Goal: Task Accomplishment & Management: Use online tool/utility

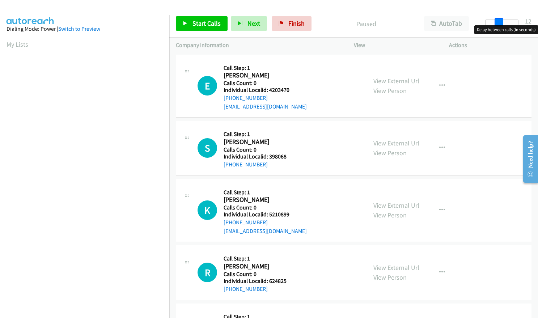
drag, startPoint x: 490, startPoint y: 22, endPoint x: 503, endPoint y: 21, distance: 13.0
click at [503, 21] on span at bounding box center [499, 22] width 9 height 9
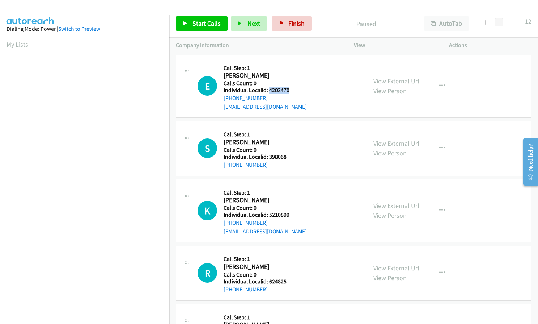
drag, startPoint x: 268, startPoint y: 89, endPoint x: 293, endPoint y: 90, distance: 24.6
click at [293, 90] on h5 "Individual Localid: 4203470" at bounding box center [265, 89] width 83 height 7
copy h5 "4203470"
drag, startPoint x: 269, startPoint y: 155, endPoint x: 290, endPoint y: 156, distance: 21.4
click at [290, 156] on h5 "Individual Localid: 398068" at bounding box center [261, 156] width 74 height 7
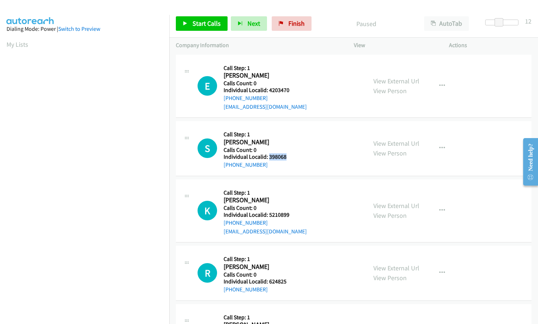
copy h5 "398068"
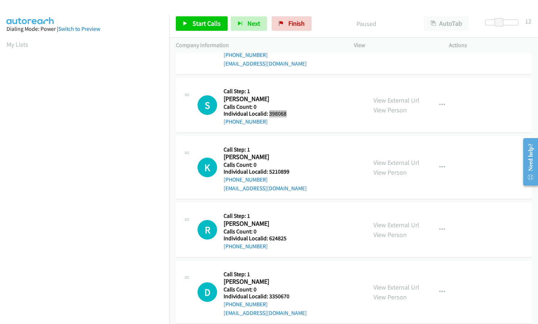
scroll to position [45, 0]
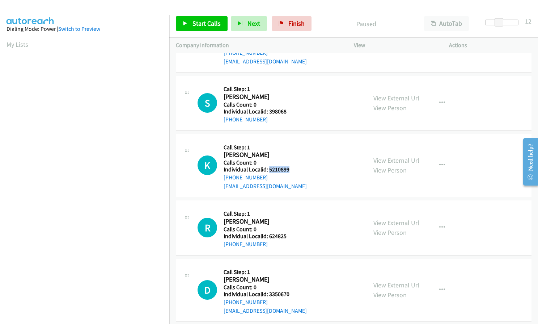
drag, startPoint x: 270, startPoint y: 168, endPoint x: 290, endPoint y: 169, distance: 20.3
click at [290, 169] on h5 "Individual Localid: 5210899" at bounding box center [265, 169] width 83 height 7
copy h5 "5210899"
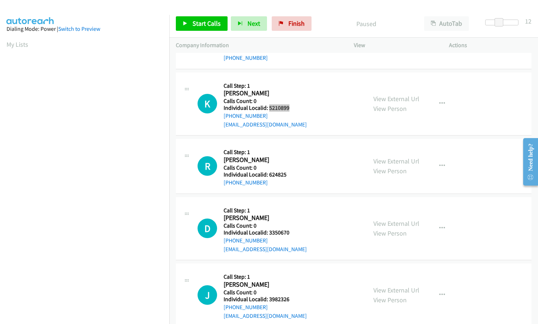
scroll to position [109, 0]
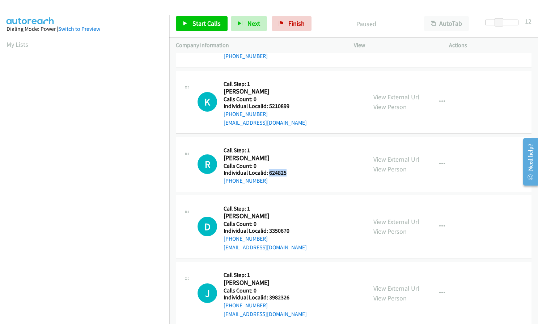
drag, startPoint x: 269, startPoint y: 171, endPoint x: 290, endPoint y: 171, distance: 20.3
click at [290, 171] on h5 "Individual Localid: 624825" at bounding box center [261, 172] width 74 height 7
copy h5 "624825"
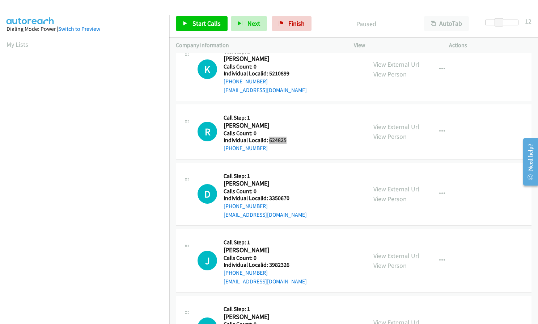
scroll to position [154, 0]
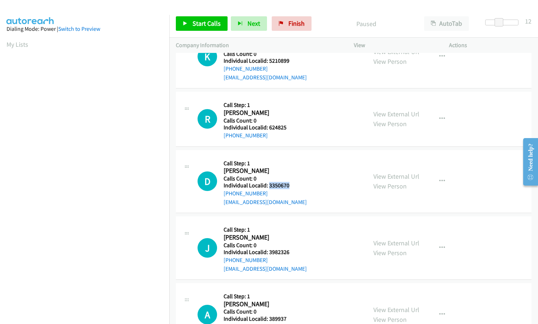
drag, startPoint x: 271, startPoint y: 183, endPoint x: 291, endPoint y: 185, distance: 19.9
click at [291, 185] on h5 "Individual Localid: 3350670" at bounding box center [265, 185] width 83 height 7
copy h5 "3350670"
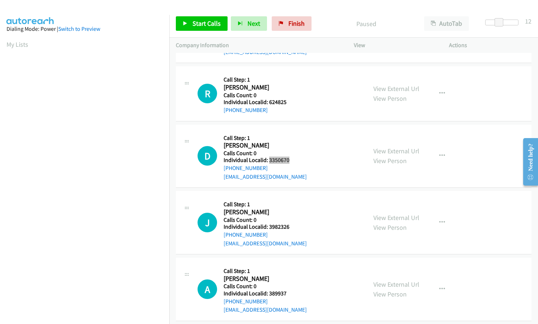
scroll to position [181, 0]
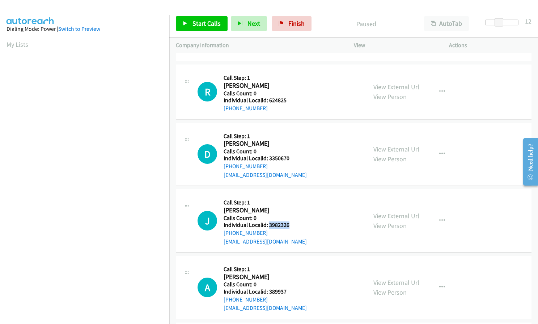
drag, startPoint x: 268, startPoint y: 224, endPoint x: 290, endPoint y: 222, distance: 22.1
click at [290, 222] on h5 "Individual Localid: 3982326" at bounding box center [265, 224] width 83 height 7
copy h5 "3982326"
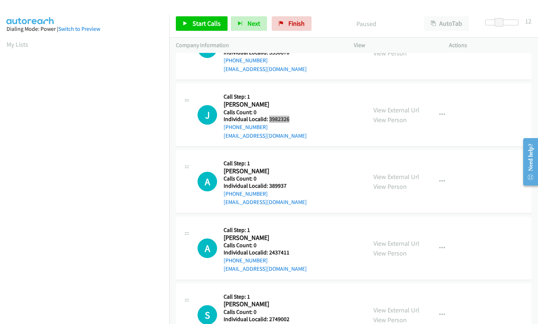
scroll to position [290, 0]
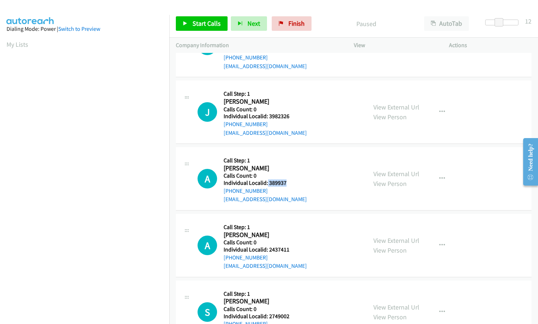
drag, startPoint x: 267, startPoint y: 183, endPoint x: 288, endPoint y: 182, distance: 21.4
click at [288, 182] on h5 "Individual Localid: 389937" at bounding box center [265, 182] width 83 height 7
copy h5 "389937"
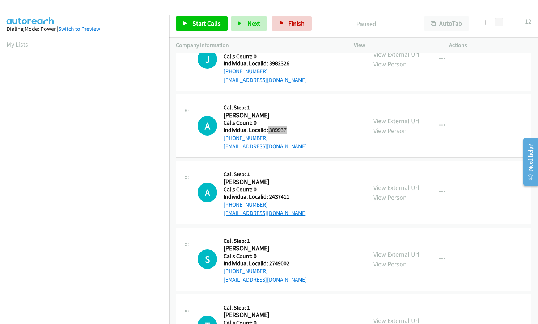
scroll to position [362, 0]
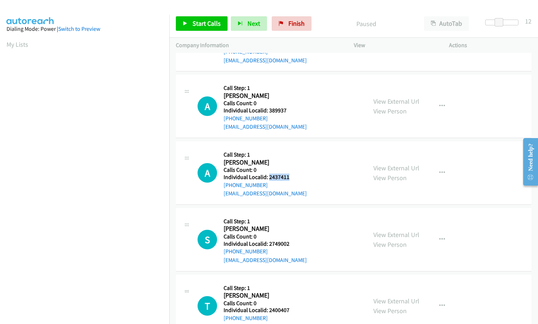
drag, startPoint x: 269, startPoint y: 177, endPoint x: 290, endPoint y: 176, distance: 20.6
click at [290, 176] on h5 "Individual Localid: 2437411" at bounding box center [265, 176] width 83 height 7
copy h5 "2437411"
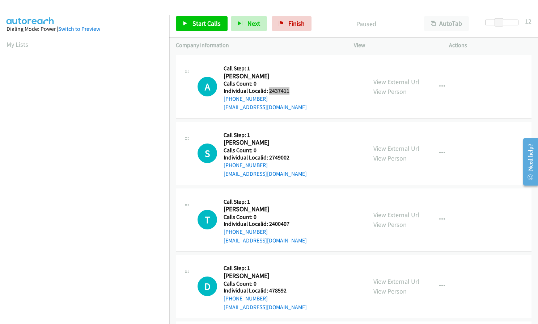
scroll to position [452, 0]
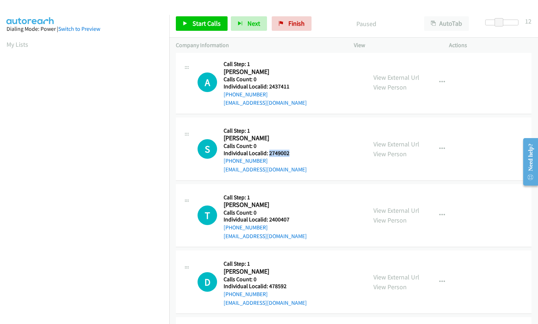
drag, startPoint x: 269, startPoint y: 153, endPoint x: 290, endPoint y: 152, distance: 21.7
click at [290, 152] on h5 "Individual Localid: 2749002" at bounding box center [265, 152] width 83 height 7
copy h5 "2749002"
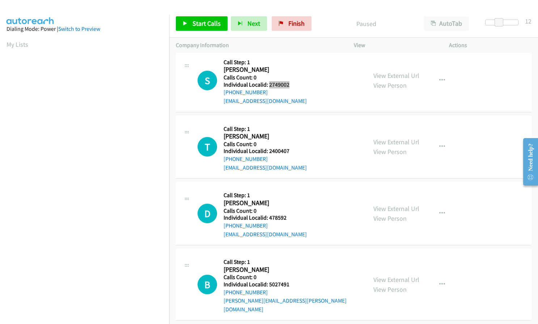
scroll to position [525, 0]
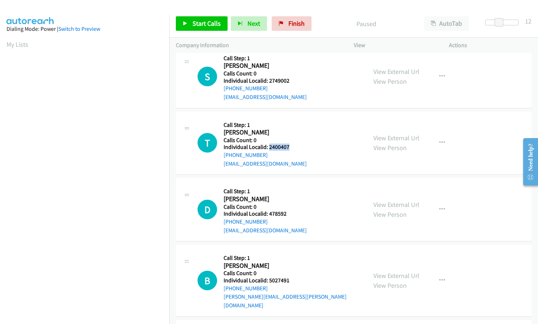
drag, startPoint x: 269, startPoint y: 145, endPoint x: 290, endPoint y: 145, distance: 21.4
click at [290, 145] on h5 "Individual Localid: 2400407" at bounding box center [265, 146] width 83 height 7
copy h5 "2400407"
drag, startPoint x: 268, startPoint y: 213, endPoint x: 289, endPoint y: 212, distance: 21.0
click at [290, 212] on h5 "Individual Localid: 478592" at bounding box center [265, 213] width 83 height 7
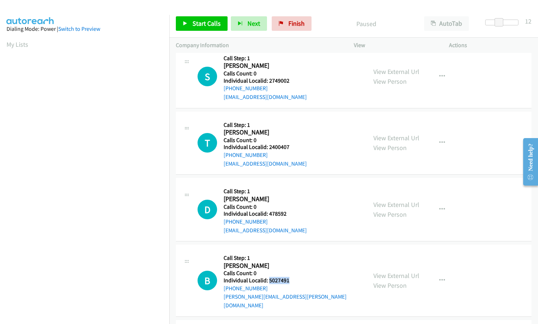
drag, startPoint x: 273, startPoint y: 278, endPoint x: 292, endPoint y: 279, distance: 19.2
click at [292, 279] on h5 "Individual Localid: 5027491" at bounding box center [292, 280] width 137 height 7
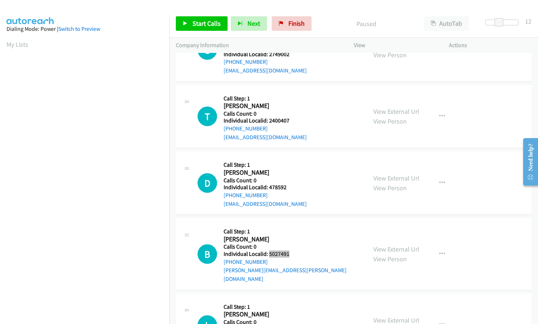
scroll to position [688, 0]
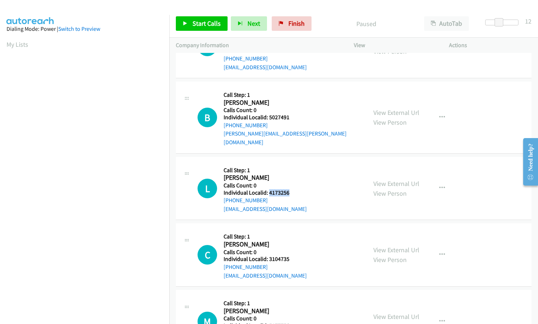
drag, startPoint x: 268, startPoint y: 182, endPoint x: 293, endPoint y: 185, distance: 25.1
click at [293, 189] on h5 "Individual Localid: 4173256" at bounding box center [265, 192] width 83 height 7
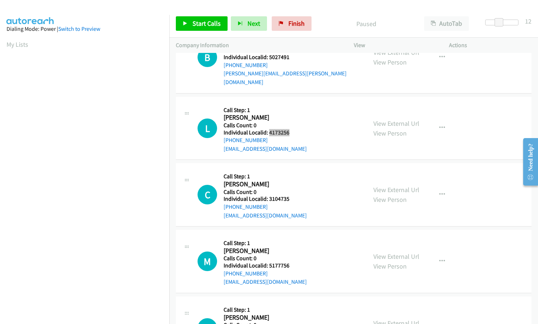
scroll to position [760, 0]
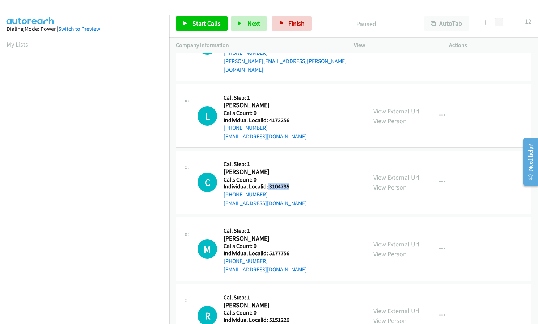
drag, startPoint x: 267, startPoint y: 177, endPoint x: 291, endPoint y: 177, distance: 23.5
click at [291, 183] on h5 "Individual Localid: 3104735" at bounding box center [265, 186] width 83 height 7
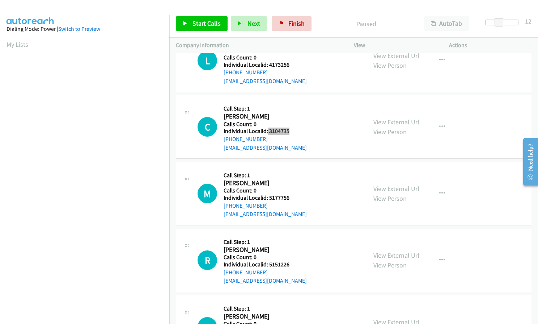
scroll to position [841, 0]
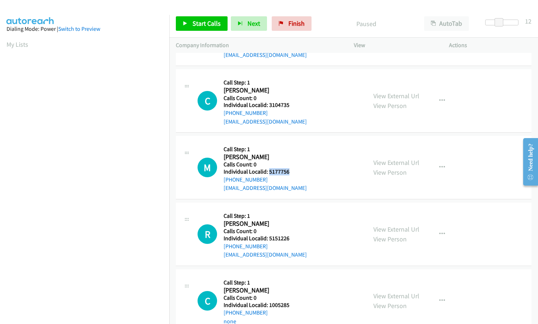
drag, startPoint x: 269, startPoint y: 162, endPoint x: 293, endPoint y: 165, distance: 24.7
click at [294, 168] on h5 "Individual Localid: 5177756" at bounding box center [265, 171] width 83 height 7
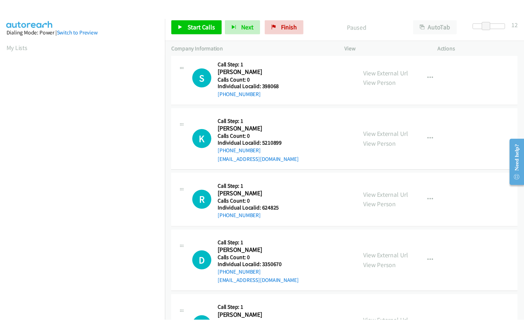
scroll to position [0, 0]
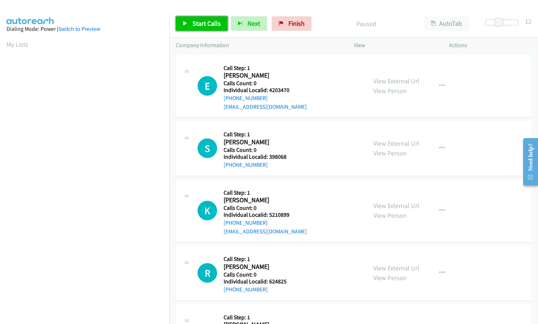
click at [199, 22] on span "Start Calls" at bounding box center [207, 23] width 28 height 8
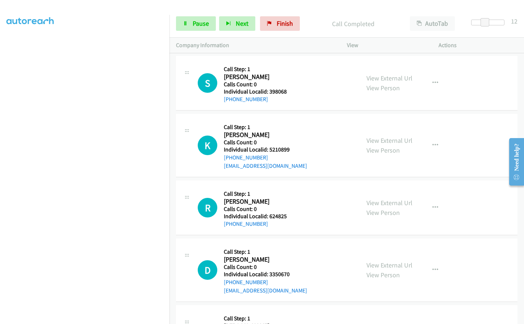
scroll to position [81, 0]
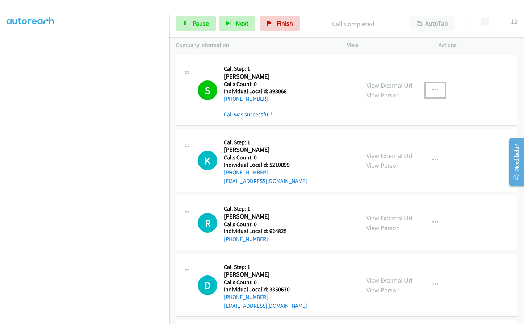
click at [436, 88] on button "button" at bounding box center [435, 90] width 20 height 14
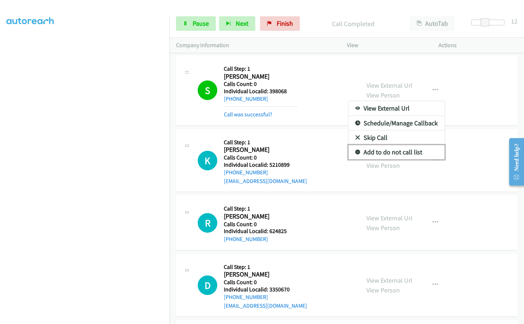
click at [355, 151] on icon at bounding box center [357, 152] width 5 height 5
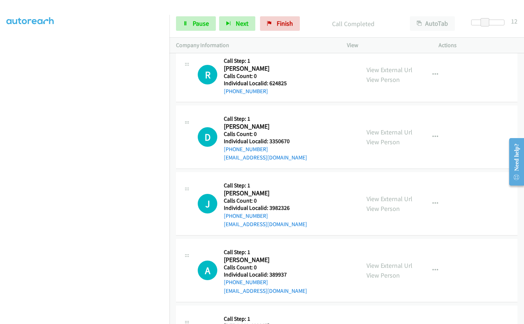
scroll to position [253, 0]
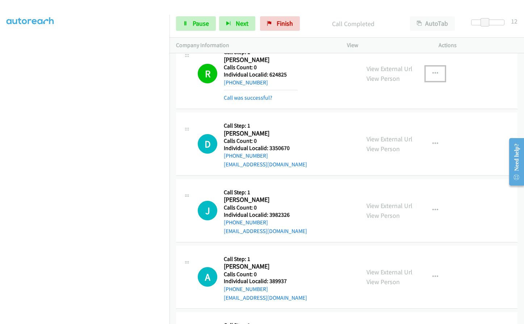
click at [429, 69] on button "button" at bounding box center [435, 73] width 20 height 14
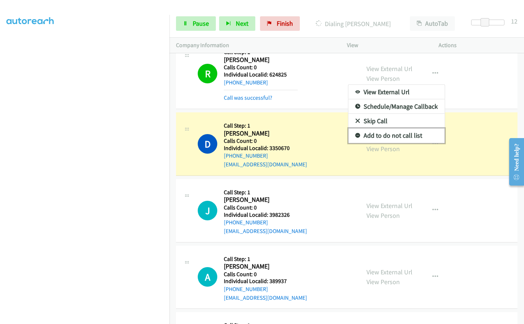
click at [355, 136] on icon at bounding box center [357, 135] width 5 height 5
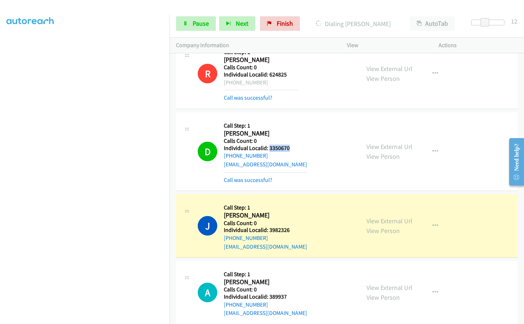
drag, startPoint x: 268, startPoint y: 148, endPoint x: 291, endPoint y: 148, distance: 23.2
click at [291, 148] on h5 "Individual Localid: 3350670" at bounding box center [265, 147] width 83 height 7
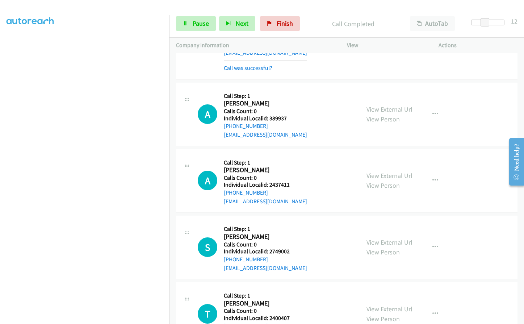
scroll to position [452, 0]
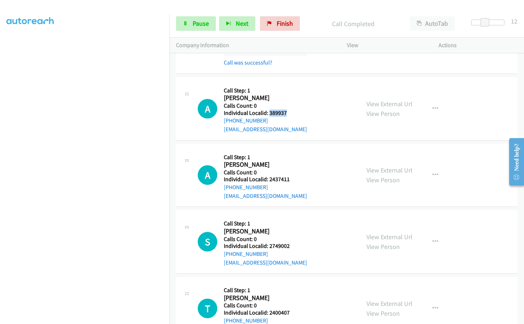
drag, startPoint x: 268, startPoint y: 111, endPoint x: 289, endPoint y: 113, distance: 20.7
click at [290, 113] on h5 "Individual Localid: 389937" at bounding box center [265, 112] width 83 height 7
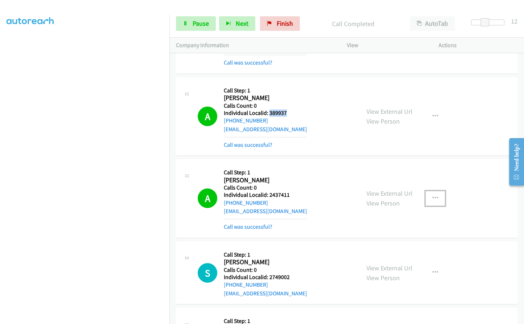
click at [432, 198] on icon "button" at bounding box center [435, 198] width 6 height 6
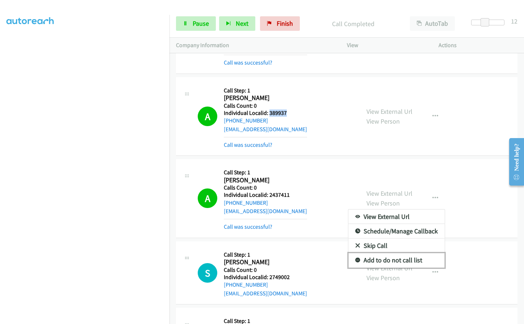
click at [355, 260] on icon at bounding box center [357, 260] width 5 height 5
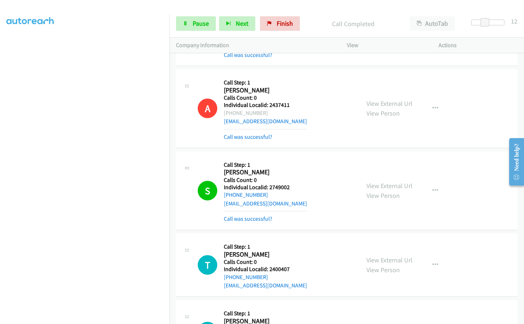
scroll to position [543, 0]
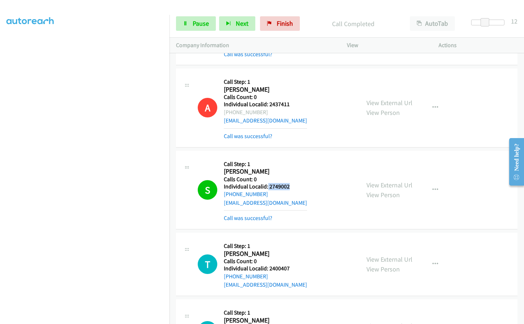
drag, startPoint x: 267, startPoint y: 185, endPoint x: 292, endPoint y: 185, distance: 25.3
click at [292, 185] on h5 "Individual Localid: 2749002" at bounding box center [265, 186] width 83 height 7
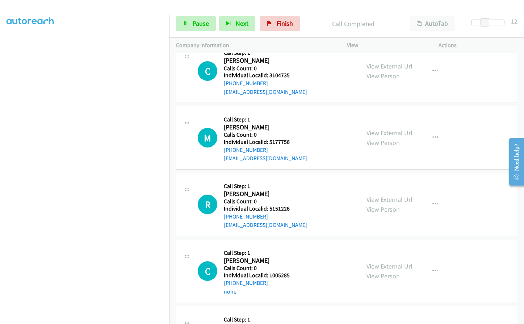
scroll to position [1167, 0]
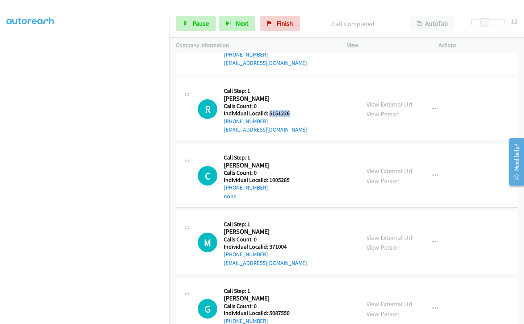
drag, startPoint x: 268, startPoint y: 104, endPoint x: 291, endPoint y: 103, distance: 22.8
click at [291, 110] on h5 "Individual Localid: 5151226" at bounding box center [265, 113] width 83 height 7
drag, startPoint x: 269, startPoint y: 170, endPoint x: 291, endPoint y: 170, distance: 21.7
click at [291, 176] on h5 "Individual Localid: 1005285" at bounding box center [261, 179] width 74 height 7
drag, startPoint x: 269, startPoint y: 236, endPoint x: 291, endPoint y: 236, distance: 21.7
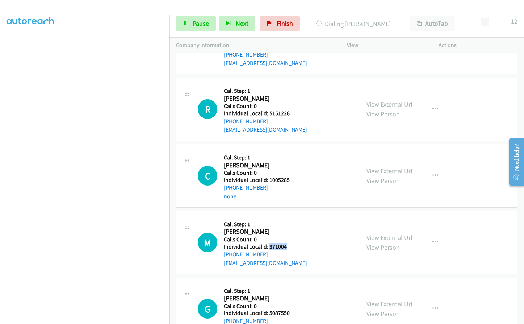
click at [291, 243] on h5 "Individual Localid: 371004" at bounding box center [265, 246] width 83 height 7
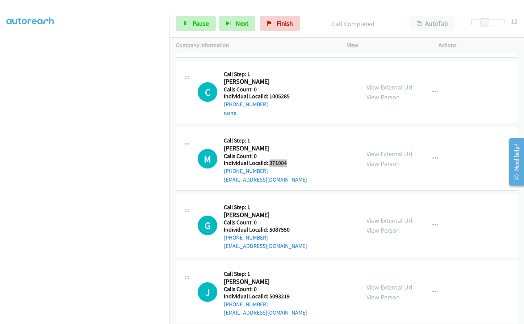
scroll to position [1273, 0]
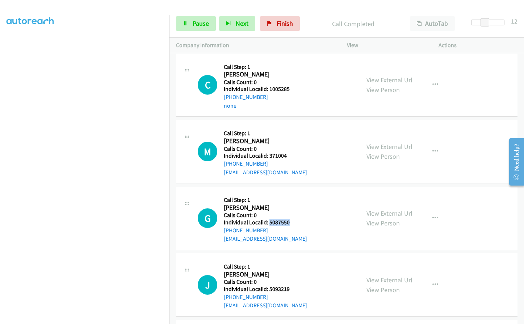
drag, startPoint x: 270, startPoint y: 213, endPoint x: 294, endPoint y: 215, distance: 24.0
click at [294, 219] on h5 "Individual Localid: 5087550" at bounding box center [265, 222] width 83 height 7
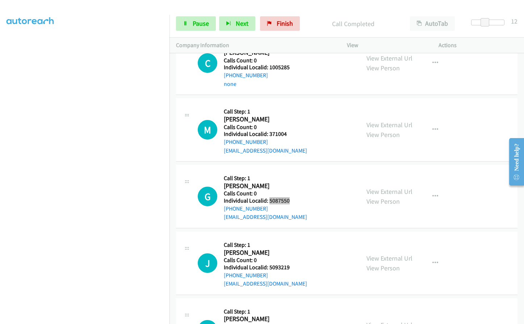
scroll to position [1382, 0]
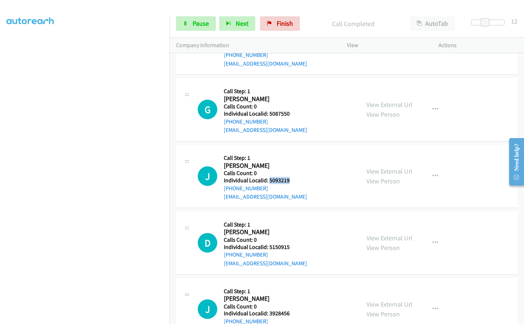
drag, startPoint x: 269, startPoint y: 171, endPoint x: 294, endPoint y: 171, distance: 25.3
click at [294, 177] on h5 "Individual Localid: 5093219" at bounding box center [265, 180] width 83 height 7
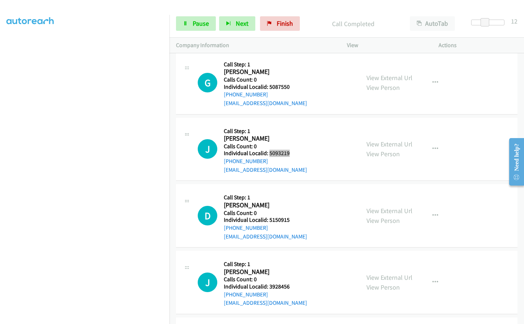
scroll to position [1424, 0]
drag, startPoint x: 270, startPoint y: 211, endPoint x: 294, endPoint y: 210, distance: 23.6
click at [294, 216] on h5 "Individual Localid: 5150915" at bounding box center [265, 219] width 83 height 7
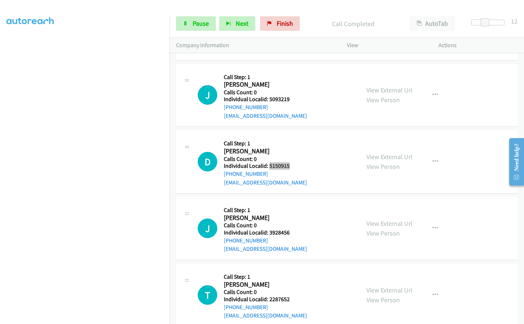
scroll to position [1488, 0]
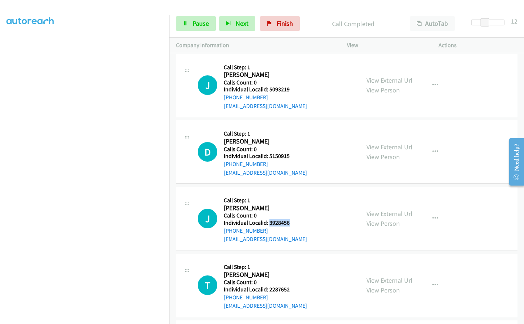
drag, startPoint x: 275, startPoint y: 213, endPoint x: 291, endPoint y: 212, distance: 15.9
click at [291, 219] on h5 "Individual Localid: 3928456" at bounding box center [265, 222] width 83 height 7
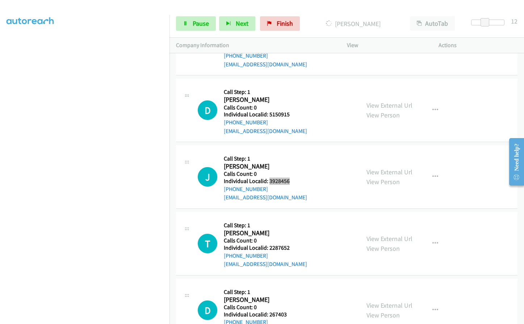
scroll to position [1542, 0]
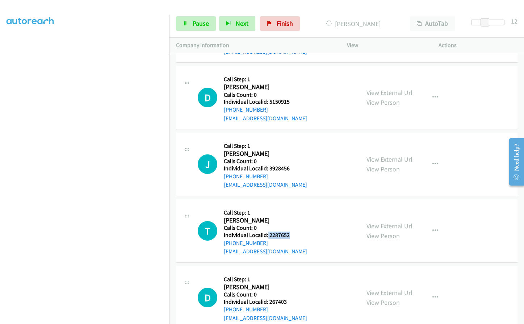
drag, startPoint x: 267, startPoint y: 226, endPoint x: 289, endPoint y: 225, distance: 21.4
click at [289, 231] on h5 "Individual Localid: 2287652" at bounding box center [265, 234] width 83 height 7
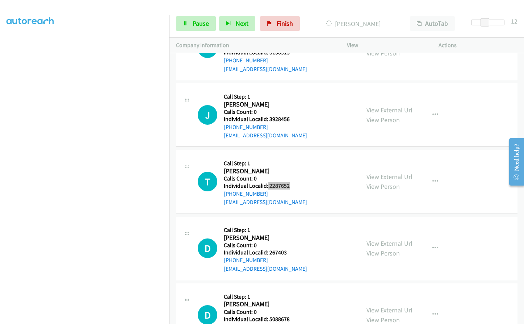
scroll to position [1596, 0]
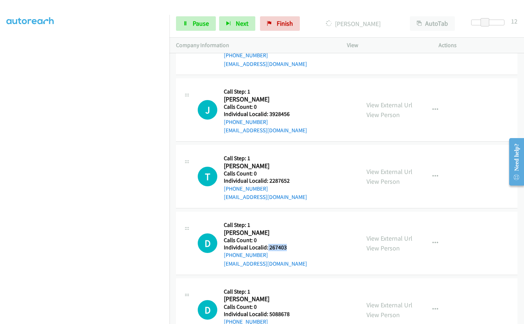
drag, startPoint x: 267, startPoint y: 236, endPoint x: 290, endPoint y: 237, distance: 22.5
click at [290, 244] on h5 "Individual Localid: 267403" at bounding box center [265, 247] width 83 height 7
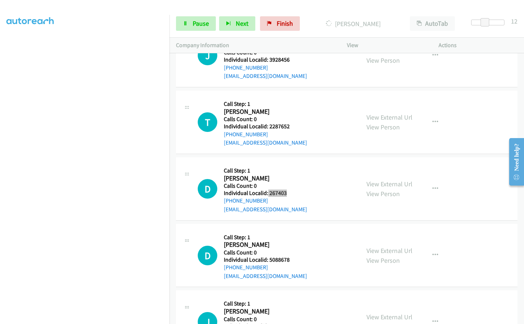
scroll to position [1660, 0]
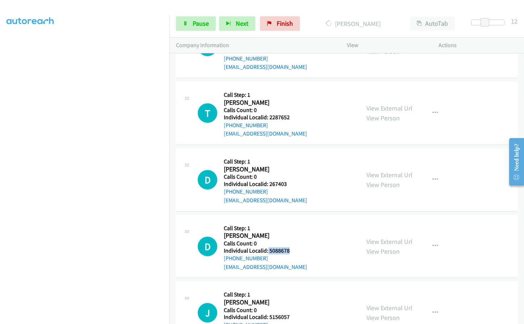
drag, startPoint x: 267, startPoint y: 240, endPoint x: 288, endPoint y: 241, distance: 21.0
click at [288, 247] on h5 "Individual Localid: 5088678" at bounding box center [265, 250] width 83 height 7
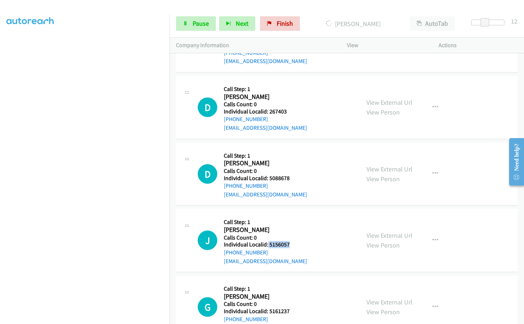
drag, startPoint x: 267, startPoint y: 237, endPoint x: 294, endPoint y: 236, distance: 26.4
click at [294, 241] on h5 "Individual Localid: 5156057" at bounding box center [265, 244] width 83 height 7
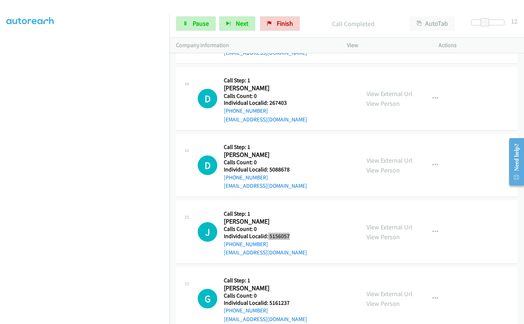
scroll to position [1774, 0]
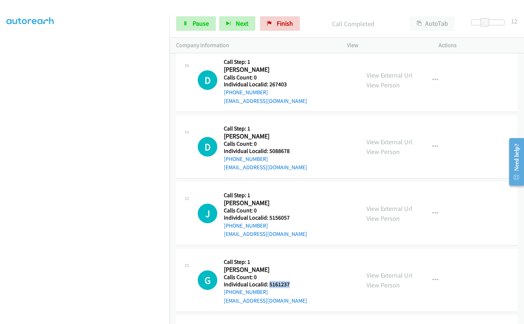
drag, startPoint x: 269, startPoint y: 273, endPoint x: 283, endPoint y: 274, distance: 13.4
click at [290, 280] on h5 "Individual Localid: 5161237" at bounding box center [265, 283] width 83 height 7
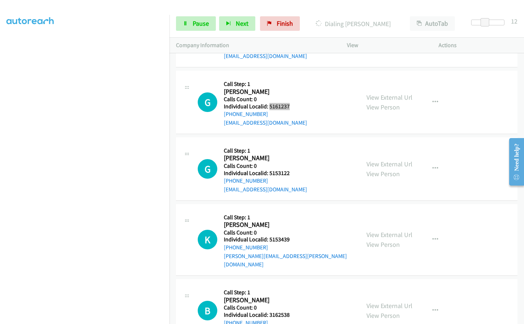
scroll to position [1955, 0]
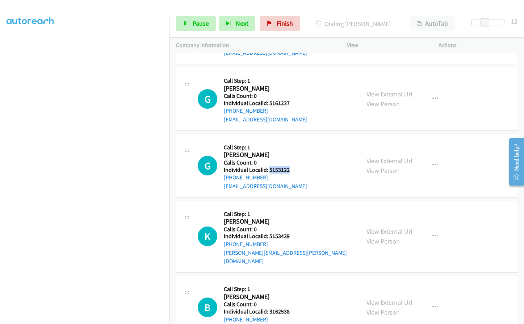
drag, startPoint x: 268, startPoint y: 162, endPoint x: 291, endPoint y: 160, distance: 22.5
click at [291, 166] on h5 "Individual Localid: 5153122" at bounding box center [265, 169] width 83 height 7
drag, startPoint x: 276, startPoint y: 228, endPoint x: 297, endPoint y: 228, distance: 21.7
click at [297, 228] on div "K Callback Scheduled Call Step: 1 Kevin Roche America/Los_Angeles Calls Count: …" at bounding box center [276, 236] width 156 height 58
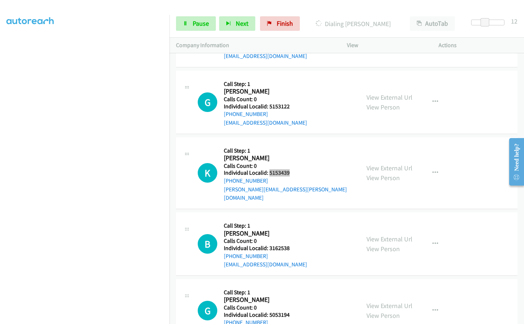
scroll to position [2037, 0]
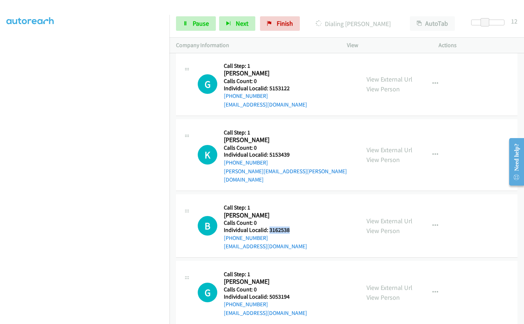
drag, startPoint x: 269, startPoint y: 214, endPoint x: 291, endPoint y: 213, distance: 21.4
click at [291, 226] on h5 "Individual Localid: 3162538" at bounding box center [265, 229] width 83 height 7
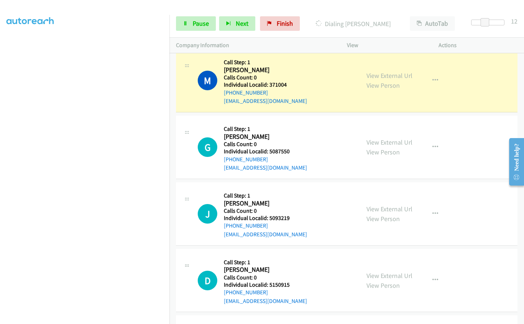
scroll to position [1394, 0]
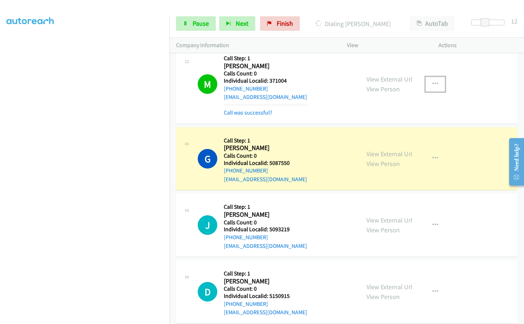
click at [433, 81] on icon "button" at bounding box center [435, 84] width 6 height 6
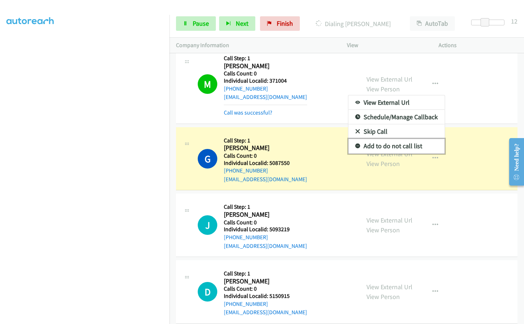
drag, startPoint x: 353, startPoint y: 137, endPoint x: 350, endPoint y: 128, distance: 9.3
click at [355, 144] on icon at bounding box center [357, 146] width 5 height 5
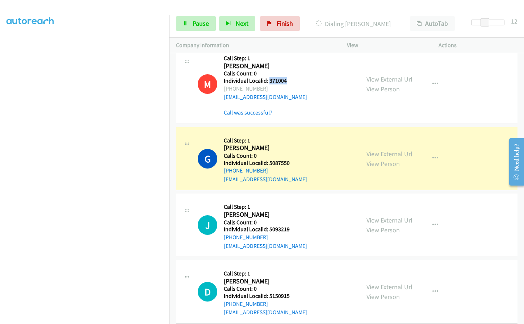
drag, startPoint x: 268, startPoint y: 71, endPoint x: 290, endPoint y: 72, distance: 21.7
click at [290, 77] on h5 "Individual Localid: 371004" at bounding box center [265, 80] width 83 height 7
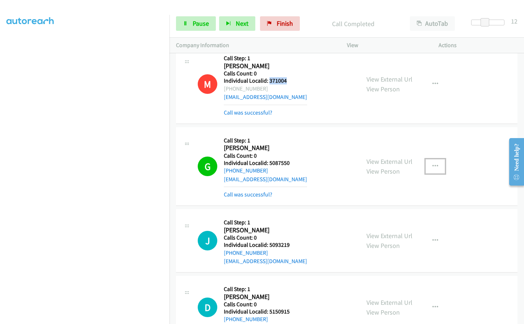
click at [433, 159] on button "button" at bounding box center [435, 166] width 20 height 14
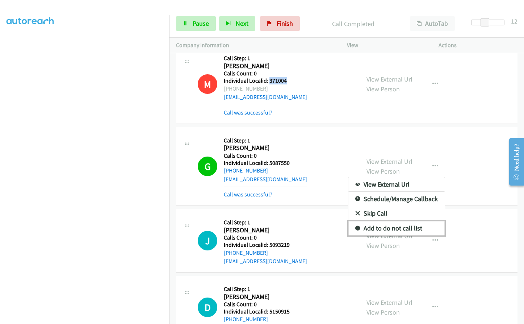
click at [355, 226] on icon at bounding box center [357, 228] width 5 height 5
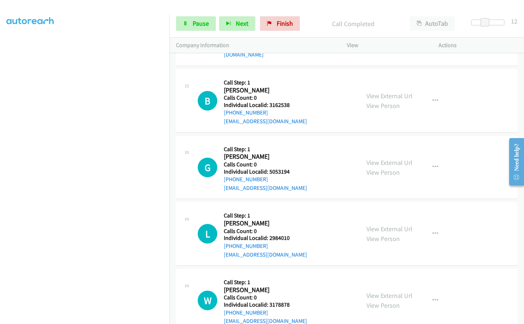
scroll to position [2209, 0]
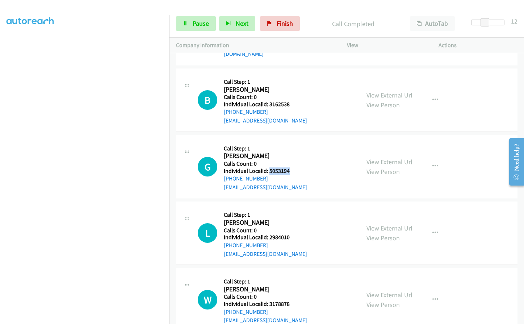
drag, startPoint x: 268, startPoint y: 153, endPoint x: 294, endPoint y: 153, distance: 25.3
click at [294, 153] on div "G Callback Scheduled Call Step: 1 Garrett Knotts America/New_York Calls Count: …" at bounding box center [276, 167] width 156 height 50
drag, startPoint x: 268, startPoint y: 221, endPoint x: 301, endPoint y: 218, distance: 33.5
click at [301, 218] on div "L Callback Scheduled Call Step: 1 Luke Butts America/Chicago Calls Count: 0 Ind…" at bounding box center [276, 233] width 156 height 50
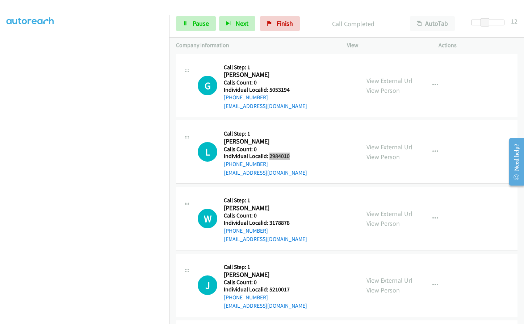
scroll to position [2317, 0]
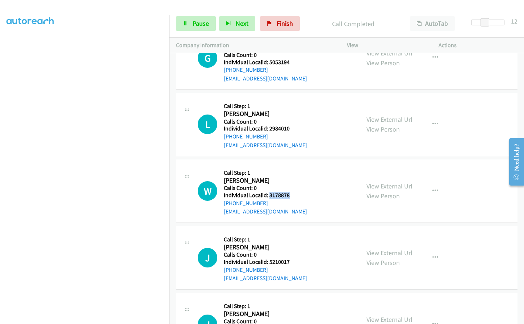
drag, startPoint x: 268, startPoint y: 177, endPoint x: 291, endPoint y: 177, distance: 23.5
click at [291, 177] on div "W Callback Scheduled Call Step: 1 Wendy Carvill America/New_York Calls Count: 0…" at bounding box center [276, 191] width 156 height 50
drag, startPoint x: 275, startPoint y: 242, endPoint x: 286, endPoint y: 242, distance: 11.2
click at [289, 242] on div "J Callback Scheduled Call Step: 1 Jeff Densmore America/Chicago Calls Count: 0 …" at bounding box center [276, 257] width 156 height 50
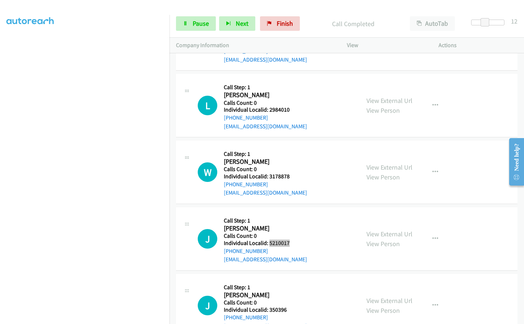
scroll to position [2417, 0]
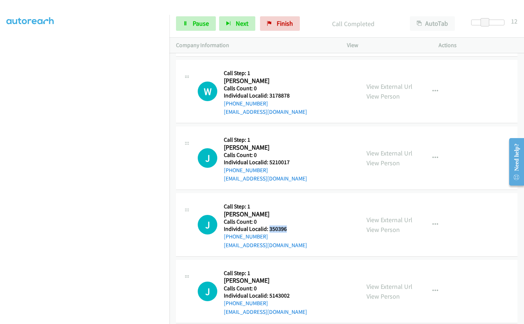
drag, startPoint x: 268, startPoint y: 211, endPoint x: 289, endPoint y: 211, distance: 21.4
click at [289, 211] on div "J Callback Scheduled Call Step: 1 Jim Miller America/New_York Calls Count: 0 In…" at bounding box center [276, 224] width 156 height 50
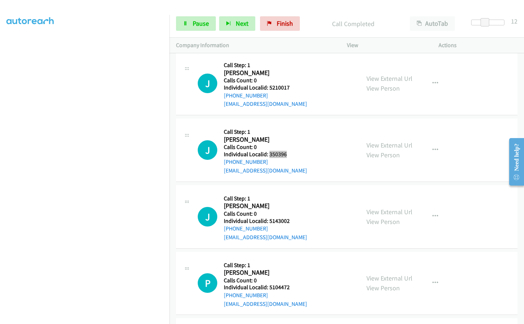
scroll to position [2516, 0]
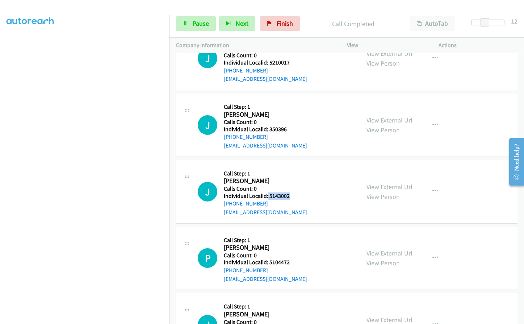
drag, startPoint x: 267, startPoint y: 176, endPoint x: 291, endPoint y: 177, distance: 24.3
click at [291, 177] on div "J Callback Scheduled Call Step: 1 John Hicks America/Chicago Calls Count: 0 Ind…" at bounding box center [276, 191] width 156 height 50
drag, startPoint x: 267, startPoint y: 245, endPoint x: 292, endPoint y: 245, distance: 24.3
click at [292, 258] on h5 "Individual Localid: 5104472" at bounding box center [265, 261] width 83 height 7
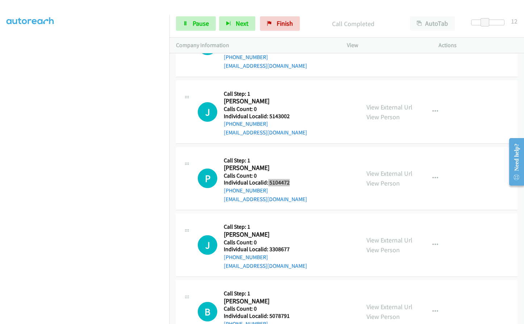
scroll to position [2607, 0]
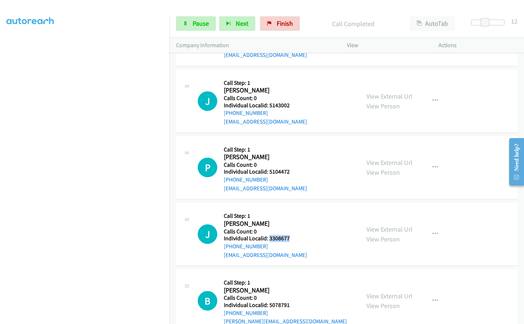
drag, startPoint x: 269, startPoint y: 222, endPoint x: 294, endPoint y: 221, distance: 25.4
click at [294, 221] on div "J Callback Scheduled Call Step: 1 Jack Jadach America/New_York Calls Count: 0 I…" at bounding box center [276, 234] width 156 height 50
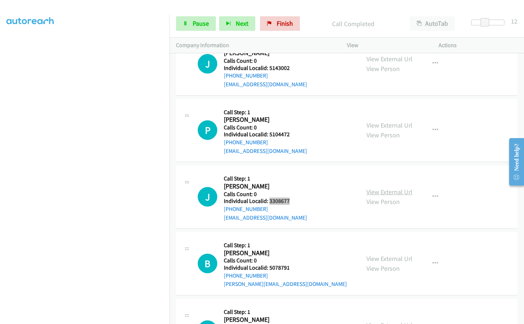
scroll to position [2652, 0]
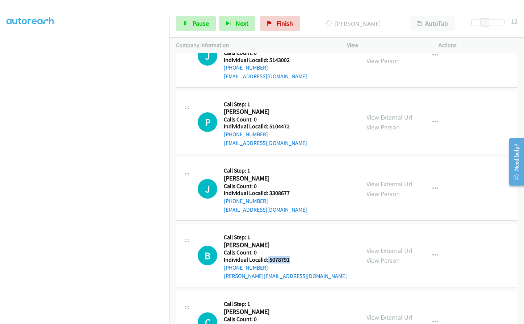
drag, startPoint x: 273, startPoint y: 241, endPoint x: 295, endPoint y: 242, distance: 22.1
click at [295, 242] on div "B Callback Scheduled Call Step: 1 Barry Gall America/New_York Calls Count: 0 In…" at bounding box center [276, 255] width 156 height 50
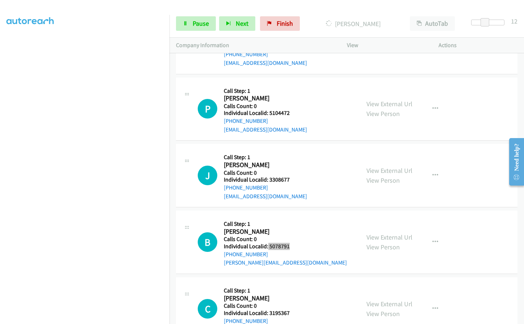
scroll to position [2724, 0]
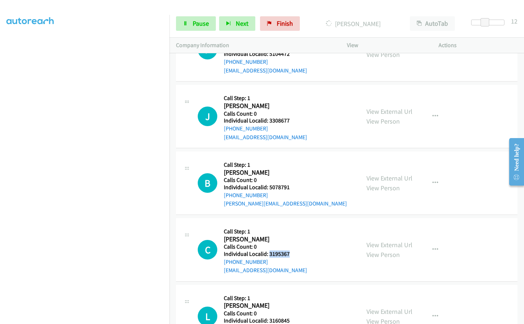
drag, startPoint x: 270, startPoint y: 237, endPoint x: 292, endPoint y: 236, distance: 22.8
click at [292, 236] on div "C Callback Scheduled Call Step: 1 Charles Watson America/New_York Calls Count: …" at bounding box center [276, 249] width 156 height 50
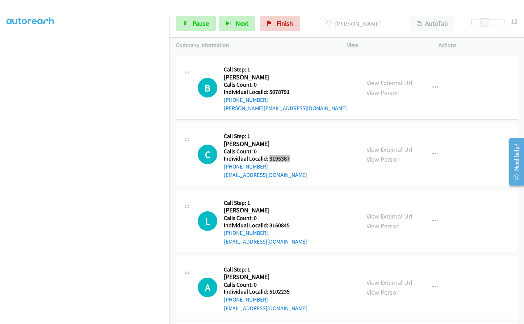
scroll to position [2842, 0]
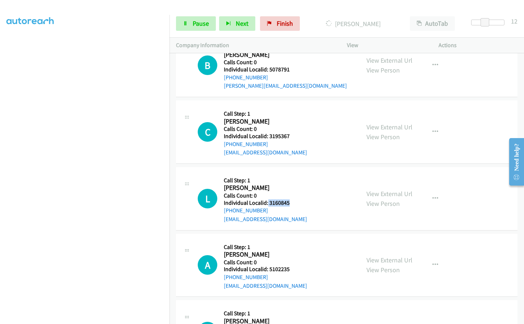
drag, startPoint x: 267, startPoint y: 186, endPoint x: 291, endPoint y: 186, distance: 24.2
click at [291, 199] on h5 "Individual Localid: 3160845" at bounding box center [265, 202] width 83 height 7
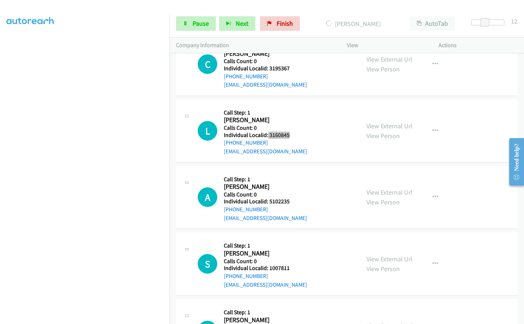
scroll to position [2933, 0]
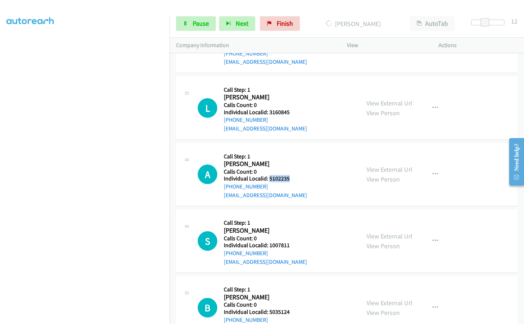
drag, startPoint x: 268, startPoint y: 162, endPoint x: 291, endPoint y: 162, distance: 23.2
click at [291, 175] on h5 "Individual Localid: 5102235" at bounding box center [265, 178] width 83 height 7
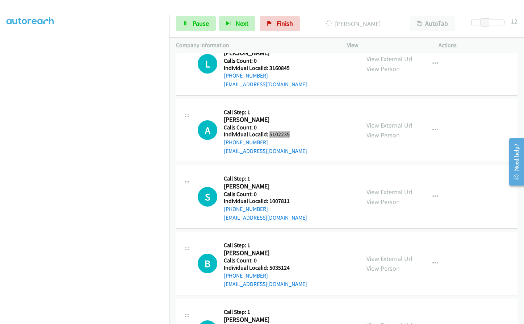
scroll to position [2987, 0]
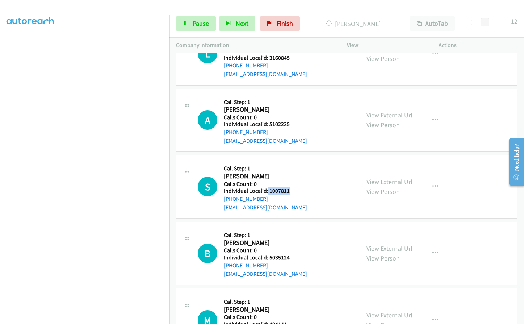
drag, startPoint x: 267, startPoint y: 173, endPoint x: 290, endPoint y: 174, distance: 22.1
click at [290, 174] on div "S Callback Scheduled Call Step: 1 Steve Gorrell America/New_York Calls Count: 0…" at bounding box center [276, 186] width 156 height 50
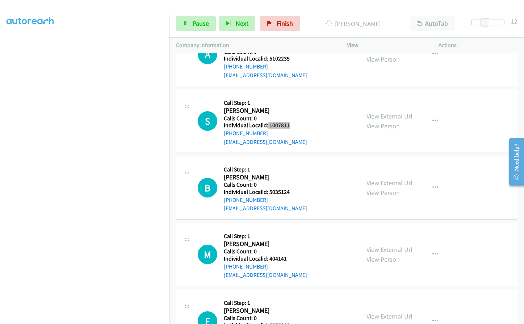
scroll to position [3059, 0]
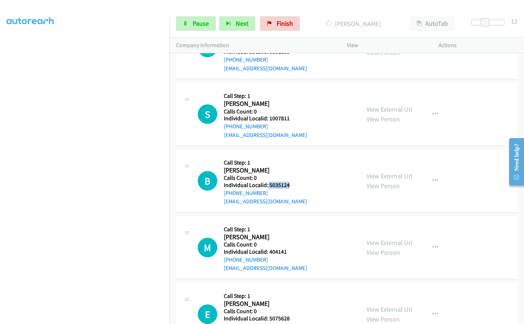
drag, startPoint x: 267, startPoint y: 167, endPoint x: 289, endPoint y: 167, distance: 22.1
click at [289, 167] on div "B Callback Scheduled Call Step: 1 Barb Borges America/New_York Calls Count: 0 I…" at bounding box center [276, 181] width 156 height 50
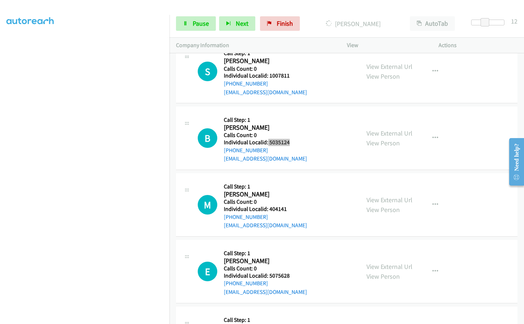
scroll to position [3114, 0]
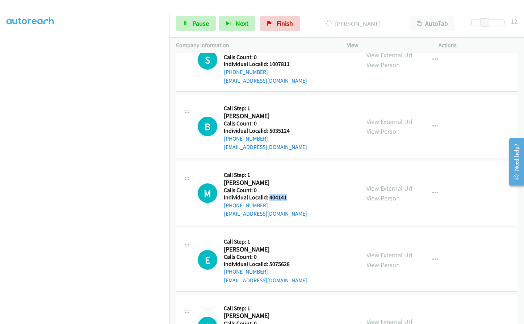
drag, startPoint x: 268, startPoint y: 180, endPoint x: 290, endPoint y: 180, distance: 21.7
click at [290, 194] on h5 "Individual Localid: 404141" at bounding box center [265, 197] width 83 height 7
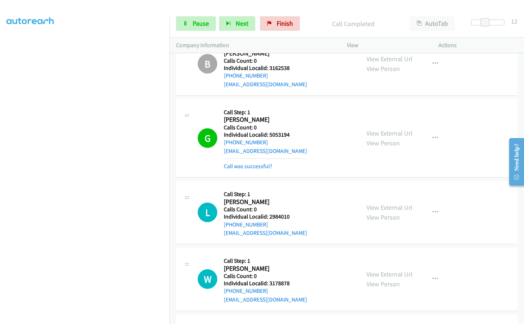
scroll to position [2251, 0]
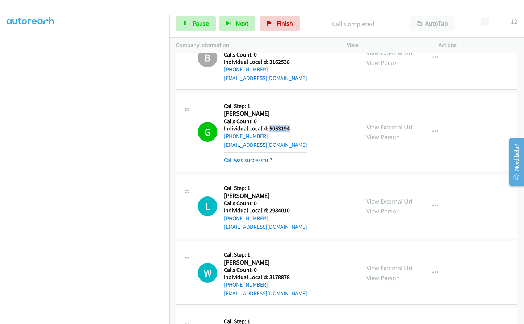
drag, startPoint x: 269, startPoint y: 110, endPoint x: 290, endPoint y: 110, distance: 21.7
click at [290, 110] on div "G Callback Scheduled Call Step: 1 Garrett Knotts America/New_York Calls Count: …" at bounding box center [276, 131] width 156 height 65
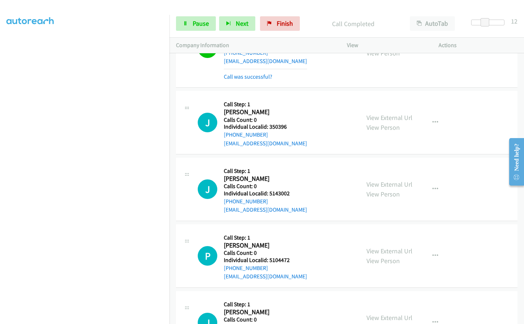
scroll to position [2613, 0]
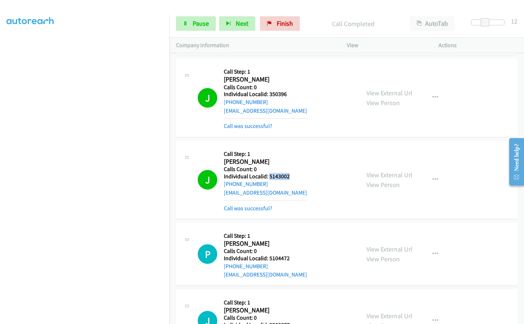
drag, startPoint x: 268, startPoint y: 158, endPoint x: 291, endPoint y: 158, distance: 22.4
click at [291, 158] on div "J Callback Scheduled Call Step: 1 John Hicks America/Chicago Calls Count: 0 Ind…" at bounding box center [276, 179] width 156 height 65
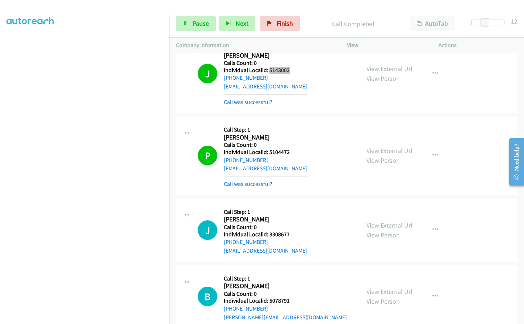
scroll to position [2731, 0]
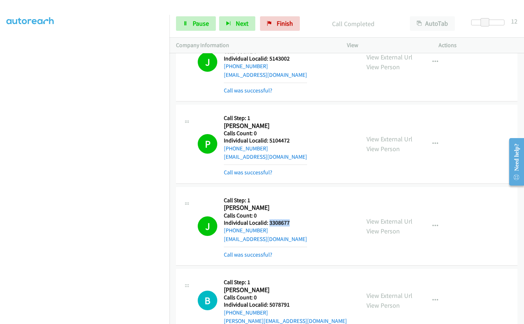
drag, startPoint x: 268, startPoint y: 205, endPoint x: 292, endPoint y: 204, distance: 23.9
click at [292, 204] on div "J Callback Scheduled Call Step: 1 Jack Jadach America/New_York Calls Count: 0 I…" at bounding box center [276, 225] width 156 height 65
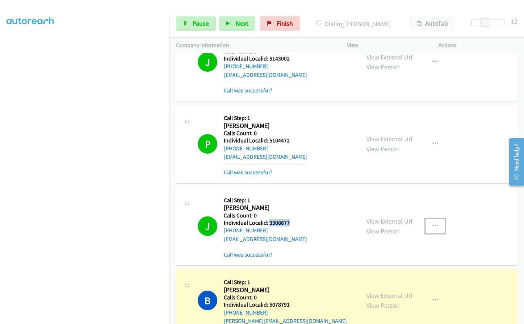
click at [434, 223] on icon "button" at bounding box center [435, 226] width 6 height 6
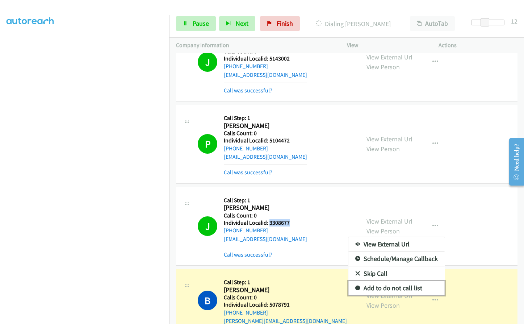
click at [355, 286] on icon at bounding box center [357, 288] width 5 height 5
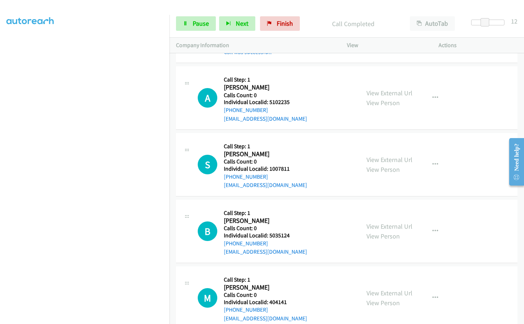
scroll to position [3183, 0]
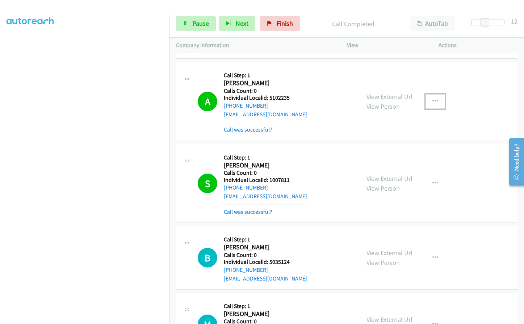
click at [434, 98] on icon "button" at bounding box center [435, 101] width 6 height 6
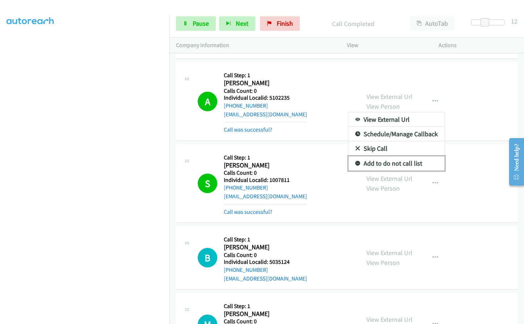
click at [356, 161] on icon at bounding box center [357, 163] width 5 height 5
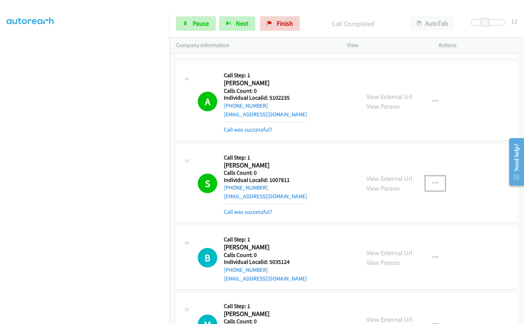
click at [432, 180] on icon "button" at bounding box center [435, 183] width 6 height 6
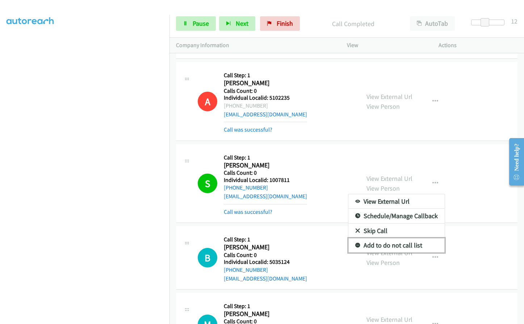
click at [356, 243] on icon at bounding box center [357, 245] width 5 height 5
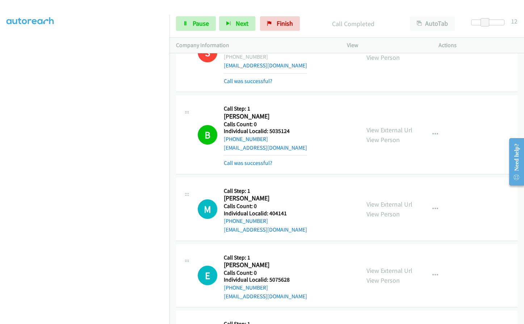
scroll to position [3346, 0]
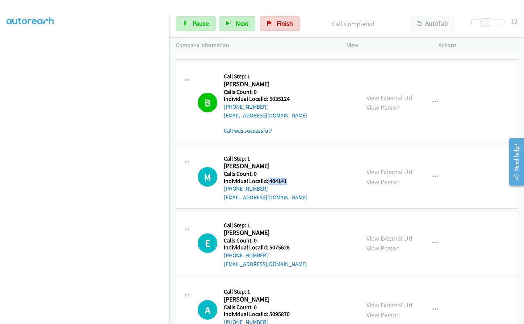
drag, startPoint x: 267, startPoint y: 162, endPoint x: 289, endPoint y: 164, distance: 21.4
click at [289, 177] on h5 "Individual Localid: 404141" at bounding box center [265, 180] width 83 height 7
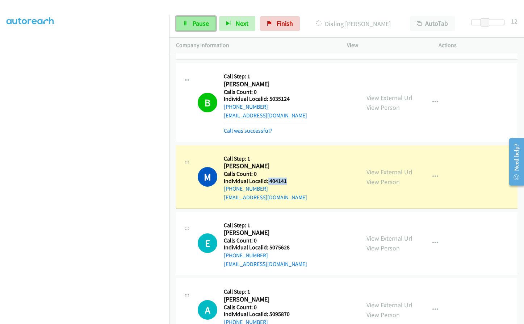
click at [197, 26] on span "Pause" at bounding box center [201, 23] width 16 height 8
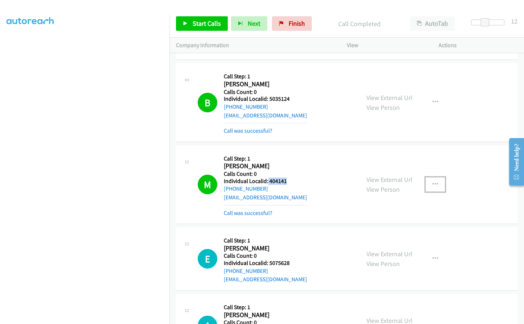
click at [434, 181] on icon "button" at bounding box center [435, 184] width 6 height 6
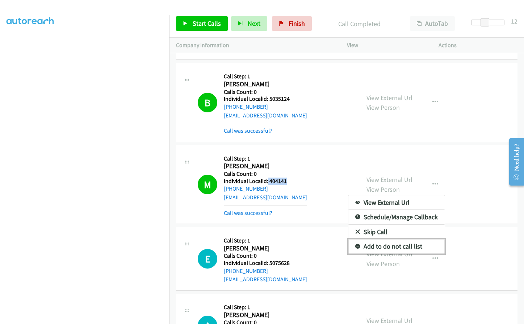
click at [356, 239] on link "Add to do not call list" at bounding box center [396, 246] width 96 height 14
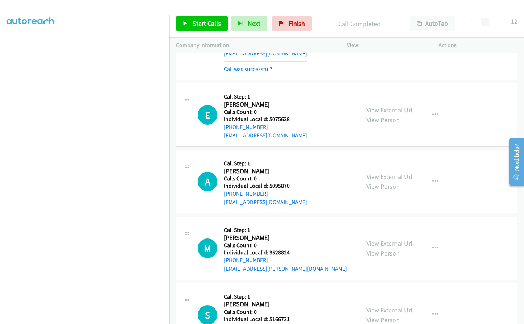
scroll to position [3491, 0]
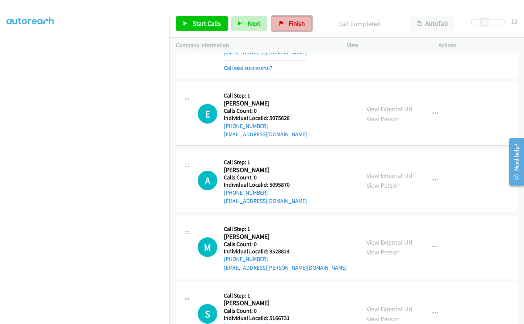
drag, startPoint x: 300, startPoint y: 18, endPoint x: 295, endPoint y: 28, distance: 11.2
click at [300, 18] on link "Finish" at bounding box center [292, 23] width 40 height 14
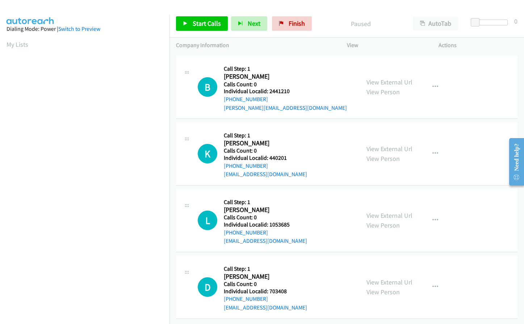
scroll to position [806, 0]
drag, startPoint x: 266, startPoint y: 85, endPoint x: 291, endPoint y: 87, distance: 24.7
click at [291, 88] on h5 "Individual Localid: 2441210" at bounding box center [285, 91] width 123 height 7
click at [284, 81] on h5 "Calls Count: 0" at bounding box center [285, 84] width 123 height 7
drag, startPoint x: 267, startPoint y: 85, endPoint x: 292, endPoint y: 85, distance: 25.3
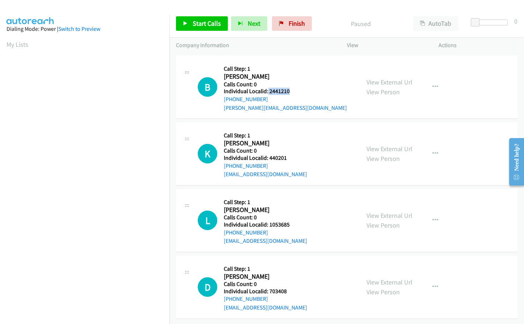
click at [293, 88] on h5 "Individual Localid: 2441210" at bounding box center [285, 91] width 123 height 7
copy h5 "2441210"
drag, startPoint x: 269, startPoint y: 152, endPoint x: 288, endPoint y: 152, distance: 19.9
click at [288, 154] on h5 "Individual Localid: 440201" at bounding box center [265, 157] width 83 height 7
copy h5 "440201"
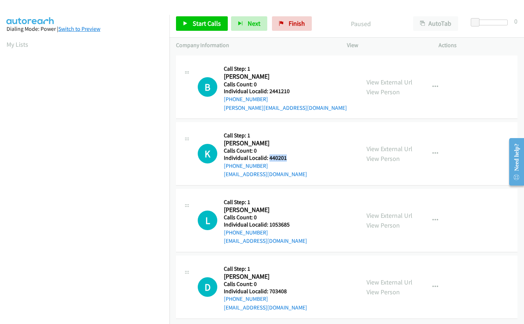
click at [82, 27] on link "Switch to Preview" at bounding box center [79, 28] width 42 height 7
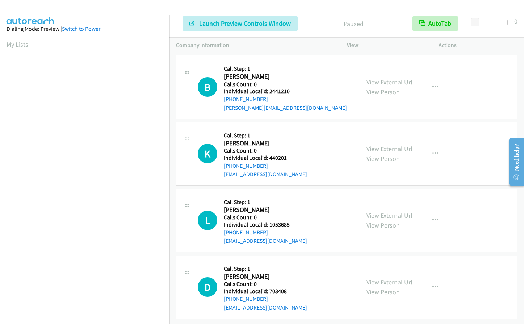
scroll to position [806, 0]
drag, startPoint x: 267, startPoint y: 218, endPoint x: 298, endPoint y: 218, distance: 30.8
click at [298, 218] on div "L Callback Scheduled Call Step: 1 Larry Ball America/Chicago Calls Count: 0 Ind…" at bounding box center [276, 220] width 156 height 50
drag, startPoint x: 268, startPoint y: 285, endPoint x: 290, endPoint y: 284, distance: 22.1
click at [290, 287] on h5 "Individual Localid: 703408" at bounding box center [265, 290] width 83 height 7
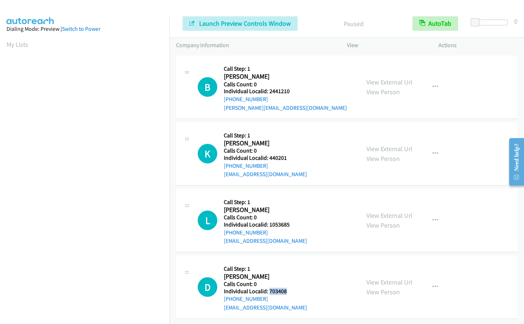
copy h5 "703408"
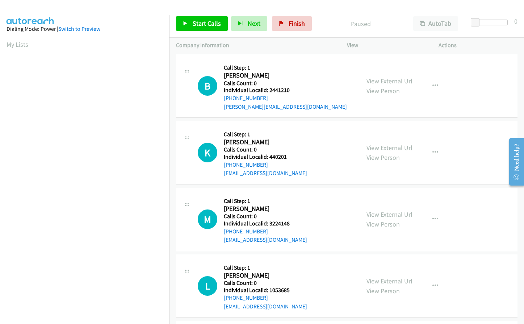
scroll to position [799, 0]
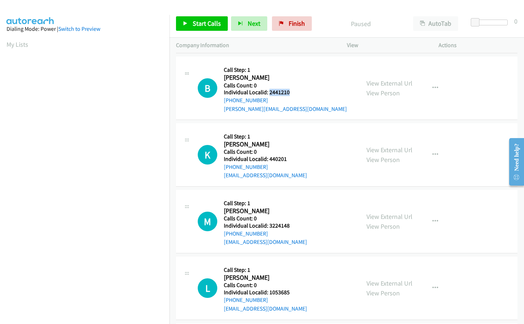
drag, startPoint x: 269, startPoint y: 91, endPoint x: 289, endPoint y: 92, distance: 20.3
click at [289, 92] on h5 "Individual Localid: 2441210" at bounding box center [285, 92] width 123 height 7
copy h5 "2441210"
drag, startPoint x: 268, startPoint y: 159, endPoint x: 290, endPoint y: 157, distance: 22.1
click at [290, 157] on h5 "Individual Localid: 440201" at bounding box center [265, 158] width 83 height 7
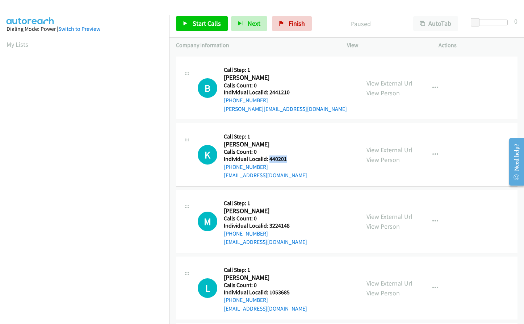
copy h5 "440201"
drag, startPoint x: 267, startPoint y: 224, endPoint x: 287, endPoint y: 225, distance: 19.9
click at [292, 224] on h5 "Individual Localid: 3224148" at bounding box center [265, 225] width 83 height 7
copy h5 "3224148"
drag, startPoint x: 268, startPoint y: 291, endPoint x: 291, endPoint y: 291, distance: 23.5
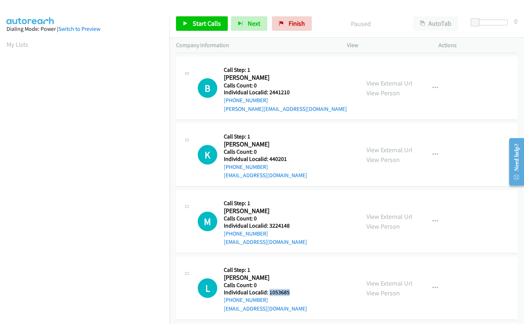
click at [291, 291] on h5 "Individual Localid: 1053685" at bounding box center [265, 291] width 83 height 7
copy h5 "1053685"
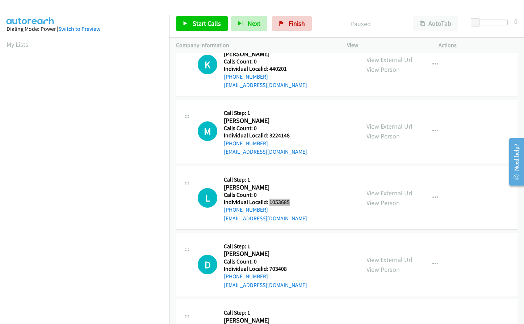
scroll to position [890, 0]
drag, startPoint x: 269, startPoint y: 269, endPoint x: 290, endPoint y: 269, distance: 21.0
click at [290, 269] on h5 "Individual Localid: 703408" at bounding box center [265, 268] width 83 height 7
copy h5 "703408"
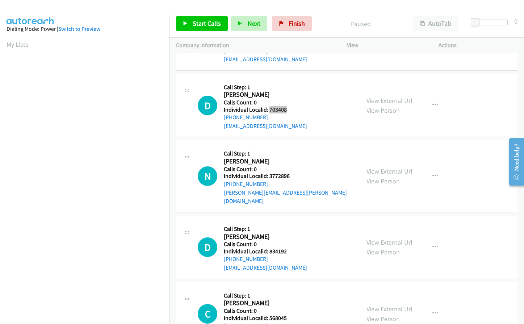
scroll to position [1053, 0]
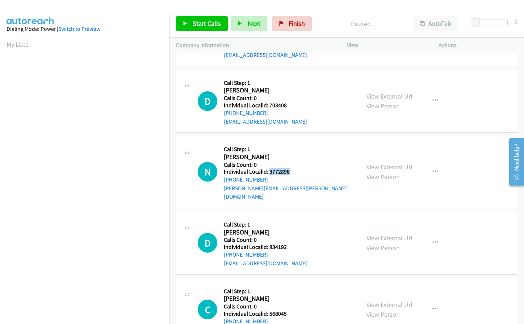
drag, startPoint x: 268, startPoint y: 172, endPoint x: 291, endPoint y: 172, distance: 23.2
click at [291, 172] on h5 "Individual Localid: 3772896" at bounding box center [289, 171] width 130 height 7
copy h5 "3772896"
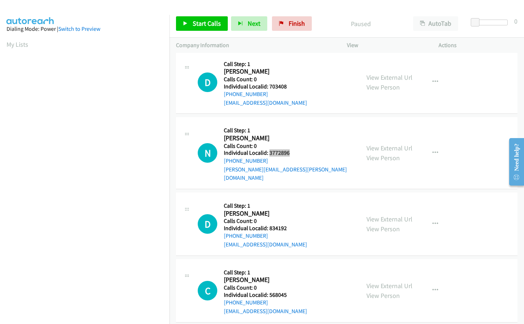
scroll to position [1125, 0]
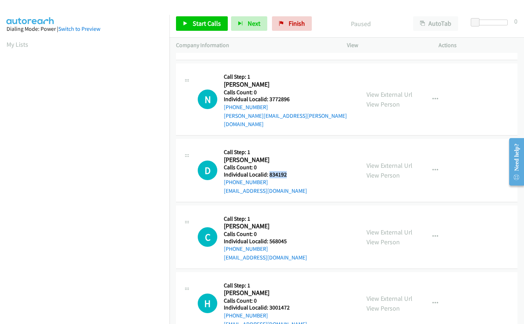
drag, startPoint x: 269, startPoint y: 166, endPoint x: 288, endPoint y: 165, distance: 19.9
click at [289, 171] on h5 "Individual Localid: 834192" at bounding box center [265, 174] width 83 height 7
copy h5 "834192"
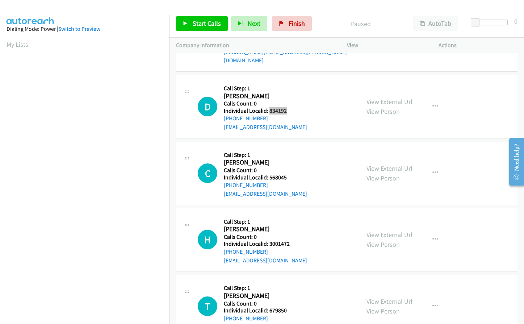
scroll to position [1216, 0]
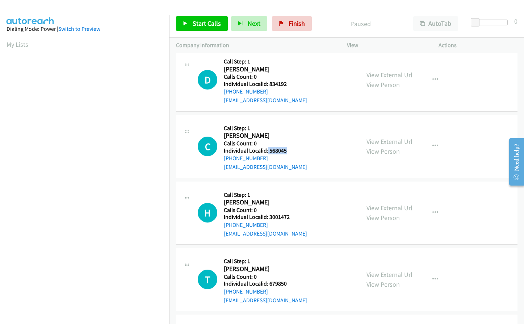
drag, startPoint x: 267, startPoint y: 142, endPoint x: 290, endPoint y: 141, distance: 22.4
click at [290, 147] on h5 "Individual Localid: 568045" at bounding box center [265, 150] width 83 height 7
copy h5 "568045"
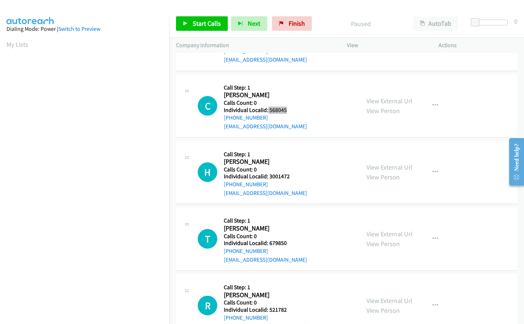
scroll to position [1270, 0]
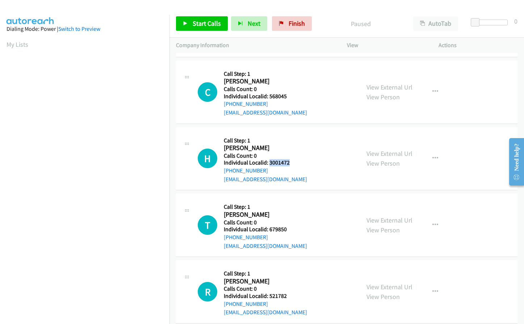
drag, startPoint x: 269, startPoint y: 155, endPoint x: 290, endPoint y: 154, distance: 21.0
click at [290, 159] on h5 "Individual Localid: 3001472" at bounding box center [265, 162] width 83 height 7
copy h5 "3001472"
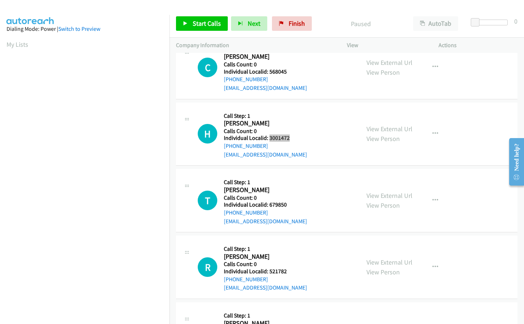
scroll to position [1297, 0]
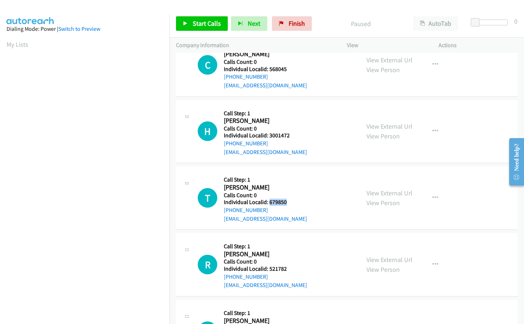
drag, startPoint x: 268, startPoint y: 192, endPoint x: 291, endPoint y: 192, distance: 23.2
click at [291, 198] on h5 "Individual Localid: 679850" at bounding box center [265, 201] width 83 height 7
copy h5 "679850"
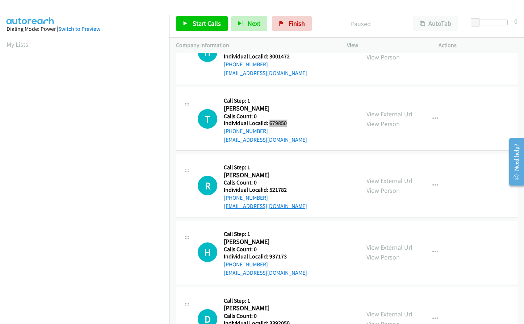
scroll to position [1379, 0]
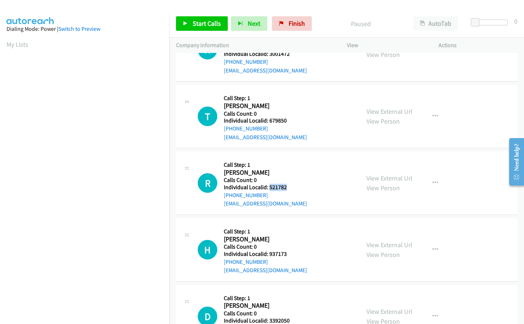
drag, startPoint x: 268, startPoint y: 178, endPoint x: 287, endPoint y: 178, distance: 19.2
click at [287, 183] on h5 "Individual Localid: 521782" at bounding box center [265, 186] width 83 height 7
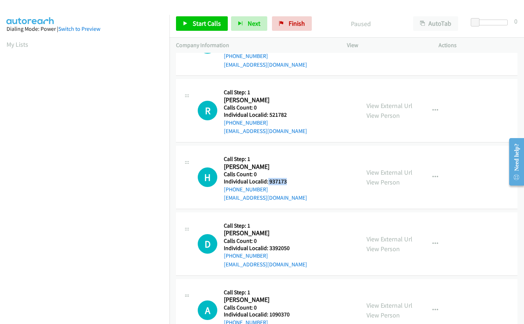
drag, startPoint x: 267, startPoint y: 172, endPoint x: 290, endPoint y: 172, distance: 22.8
click at [290, 178] on h5 "Individual Localid: 937173" at bounding box center [265, 181] width 83 height 7
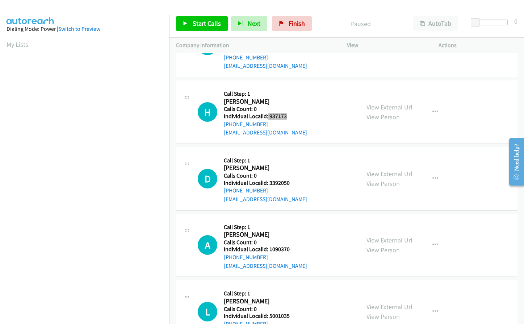
scroll to position [1532, 0]
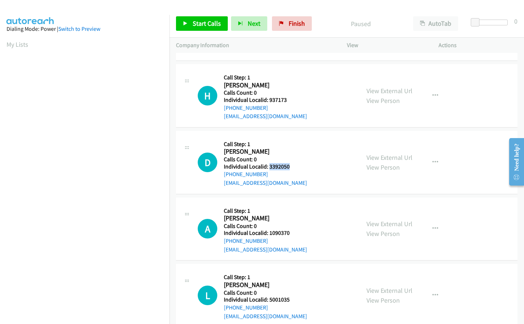
drag, startPoint x: 269, startPoint y: 157, endPoint x: 289, endPoint y: 156, distance: 20.3
click at [289, 163] on h5 "Individual Localid: 3392050" at bounding box center [265, 166] width 83 height 7
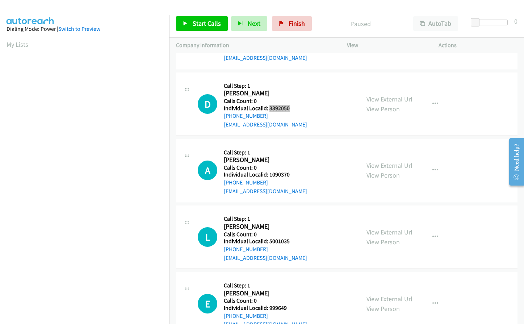
scroll to position [1596, 0]
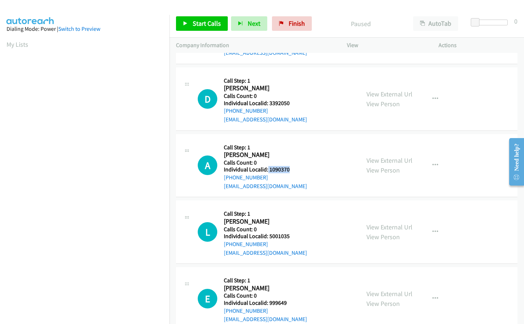
drag, startPoint x: 267, startPoint y: 161, endPoint x: 293, endPoint y: 161, distance: 26.1
click at [295, 166] on h5 "Individual Localid: 1090370" at bounding box center [265, 169] width 83 height 7
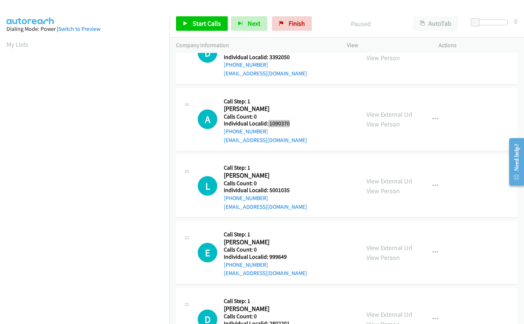
scroll to position [1650, 0]
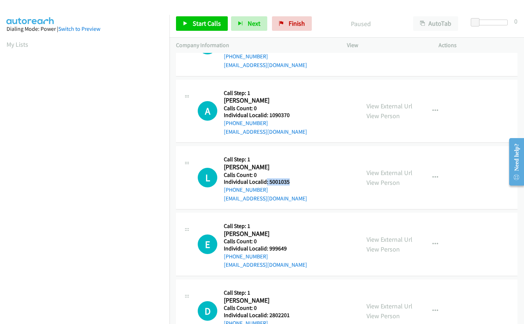
drag, startPoint x: 266, startPoint y: 173, endPoint x: 290, endPoint y: 173, distance: 23.5
click at [290, 178] on h5 "Individual Localid: 5001035" at bounding box center [265, 181] width 83 height 7
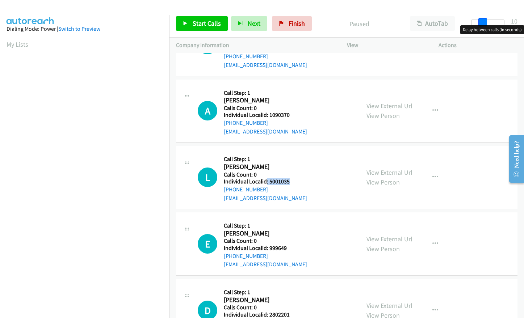
drag, startPoint x: 474, startPoint y: 21, endPoint x: 485, endPoint y: 20, distance: 10.9
click at [485, 20] on span at bounding box center [482, 22] width 9 height 9
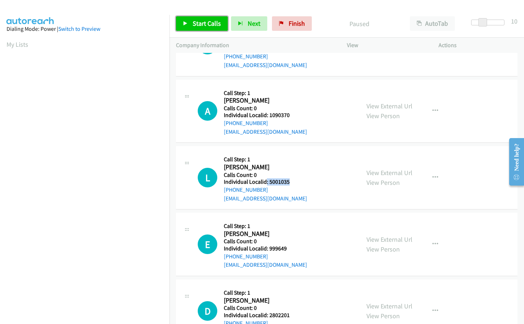
click at [203, 24] on span "Start Calls" at bounding box center [207, 23] width 28 height 8
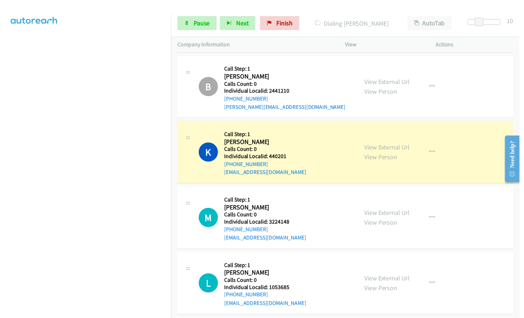
scroll to position [50, 0]
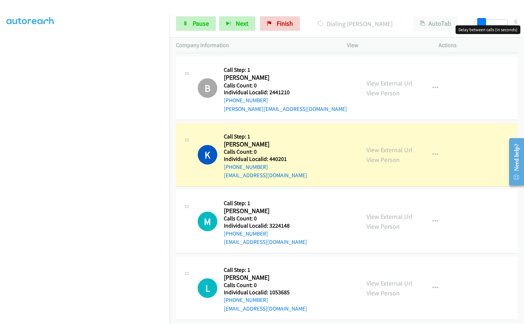
drag, startPoint x: 483, startPoint y: 21, endPoint x: 478, endPoint y: 21, distance: 4.7
click at [478, 21] on span at bounding box center [481, 22] width 9 height 9
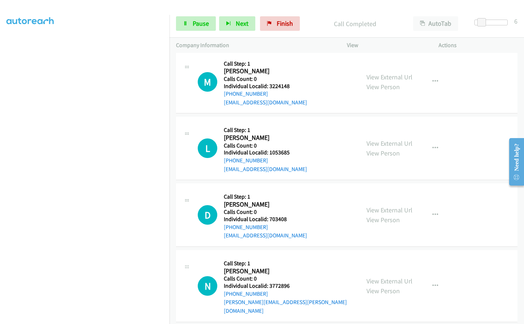
scroll to position [962, 0]
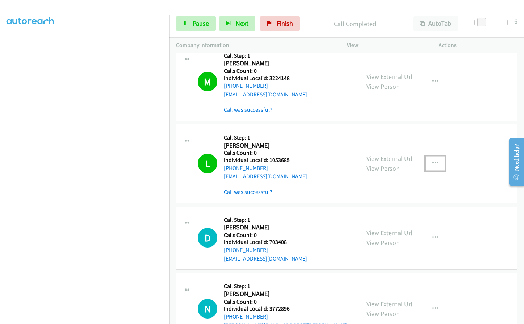
click at [433, 161] on icon "button" at bounding box center [435, 163] width 6 height 6
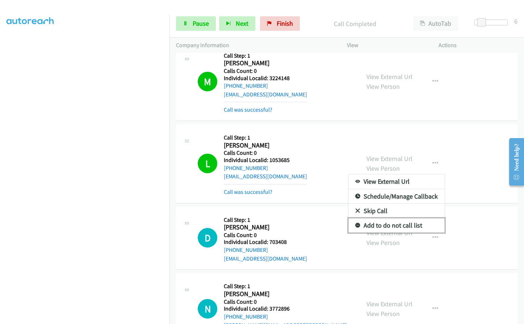
click at [355, 225] on icon at bounding box center [357, 225] width 5 height 5
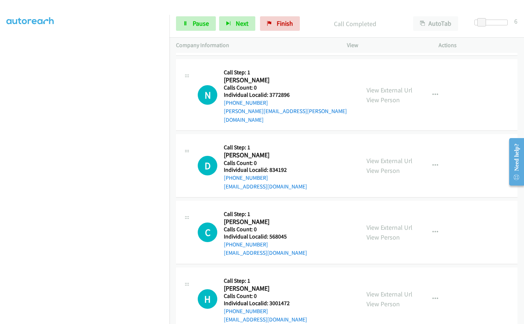
scroll to position [1198, 0]
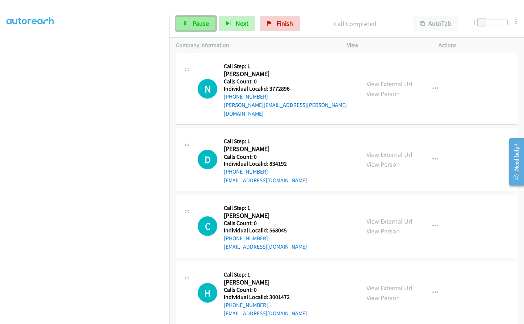
click at [190, 24] on link "Pause" at bounding box center [196, 23] width 40 height 14
click at [199, 21] on span "Start Calls" at bounding box center [207, 23] width 28 height 8
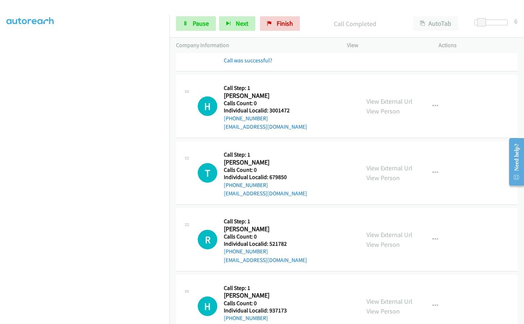
scroll to position [1424, 0]
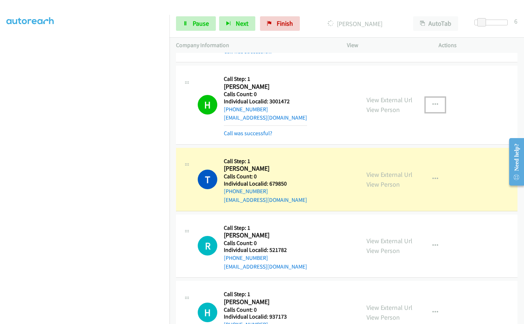
click at [435, 97] on button "button" at bounding box center [435, 104] width 20 height 14
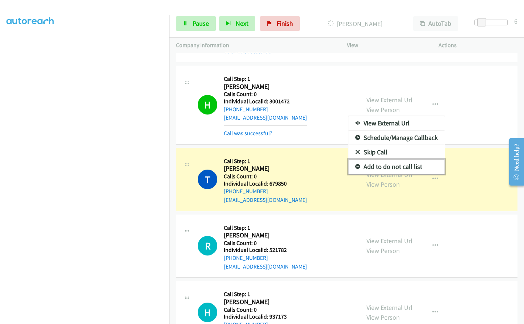
click at [355, 164] on icon at bounding box center [357, 166] width 5 height 5
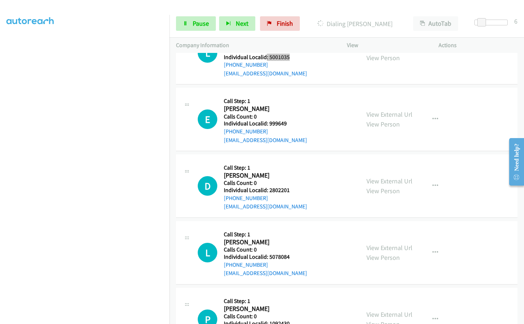
scroll to position [1930, 0]
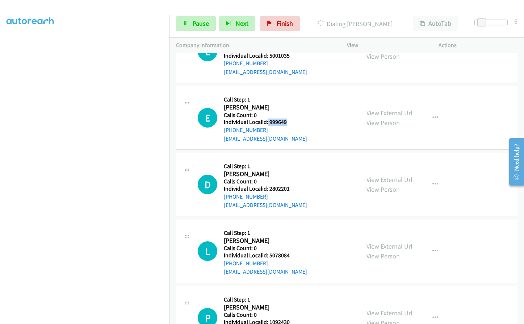
drag, startPoint x: 267, startPoint y: 114, endPoint x: 286, endPoint y: 114, distance: 18.1
click at [286, 118] on h5 "Individual Localid: 999649" at bounding box center [265, 121] width 83 height 7
drag, startPoint x: 267, startPoint y: 180, endPoint x: 284, endPoint y: 181, distance: 16.3
click at [290, 185] on h5 "Individual Localid: 2802201" at bounding box center [265, 188] width 83 height 7
drag, startPoint x: 268, startPoint y: 246, endPoint x: 291, endPoint y: 245, distance: 22.8
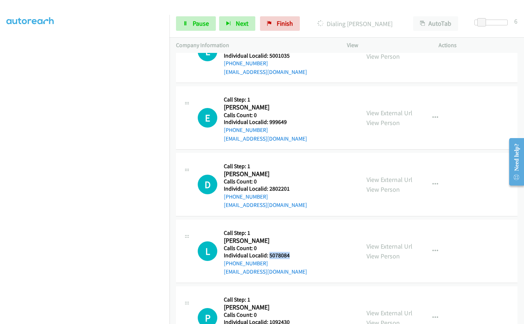
click at [291, 252] on h5 "Individual Localid: 5078084" at bounding box center [265, 255] width 83 height 7
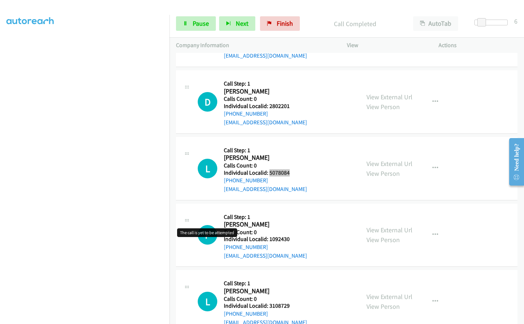
scroll to position [2036, 0]
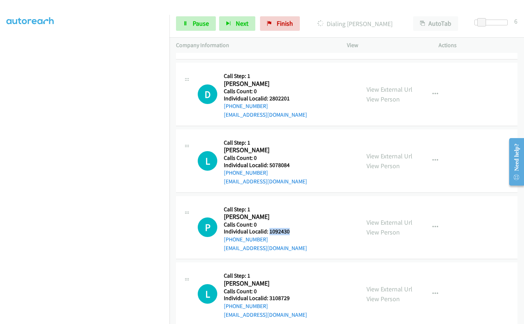
drag, startPoint x: 270, startPoint y: 221, endPoint x: 289, endPoint y: 222, distance: 19.6
click at [289, 228] on h5 "Individual Localid: 1092430" at bounding box center [265, 231] width 83 height 7
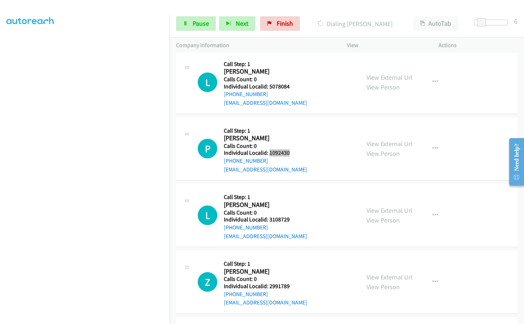
scroll to position [2118, 0]
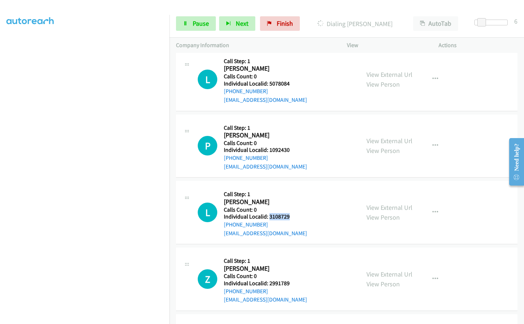
drag, startPoint x: 269, startPoint y: 209, endPoint x: 293, endPoint y: 209, distance: 24.3
click at [293, 209] on div "L Callback Scheduled Call Step: 1 Lee Argen America/New_York Calls Count: 0 Ind…" at bounding box center [276, 212] width 156 height 50
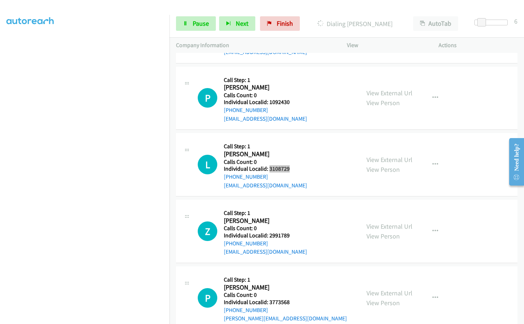
scroll to position [2172, 0]
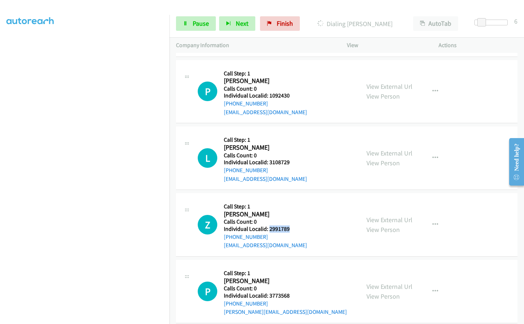
drag, startPoint x: 268, startPoint y: 220, endPoint x: 291, endPoint y: 219, distance: 22.8
click at [291, 219] on div "Z Callback Scheduled Call Step: 1 Zachary Elliott America/New_York Calls Count:…" at bounding box center [276, 224] width 156 height 50
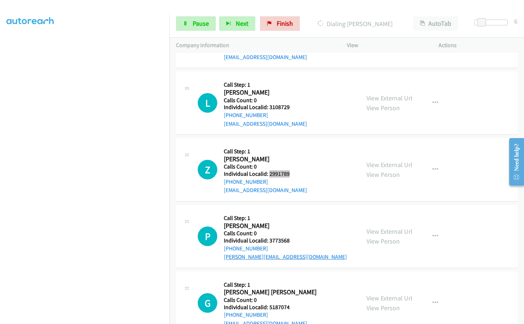
scroll to position [2244, 0]
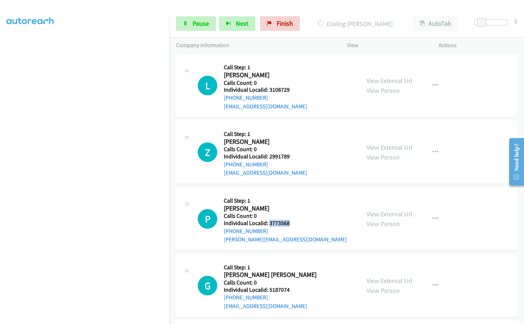
drag, startPoint x: 269, startPoint y: 216, endPoint x: 294, endPoint y: 215, distance: 25.3
click at [294, 215] on div "P Callback Scheduled Call Step: 1 Paula Mc Kee America/New_York Calls Count: 0 …" at bounding box center [276, 219] width 156 height 50
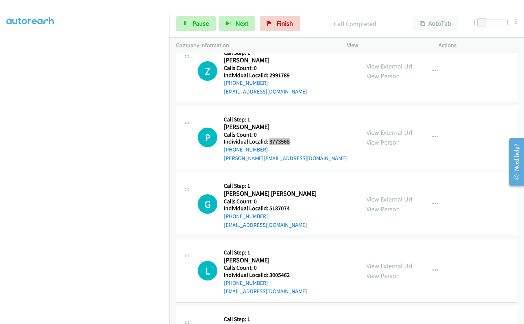
scroll to position [2341, 0]
drag, startPoint x: 267, startPoint y: 199, endPoint x: 286, endPoint y: 199, distance: 19.2
click at [291, 199] on div "G Callback Scheduled Call Step: 1 Gary Bryan Scott America/Chicago Calls Count:…" at bounding box center [276, 203] width 156 height 50
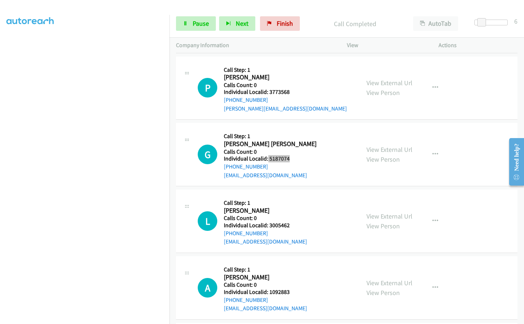
scroll to position [2405, 0]
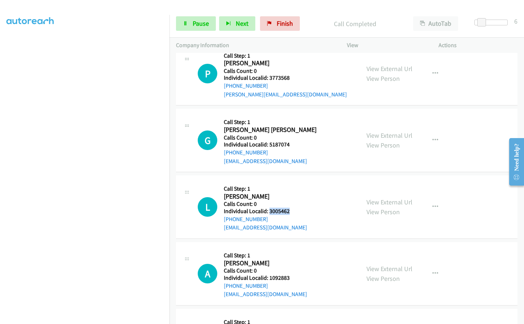
drag, startPoint x: 269, startPoint y: 202, endPoint x: 288, endPoint y: 202, distance: 19.5
click at [288, 207] on h5 "Individual Localid: 3005462" at bounding box center [265, 210] width 83 height 7
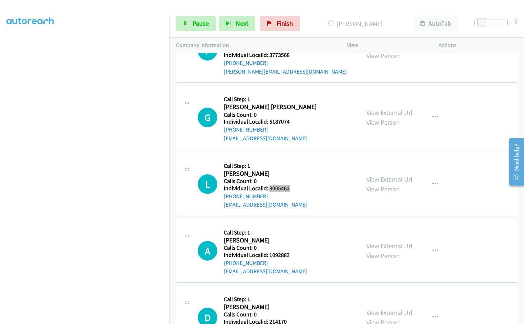
scroll to position [2432, 0]
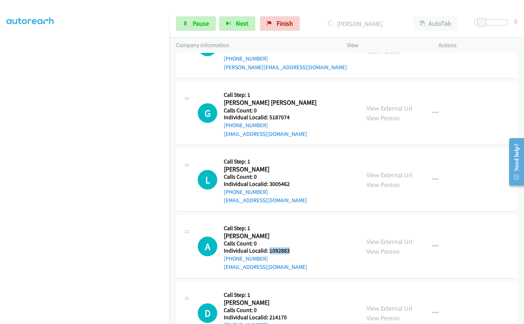
drag, startPoint x: 269, startPoint y: 240, endPoint x: 291, endPoint y: 242, distance: 22.5
click at [291, 242] on div "A Callback Scheduled Call Step: 1 Adam Broders America/New_York Calls Count: 0 …" at bounding box center [276, 246] width 156 height 50
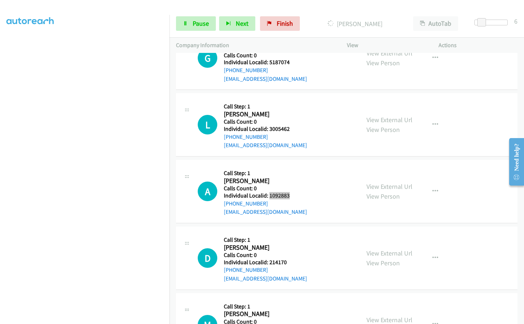
scroll to position [2495, 0]
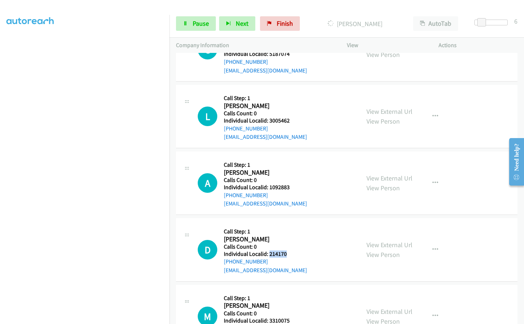
drag, startPoint x: 269, startPoint y: 244, endPoint x: 288, endPoint y: 244, distance: 18.8
click at [288, 244] on div "D Callback Scheduled Call Step: 1 Dean Strable America/North_Dakota/Center Call…" at bounding box center [276, 249] width 156 height 50
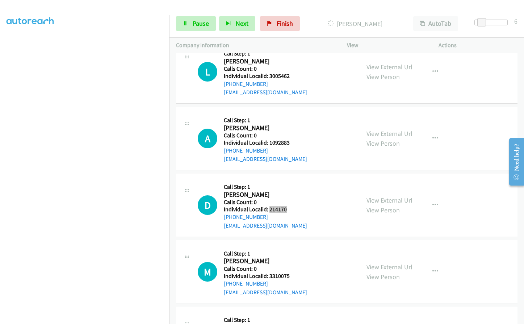
scroll to position [2540, 0]
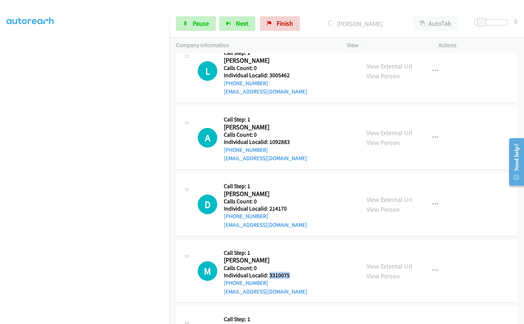
drag, startPoint x: 268, startPoint y: 266, endPoint x: 290, endPoint y: 266, distance: 21.7
click at [292, 266] on div "M Callback Scheduled Call Step: 1 Mike Corrao America/New_York Calls Count: 0 I…" at bounding box center [276, 271] width 156 height 50
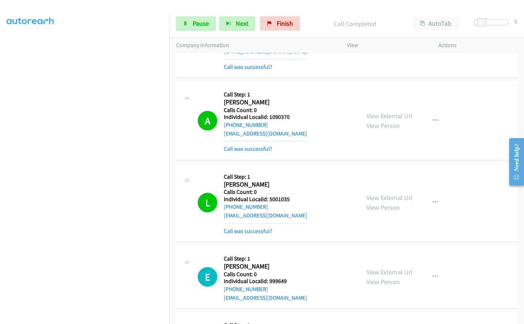
scroll to position [1795, 0]
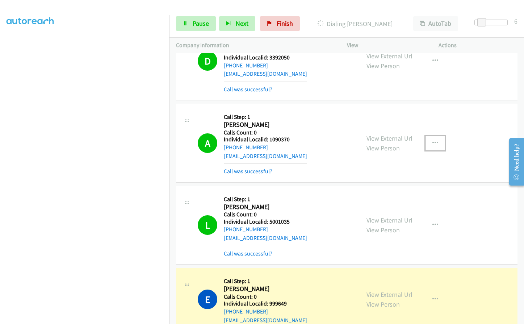
click at [435, 136] on button "button" at bounding box center [435, 143] width 20 height 14
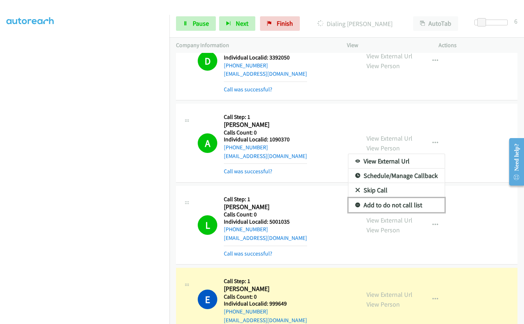
click at [355, 203] on icon at bounding box center [357, 205] width 5 height 5
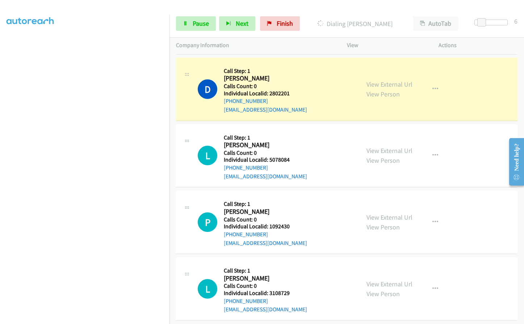
scroll to position [2094, 0]
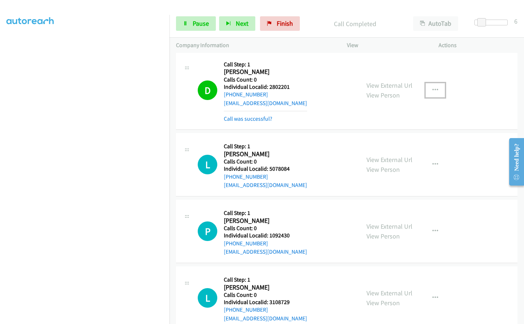
click at [436, 83] on button "button" at bounding box center [435, 90] width 20 height 14
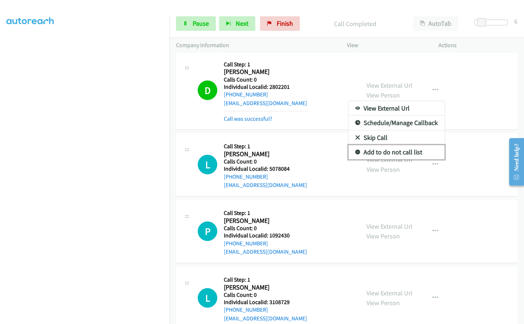
click at [355, 150] on icon at bounding box center [357, 152] width 5 height 5
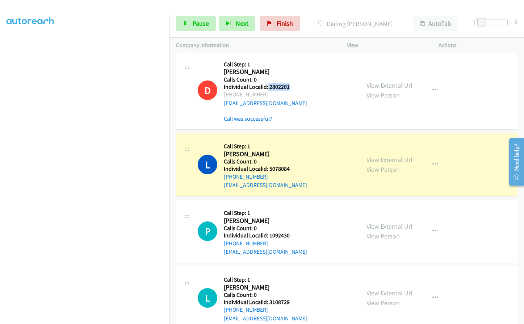
drag, startPoint x: 267, startPoint y: 78, endPoint x: 293, endPoint y: 80, distance: 25.8
click at [293, 83] on h5 "Individual Localid: 2802201" at bounding box center [265, 86] width 83 height 7
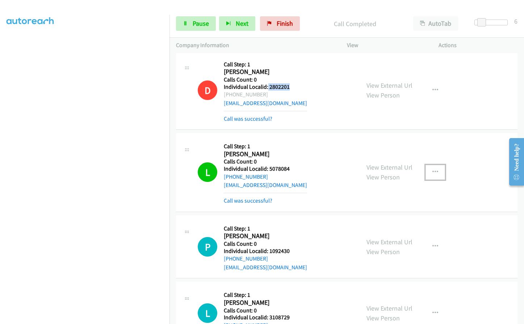
drag, startPoint x: 435, startPoint y: 162, endPoint x: 426, endPoint y: 171, distance: 12.8
click at [435, 165] on button "button" at bounding box center [435, 172] width 20 height 14
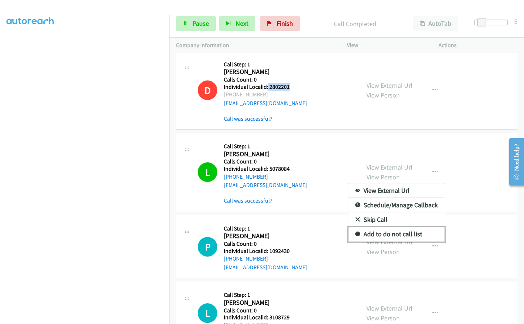
drag, startPoint x: 354, startPoint y: 224, endPoint x: 273, endPoint y: 213, distance: 81.8
click at [355, 232] on icon at bounding box center [357, 234] width 5 height 5
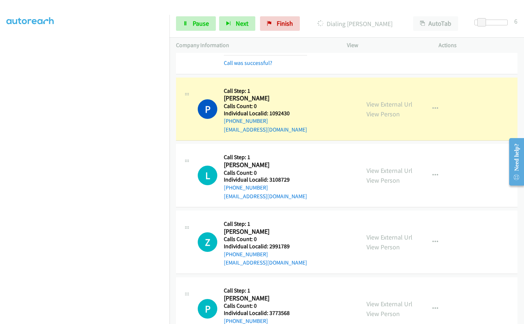
scroll to position [2248, 0]
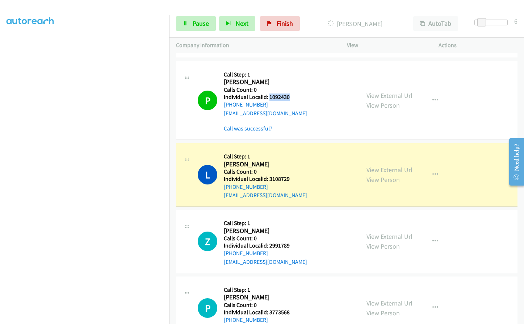
drag, startPoint x: 270, startPoint y: 87, endPoint x: 291, endPoint y: 88, distance: 21.7
click at [291, 93] on h5 "Individual Localid: 1092430" at bounding box center [265, 96] width 83 height 7
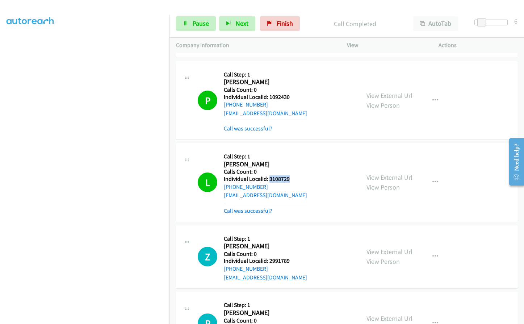
drag, startPoint x: 269, startPoint y: 168, endPoint x: 292, endPoint y: 168, distance: 22.8
click at [292, 168] on div "L Callback Scheduled Call Step: 1 Lee Argen America/New_York Calls Count: 0 Ind…" at bounding box center [276, 181] width 156 height 65
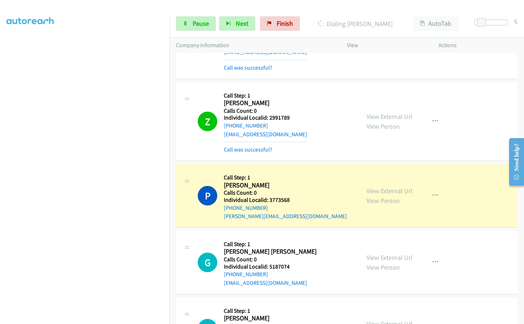
scroll to position [2393, 0]
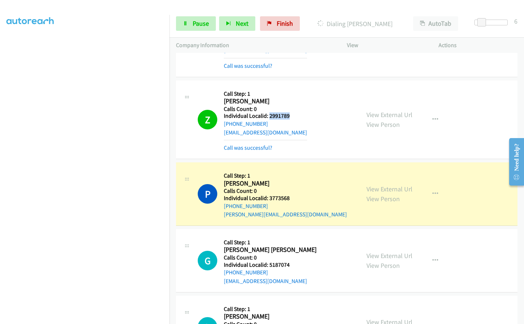
drag, startPoint x: 269, startPoint y: 107, endPoint x: 291, endPoint y: 107, distance: 22.5
click at [291, 107] on div "Z Callback Scheduled Call Step: 1 Zachary Elliott America/New_York Calls Count:…" at bounding box center [276, 119] width 156 height 65
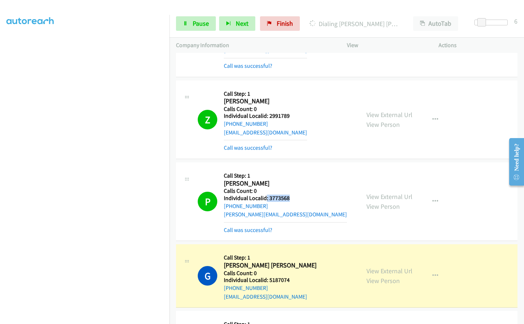
drag, startPoint x: 269, startPoint y: 189, endPoint x: 287, endPoint y: 189, distance: 18.5
click at [287, 194] on h5 "Individual Localid: 3773568" at bounding box center [285, 197] width 123 height 7
click at [273, 179] on h2 "Paula Mc Kee" at bounding box center [285, 183] width 123 height 8
drag, startPoint x: 268, startPoint y: 188, endPoint x: 290, endPoint y: 189, distance: 21.7
click at [290, 189] on div "P Callback Scheduled Call Step: 1 Paula Mc Kee America/New_York Calls Count: 0 …" at bounding box center [276, 201] width 156 height 65
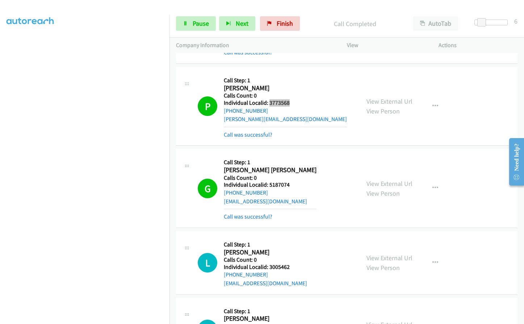
scroll to position [2492, 0]
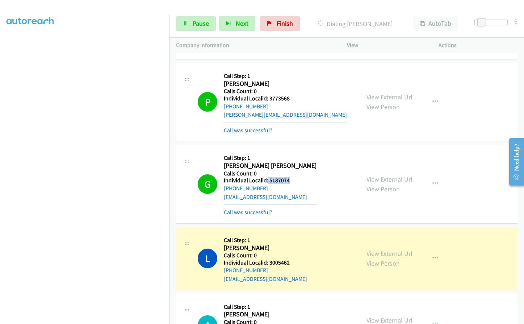
drag, startPoint x: 267, startPoint y: 170, endPoint x: 289, endPoint y: 173, distance: 22.2
click at [289, 173] on div "G Callback Scheduled Call Step: 1 Gary Bryan Scott America/Chicago Calls Count:…" at bounding box center [276, 183] width 156 height 65
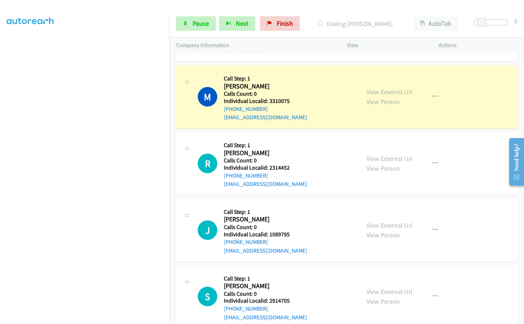
scroll to position [2917, 0]
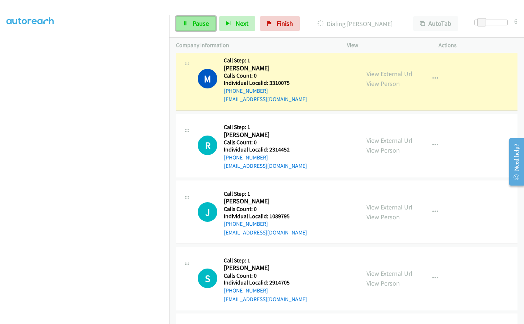
click at [196, 22] on span "Pause" at bounding box center [201, 23] width 16 height 8
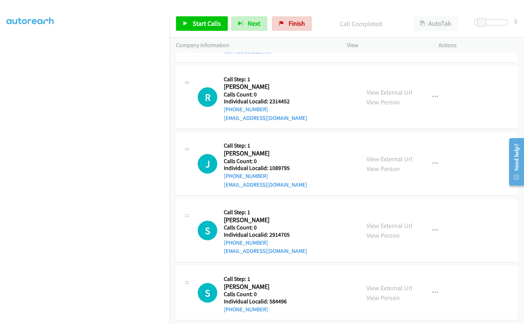
scroll to position [2990, 0]
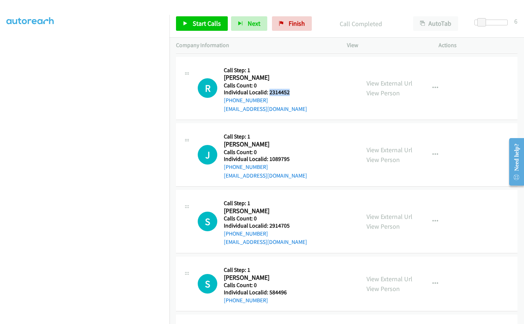
drag, startPoint x: 268, startPoint y: 83, endPoint x: 293, endPoint y: 83, distance: 25.0
click at [293, 83] on div "R Callback Scheduled Call Step: 1 Rickie Sergent America/New_York Calls Count: …" at bounding box center [276, 88] width 156 height 50
drag, startPoint x: 271, startPoint y: 150, endPoint x: 293, endPoint y: 150, distance: 21.7
click at [293, 150] on div "J Callback Scheduled Call Step: 1 John Fountotos America/Chicago Calls Count: 0…" at bounding box center [276, 155] width 156 height 50
drag, startPoint x: 269, startPoint y: 214, endPoint x: 290, endPoint y: 216, distance: 20.7
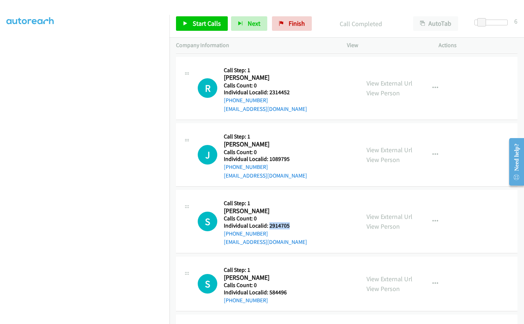
click at [290, 222] on h5 "Individual Localid: 2914705" at bounding box center [265, 225] width 83 height 7
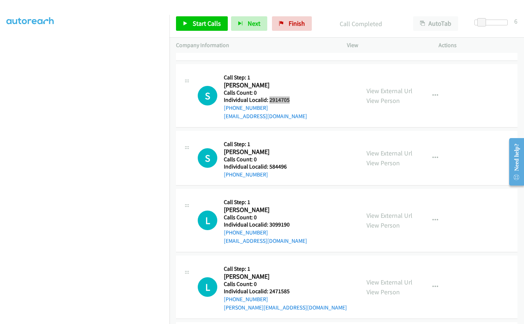
scroll to position [3116, 0]
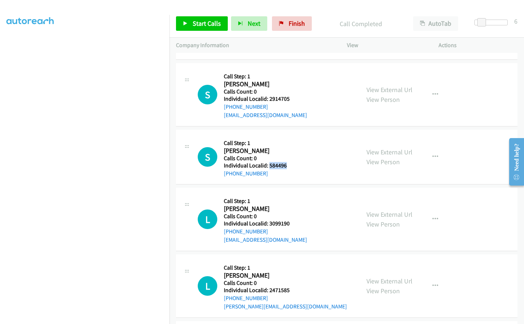
drag, startPoint x: 269, startPoint y: 157, endPoint x: 286, endPoint y: 156, distance: 16.7
click at [286, 156] on div "S Callback Scheduled Call Step: 1 Scott Hoag America/Chicago Calls Count: 0 Ind…" at bounding box center [276, 156] width 156 height 41
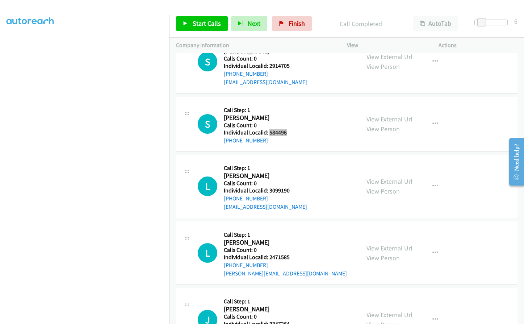
scroll to position [3162, 0]
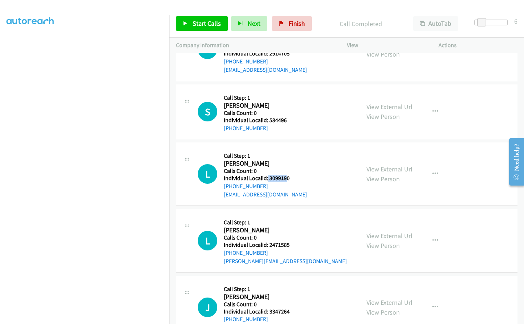
drag, startPoint x: 267, startPoint y: 169, endPoint x: 286, endPoint y: 168, distance: 18.9
click at [286, 174] on h5 "Individual Localid: 3099190" at bounding box center [265, 177] width 83 height 7
drag, startPoint x: 278, startPoint y: 168, endPoint x: 296, endPoint y: 145, distance: 29.0
click at [296, 149] on div "L Callback Scheduled Call Step: 1 Lawrence Mason America/New_York Calls Count: …" at bounding box center [276, 174] width 156 height 50
drag, startPoint x: 269, startPoint y: 168, endPoint x: 292, endPoint y: 168, distance: 22.8
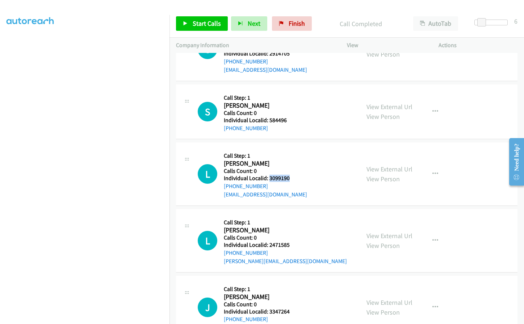
click at [292, 168] on div "L Callback Scheduled Call Step: 1 Lawrence Mason America/New_York Calls Count: …" at bounding box center [276, 174] width 156 height 50
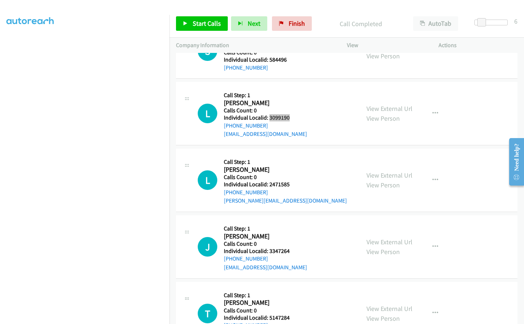
scroll to position [3234, 0]
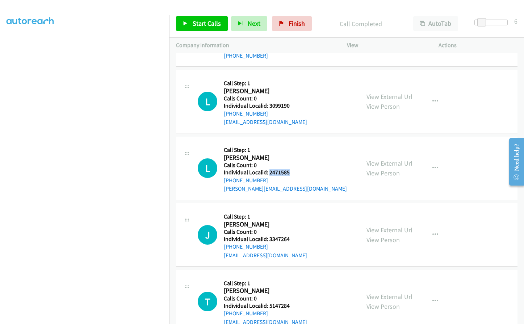
drag, startPoint x: 268, startPoint y: 162, endPoint x: 288, endPoint y: 162, distance: 19.9
click at [288, 169] on h5 "Individual Localid: 2471585" at bounding box center [285, 172] width 123 height 7
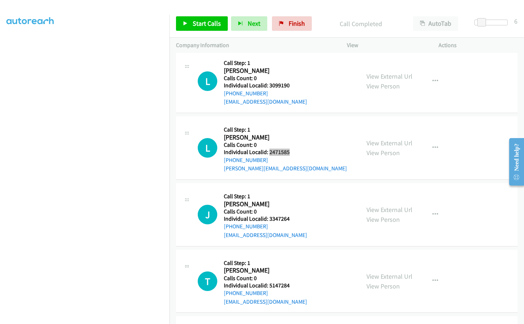
scroll to position [3306, 0]
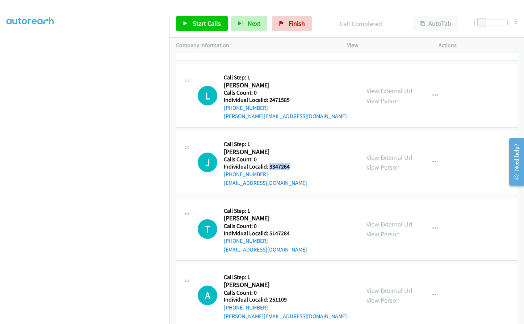
drag, startPoint x: 269, startPoint y: 158, endPoint x: 290, endPoint y: 157, distance: 20.6
click at [290, 157] on div "J Callback Scheduled Call Step: 1 Joseph Bitzer America/New_York Calls Count: 0…" at bounding box center [276, 162] width 156 height 50
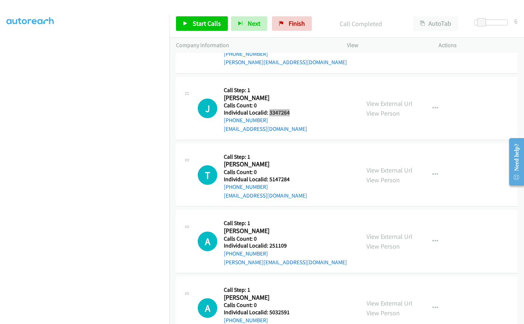
scroll to position [3361, 0]
drag, startPoint x: 268, startPoint y: 169, endPoint x: 291, endPoint y: 169, distance: 22.8
click at [291, 169] on div "T Callback Scheduled Call Step: 1 Todd Mason America/New_York Calls Count: 0 In…" at bounding box center [276, 174] width 156 height 50
drag, startPoint x: 268, startPoint y: 236, endPoint x: 294, endPoint y: 236, distance: 26.1
click at [294, 236] on div "A Callback Scheduled Call Step: 1 Andrew Hobson America/Chicago Calls Count: 0 …" at bounding box center [276, 241] width 156 height 50
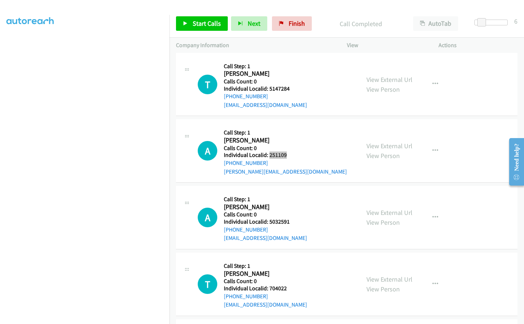
scroll to position [3451, 0]
drag, startPoint x: 267, startPoint y: 212, endPoint x: 289, endPoint y: 212, distance: 21.7
click at [289, 212] on div "A Callback Scheduled Call Step: 1 Andrew Fregly America/New_York Calls Count: 0…" at bounding box center [276, 217] width 156 height 50
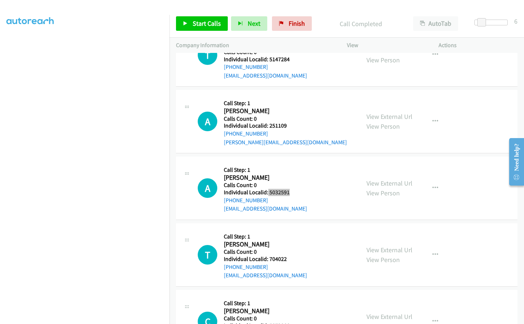
scroll to position [3487, 0]
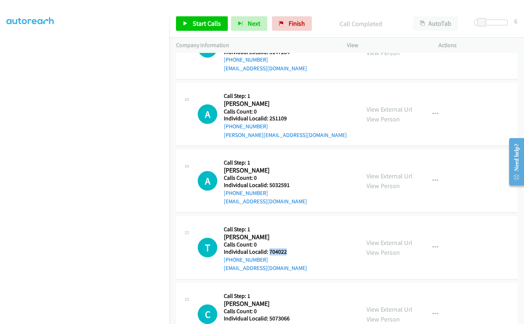
drag, startPoint x: 274, startPoint y: 243, endPoint x: 290, endPoint y: 244, distance: 16.3
click at [290, 248] on h5 "Individual Localid: 704022" at bounding box center [265, 251] width 83 height 7
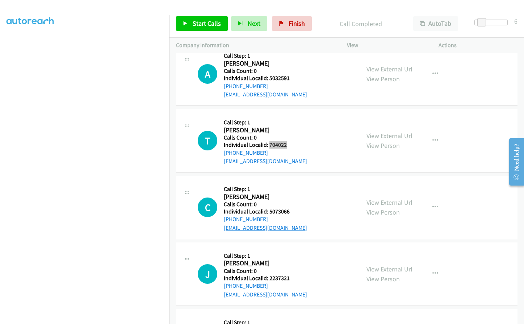
scroll to position [3596, 0]
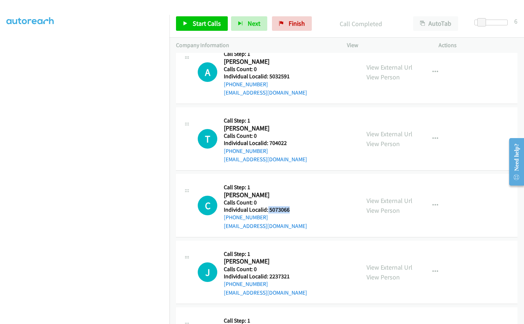
drag, startPoint x: 270, startPoint y: 202, endPoint x: 290, endPoint y: 202, distance: 20.3
click at [290, 202] on div "C Callback Scheduled Call Step: 1 Craig Hazel America/New_York Calls Count: 0 I…" at bounding box center [276, 205] width 156 height 50
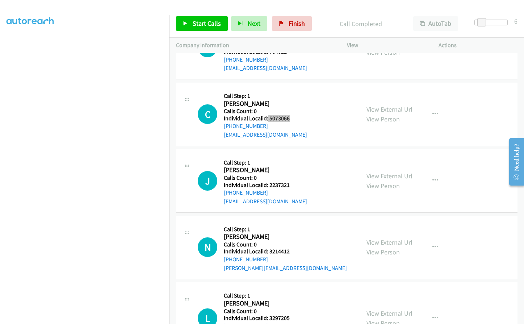
scroll to position [3705, 0]
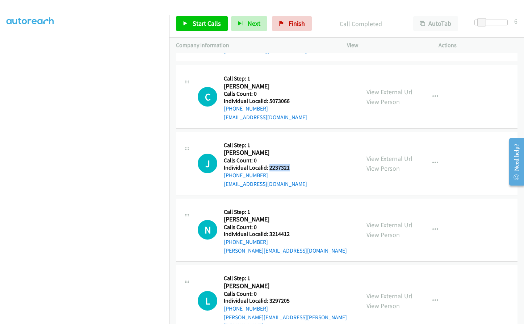
drag, startPoint x: 269, startPoint y: 159, endPoint x: 290, endPoint y: 159, distance: 21.0
click at [290, 159] on div "J Callback Scheduled Call Step: 1 Jennifer Decker America/New_York Calls Count:…" at bounding box center [276, 163] width 156 height 50
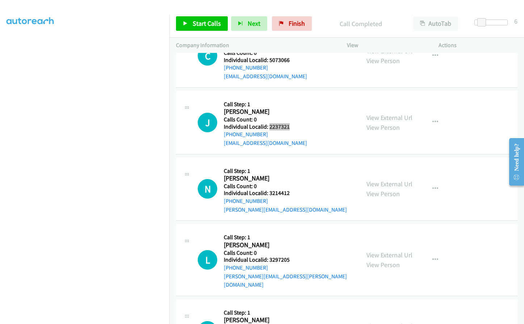
scroll to position [3750, 0]
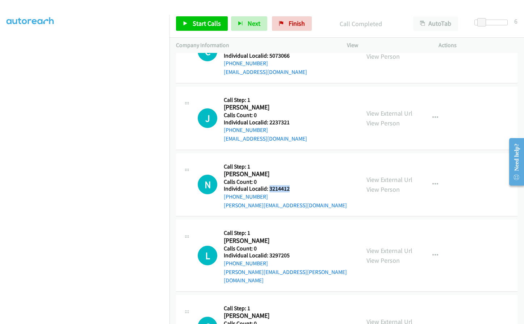
drag, startPoint x: 270, startPoint y: 180, endPoint x: 291, endPoint y: 181, distance: 21.4
click at [291, 181] on div "N Callback Scheduled Call Step: 1 Noah Mc Mahan America/New_York Calls Count: 0…" at bounding box center [276, 185] width 156 height 50
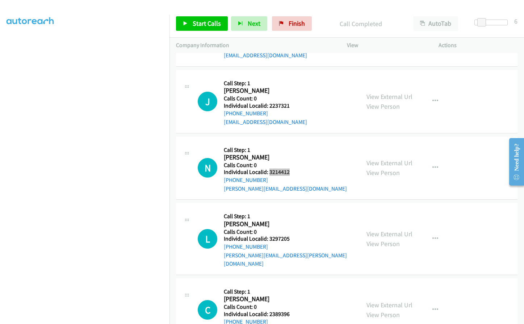
scroll to position [3795, 0]
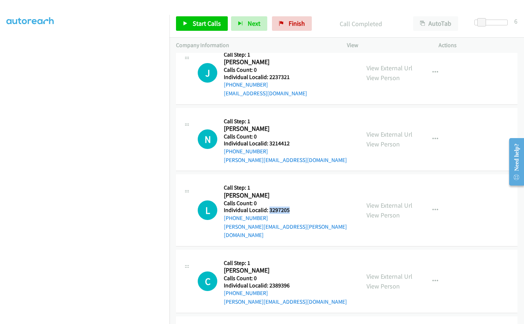
drag, startPoint x: 269, startPoint y: 201, endPoint x: 294, endPoint y: 203, distance: 24.8
click at [294, 203] on div "L Callback Scheduled Call Step: 1 Lena Lavieri America/Chicago Calls Count: 0 I…" at bounding box center [276, 210] width 156 height 58
click at [198, 20] on span "Start Calls" at bounding box center [207, 23] width 28 height 8
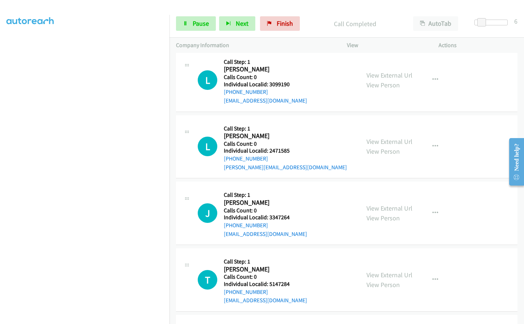
scroll to position [3316, 0]
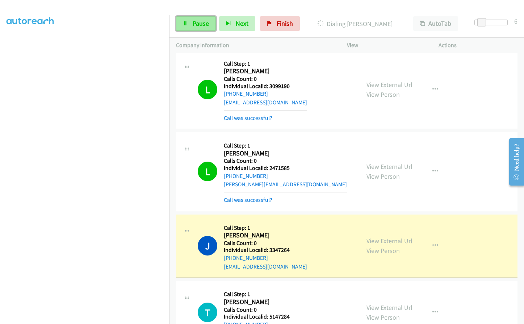
click at [188, 26] on link "Pause" at bounding box center [196, 23] width 40 height 14
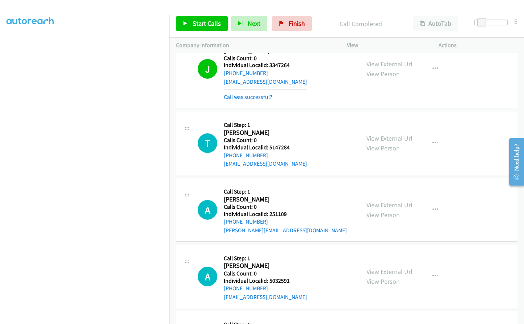
scroll to position [3496, 0]
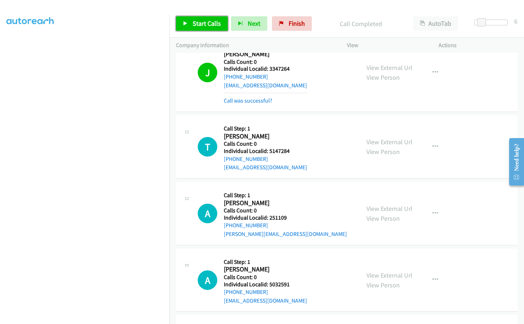
click at [209, 23] on span "Start Calls" at bounding box center [207, 23] width 28 height 8
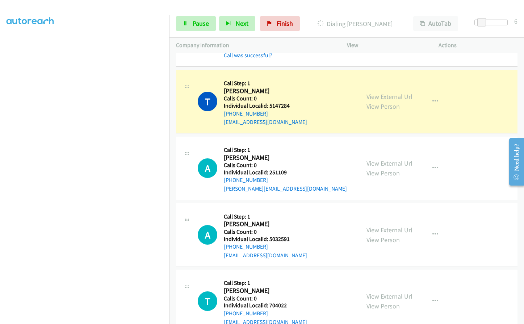
scroll to position [82, 0]
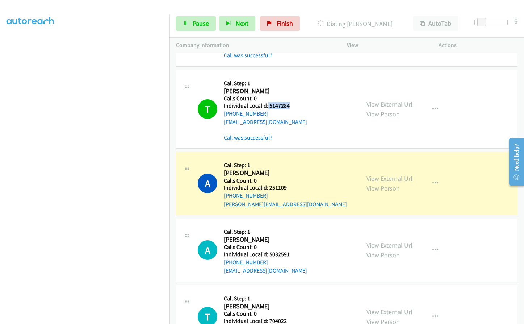
drag, startPoint x: 267, startPoint y: 97, endPoint x: 289, endPoint y: 96, distance: 21.4
click at [289, 96] on div "T Callback Scheduled Call Step: 1 Todd Mason America/New_York Calls Count: 0 In…" at bounding box center [276, 108] width 156 height 65
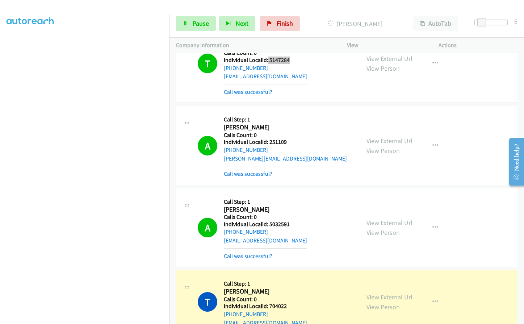
scroll to position [3750, 0]
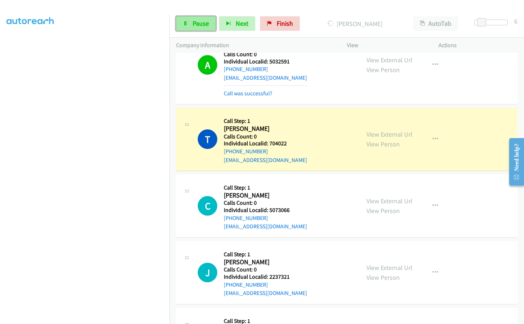
click at [208, 20] on span "Pause" at bounding box center [201, 23] width 16 height 8
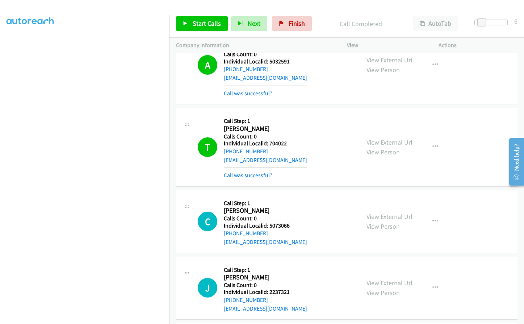
scroll to position [3741, 0]
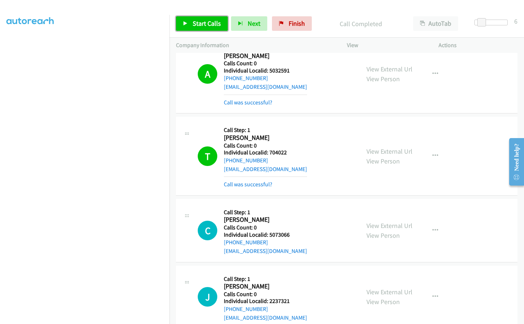
click at [204, 21] on span "Start Calls" at bounding box center [207, 23] width 28 height 8
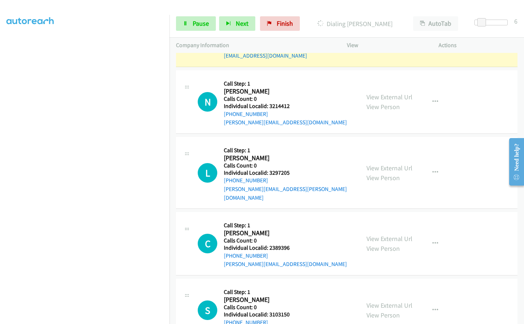
scroll to position [4048, 0]
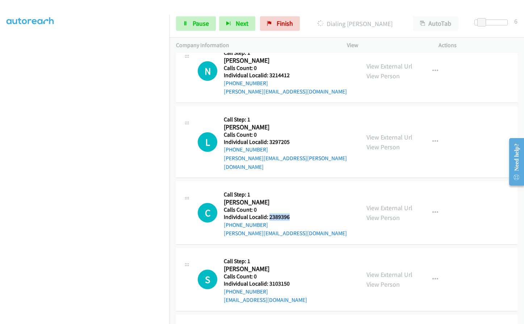
drag, startPoint x: 268, startPoint y: 199, endPoint x: 290, endPoint y: 199, distance: 22.1
click at [290, 199] on div "C Callback Scheduled Call Step: 1 Conner Kirn America/Chicago Calls Count: 0 In…" at bounding box center [276, 212] width 156 height 50
drag, startPoint x: 269, startPoint y: 264, endPoint x: 290, endPoint y: 265, distance: 21.0
click at [290, 265] on div "S Callback Scheduled Call Step: 1 Stan Brodie America/New_York Calls Count: 0 I…" at bounding box center [276, 279] width 156 height 50
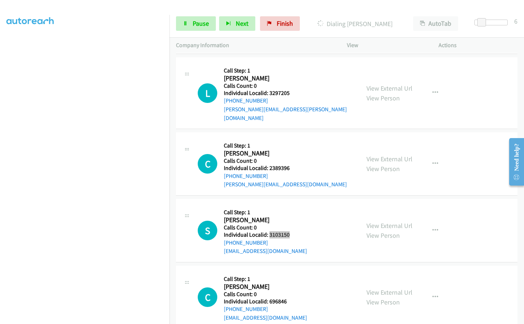
scroll to position [4121, 0]
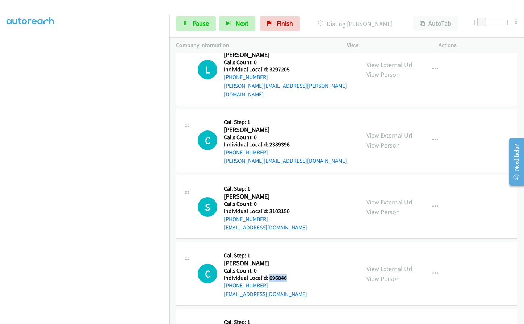
drag, startPoint x: 268, startPoint y: 260, endPoint x: 290, endPoint y: 261, distance: 22.1
click at [290, 261] on div "C Callback Scheduled Call Step: 1 Craige Whiteley America/Denver Calls Count: 0…" at bounding box center [276, 273] width 156 height 50
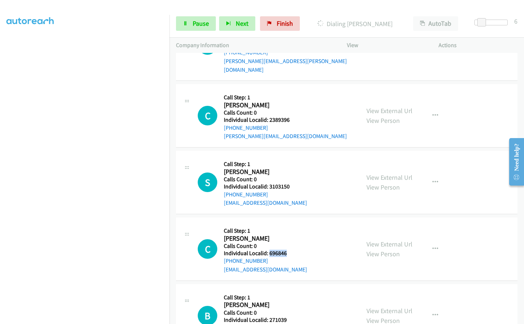
scroll to position [4238, 0]
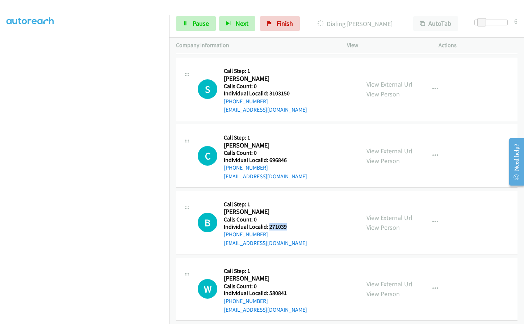
drag, startPoint x: 269, startPoint y: 208, endPoint x: 289, endPoint y: 209, distance: 19.9
click at [289, 209] on div "B Callback Scheduled Call Step: 1 Brenda Cox America/Denver Calls Count: 0 Indi…" at bounding box center [276, 222] width 156 height 50
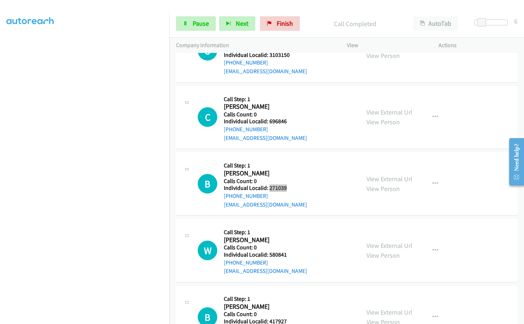
scroll to position [4299, 0]
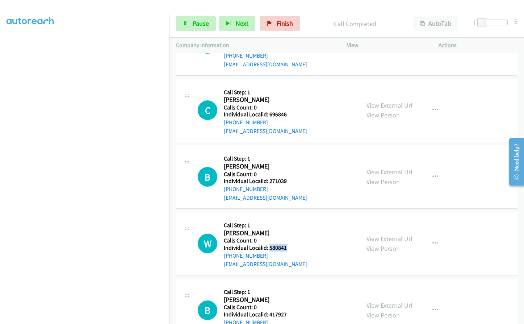
drag, startPoint x: 269, startPoint y: 229, endPoint x: 292, endPoint y: 230, distance: 22.8
click at [292, 230] on div "W Callback Scheduled Call Step: 1 William Mosher America/New_York Calls Count: …" at bounding box center [276, 243] width 156 height 50
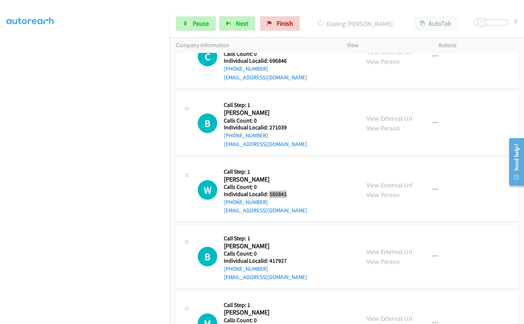
scroll to position [4399, 0]
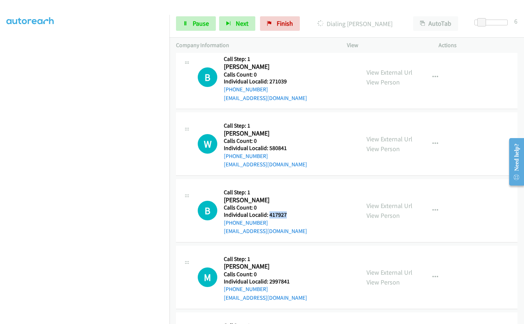
drag, startPoint x: 269, startPoint y: 197, endPoint x: 289, endPoint y: 196, distance: 19.9
click at [289, 211] on h5 "Individual Localid: 417927" at bounding box center [265, 214] width 83 height 7
drag, startPoint x: 269, startPoint y: 265, endPoint x: 288, endPoint y: 263, distance: 18.9
click at [288, 278] on h5 "Individual Localid: 2997841" at bounding box center [265, 281] width 83 height 7
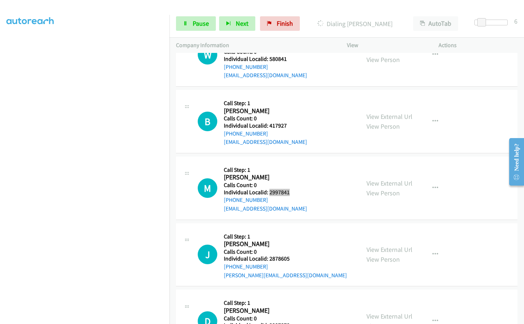
scroll to position [4489, 0]
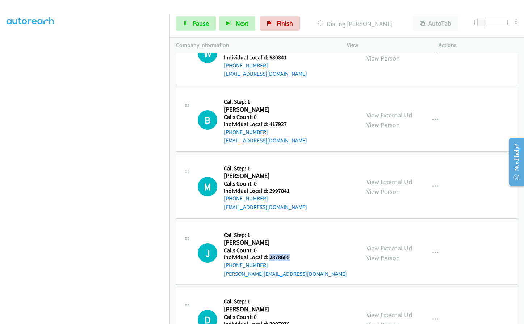
drag, startPoint x: 268, startPoint y: 240, endPoint x: 291, endPoint y: 240, distance: 23.2
click at [291, 240] on div "J Callback Scheduled Call Step: 1 Jim Farquhar America/New_York Calls Count: 0 …" at bounding box center [276, 253] width 156 height 50
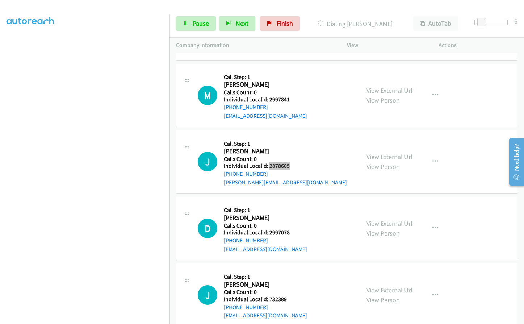
scroll to position [4598, 0]
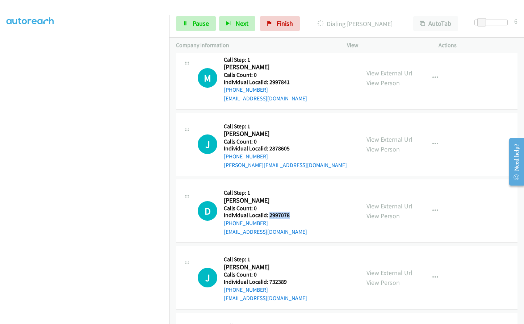
drag, startPoint x: 268, startPoint y: 197, endPoint x: 289, endPoint y: 198, distance: 21.0
click at [289, 198] on div "D Callback Scheduled Call Step: 1 David Eckert America/New_York Calls Count: 0 …" at bounding box center [276, 211] width 156 height 50
drag, startPoint x: 275, startPoint y: 264, endPoint x: 287, endPoint y: 264, distance: 11.6
click at [287, 264] on div "J Callback Scheduled Call Step: 1 Jessy Gahimer America/New_York Calls Count: 0…" at bounding box center [276, 278] width 156 height 50
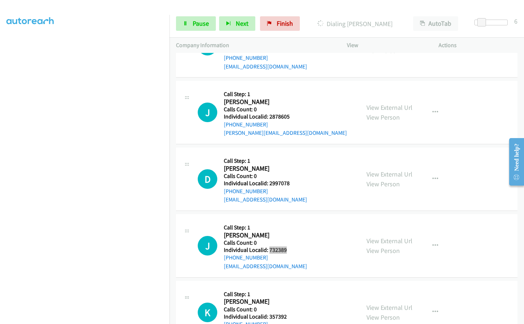
scroll to position [4722, 0]
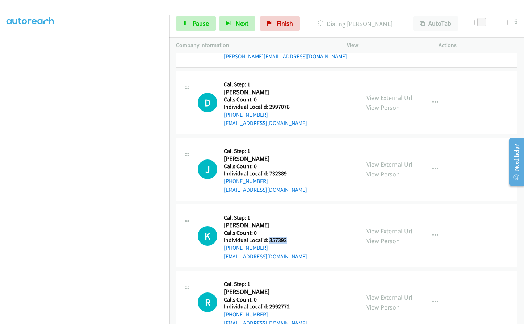
drag, startPoint x: 277, startPoint y: 223, endPoint x: 292, endPoint y: 223, distance: 15.2
click at [292, 223] on div "K Callback Scheduled Call Step: 1 Kent Johnson America/Chicago Calls Count: 0 I…" at bounding box center [276, 236] width 156 height 50
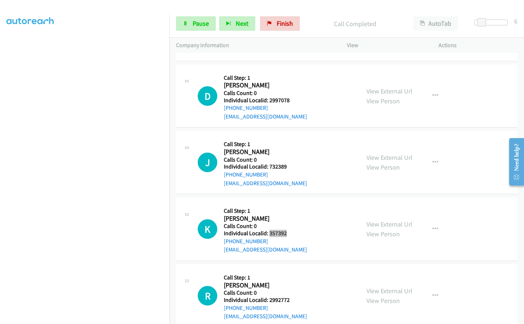
scroll to position [4746, 0]
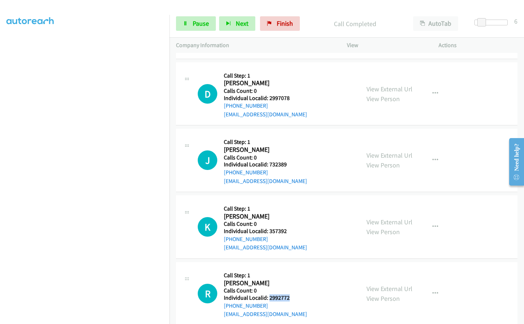
drag, startPoint x: 271, startPoint y: 280, endPoint x: 288, endPoint y: 280, distance: 17.4
click at [288, 280] on div "R Callback Scheduled Call Step: 1 Ronald Taylor America/New_York Calls Count: 0…" at bounding box center [276, 293] width 156 height 50
click at [200, 21] on span "Pause" at bounding box center [201, 23] width 16 height 8
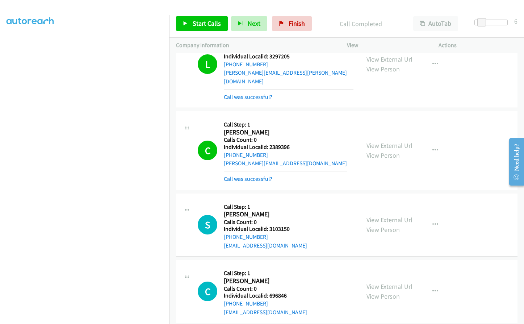
scroll to position [4146, 0]
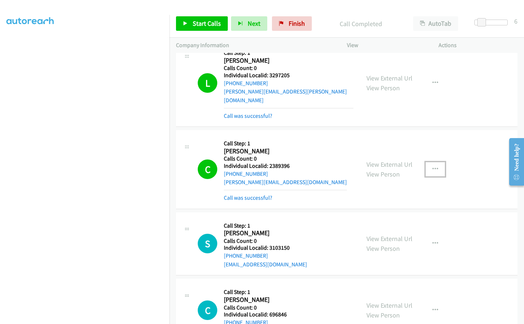
click at [432, 166] on icon "button" at bounding box center [435, 169] width 6 height 6
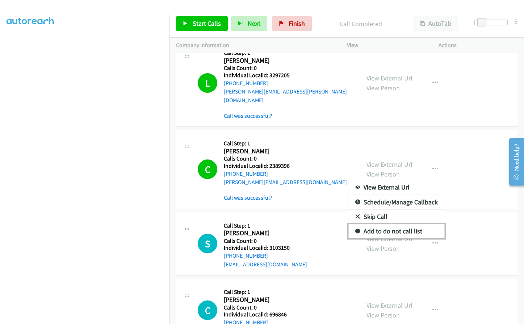
click at [355, 229] on icon at bounding box center [357, 231] width 5 height 5
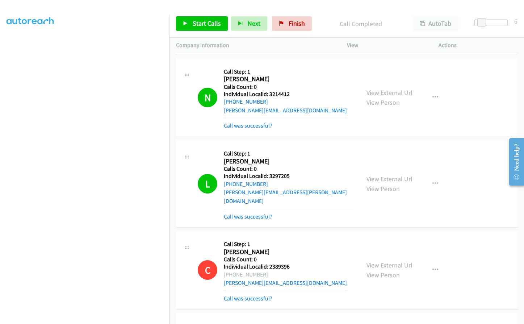
scroll to position [4037, 0]
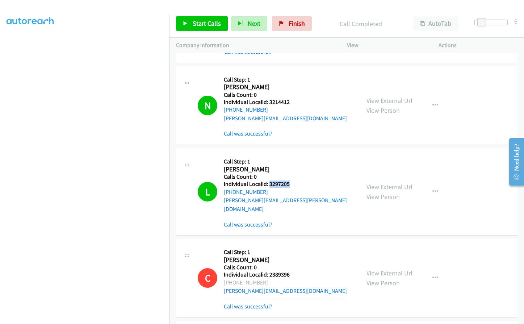
drag, startPoint x: 271, startPoint y: 174, endPoint x: 292, endPoint y: 176, distance: 21.5
click at [292, 176] on div "L Callback Scheduled Call Step: 1 Lena Lavieri America/Chicago Calls Count: 0 I…" at bounding box center [276, 192] width 156 height 74
drag, startPoint x: 269, startPoint y: 256, endPoint x: 292, endPoint y: 257, distance: 23.5
click at [292, 257] on div "C Callback Scheduled Call Step: 1 Conner Kirn America/Chicago Calls Count: 0 In…" at bounding box center [276, 277] width 156 height 65
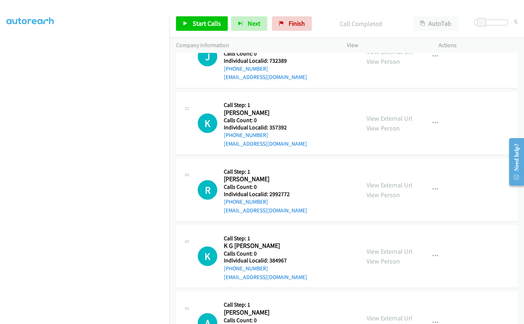
scroll to position [4870, 0]
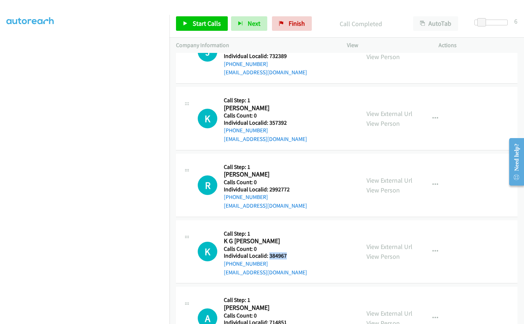
drag, startPoint x: 268, startPoint y: 237, endPoint x: 289, endPoint y: 238, distance: 21.0
click at [289, 238] on div "K Callback Scheduled Call Step: 1 K G Millett America/New_York Calls Count: 0 I…" at bounding box center [276, 252] width 156 height 50
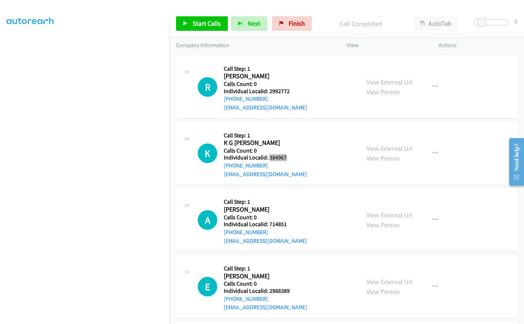
scroll to position [4969, 0]
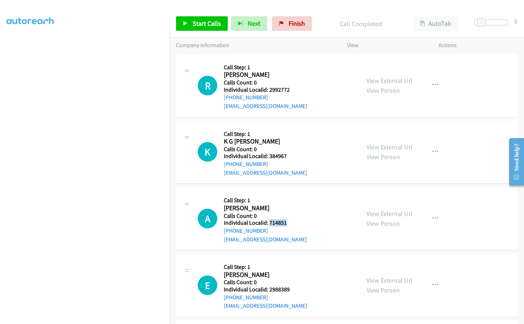
drag, startPoint x: 269, startPoint y: 204, endPoint x: 287, endPoint y: 204, distance: 18.5
click at [287, 204] on div "A Callback Scheduled Call Step: 1 Andre Pene America/Chicago Calls Count: 0 Ind…" at bounding box center [276, 218] width 156 height 50
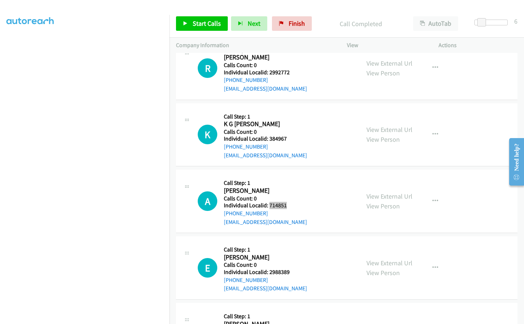
scroll to position [5022, 0]
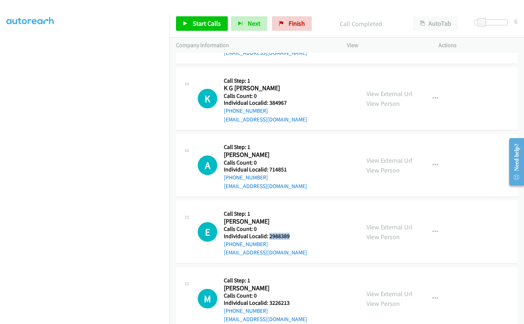
drag, startPoint x: 268, startPoint y: 218, endPoint x: 290, endPoint y: 217, distance: 21.7
click at [290, 217] on div "E Callback Scheduled Call Step: 1 Eric Deitert America/New_York Calls Count: 0 …" at bounding box center [276, 232] width 156 height 50
drag, startPoint x: 269, startPoint y: 284, endPoint x: 294, endPoint y: 284, distance: 24.6
click at [294, 284] on div "M Callback Scheduled Call Step: 1 Michael Wilcox America/Chicago Calls Count: 0…" at bounding box center [276, 298] width 156 height 50
click at [198, 16] on link "Start Calls" at bounding box center [202, 23] width 52 height 14
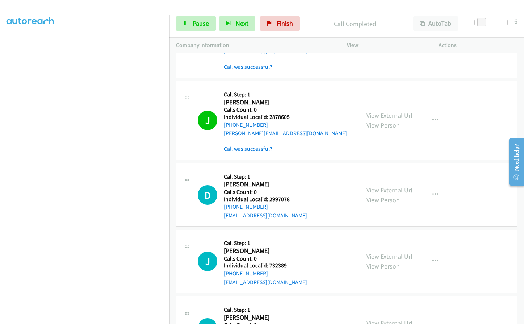
scroll to position [4778, 0]
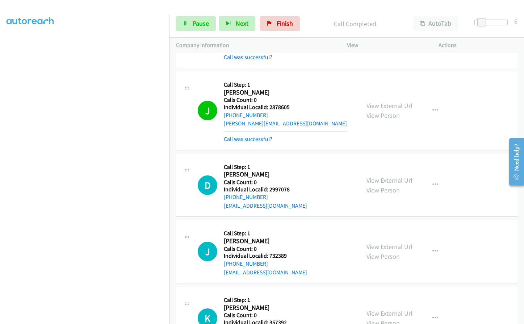
click at [315, 160] on div "D Callback Scheduled Call Step: 1 David Eckert America/New_York Calls Count: 0 …" at bounding box center [276, 185] width 156 height 50
click at [203, 25] on span "Pause" at bounding box center [201, 23] width 16 height 8
click at [203, 25] on span "Start Calls" at bounding box center [207, 23] width 28 height 8
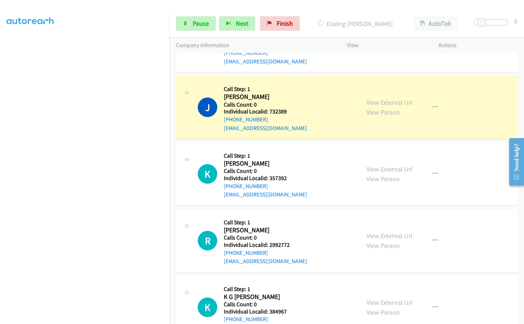
scroll to position [4923, 0]
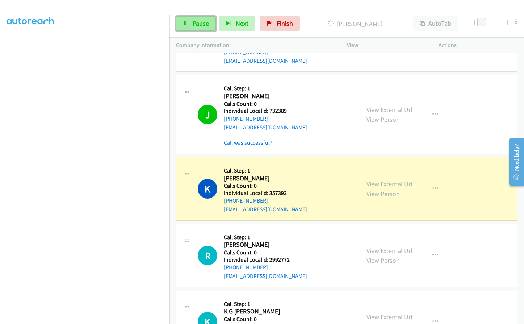
click at [199, 24] on span "Pause" at bounding box center [201, 23] width 16 height 8
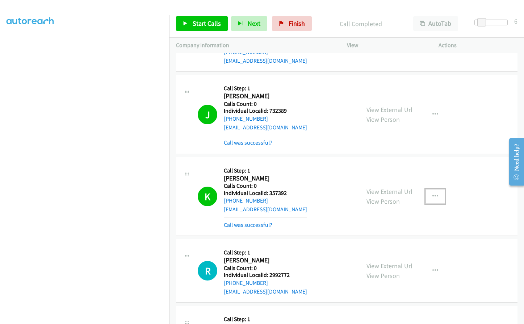
click at [429, 189] on button "button" at bounding box center [435, 196] width 20 height 14
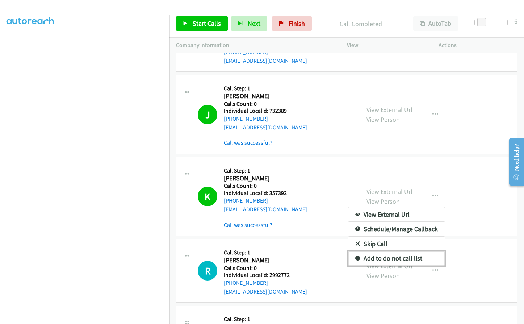
click at [355, 256] on icon at bounding box center [357, 258] width 5 height 5
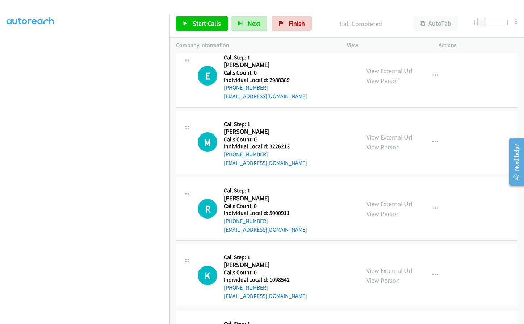
scroll to position [5348, 0]
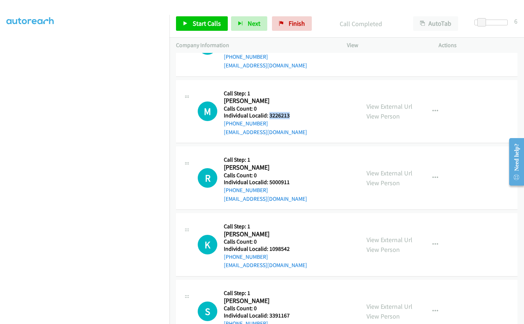
drag, startPoint x: 271, startPoint y: 98, endPoint x: 294, endPoint y: 99, distance: 22.5
click at [294, 99] on div "M Callback Scheduled Call Step: 1 Michael Wilcox America/Chicago Calls Count: 0…" at bounding box center [276, 111] width 156 height 50
click at [310, 181] on div "R Callback Scheduled Call Step: 1 Richard Clements America/Phoenix Calls Count:…" at bounding box center [276, 178] width 156 height 50
drag, startPoint x: 269, startPoint y: 166, endPoint x: 296, endPoint y: 166, distance: 27.1
click at [297, 166] on div "R Callback Scheduled Call Step: 1 Richard Clements America/Phoenix Calls Count:…" at bounding box center [276, 178] width 156 height 50
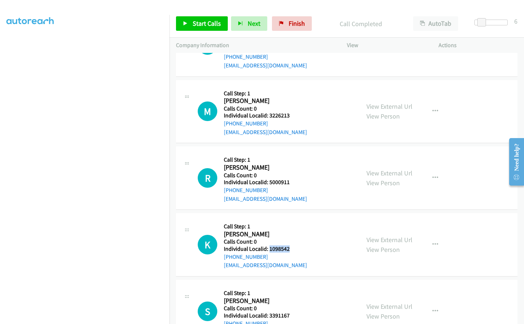
drag, startPoint x: 271, startPoint y: 233, endPoint x: 289, endPoint y: 232, distance: 18.5
click at [289, 232] on div "K Callback Scheduled Call Step: 1 Ken Lapp America/Phoenix Calls Count: 0 Indiv…" at bounding box center [276, 244] width 156 height 50
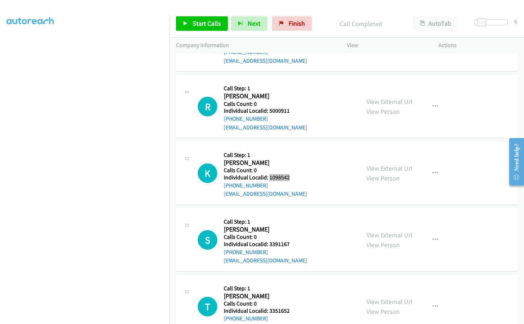
scroll to position [5448, 0]
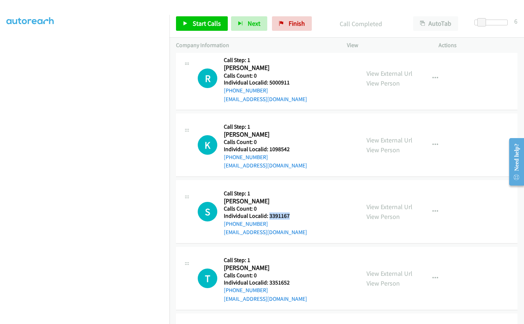
drag, startPoint x: 268, startPoint y: 199, endPoint x: 292, endPoint y: 198, distance: 23.9
click at [292, 198] on div "S Callback Scheduled Call Step: 1 Spencer Hill America/Los_Angeles Calls Count:…" at bounding box center [276, 211] width 156 height 50
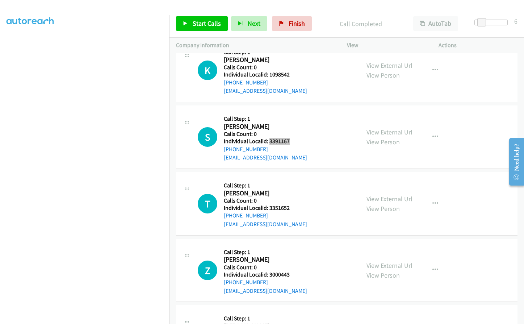
scroll to position [5538, 0]
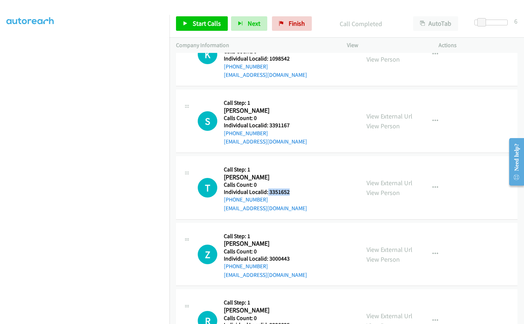
drag, startPoint x: 267, startPoint y: 174, endPoint x: 288, endPoint y: 174, distance: 21.0
click at [288, 188] on h5 "Individual Localid: 3351652" at bounding box center [265, 191] width 83 height 7
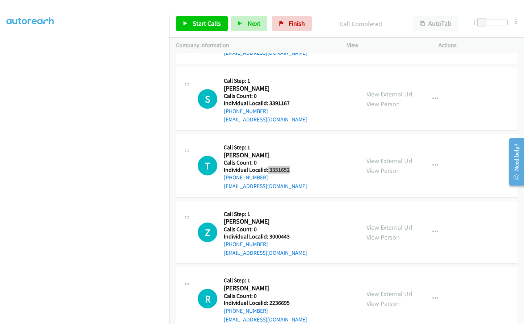
scroll to position [5601, 0]
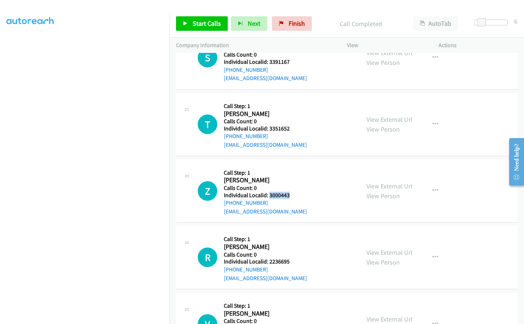
drag, startPoint x: 269, startPoint y: 178, endPoint x: 290, endPoint y: 177, distance: 20.6
click at [290, 177] on div "Z Callback Scheduled Call Step: 1 Zach Dewitt America/Phoenix Calls Count: 0 In…" at bounding box center [276, 191] width 156 height 50
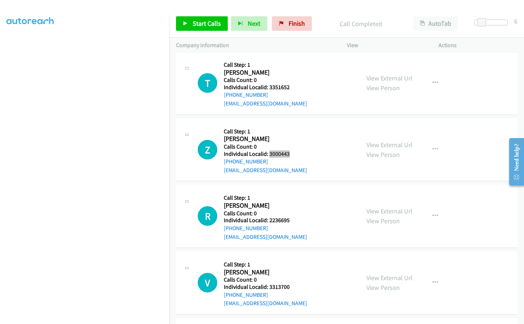
scroll to position [5656, 0]
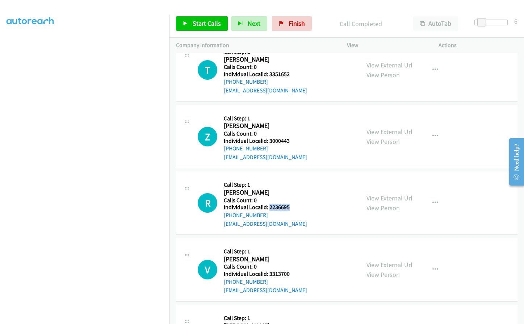
drag, startPoint x: 268, startPoint y: 191, endPoint x: 292, endPoint y: 190, distance: 23.5
click at [293, 190] on div "R Callback Scheduled Call Step: 1 Robert King America/Los_Angeles Calls Count: …" at bounding box center [276, 203] width 156 height 50
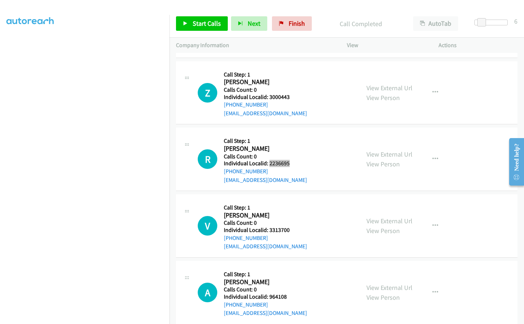
scroll to position [5701, 0]
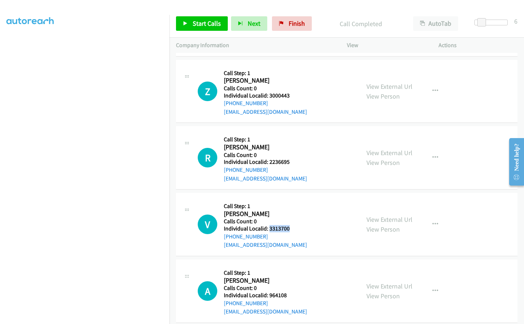
drag, startPoint x: 268, startPoint y: 210, endPoint x: 290, endPoint y: 210, distance: 21.4
click at [290, 210] on div "V Callback Scheduled Call Step: 1 Vincent Shay America/Los_Angeles Calls Count:…" at bounding box center [276, 224] width 156 height 50
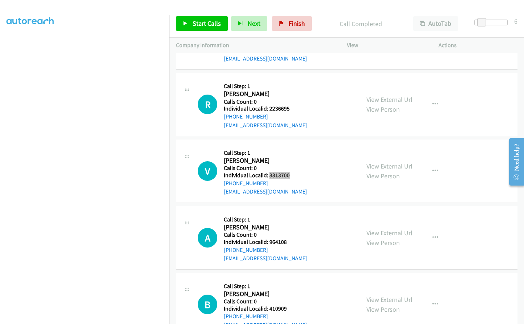
scroll to position [5755, 0]
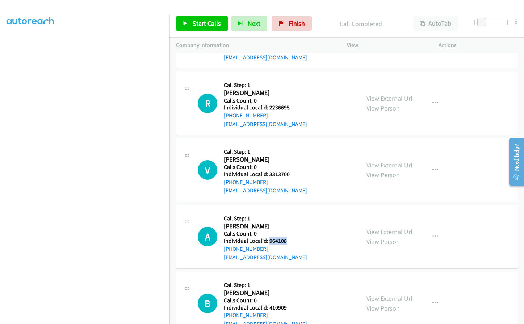
drag, startPoint x: 269, startPoint y: 223, endPoint x: 291, endPoint y: 222, distance: 22.1
click at [291, 222] on div "A Callback Scheduled Call Step: 1 Alan Conner America/Los_Angeles Calls Count: …" at bounding box center [276, 236] width 156 height 50
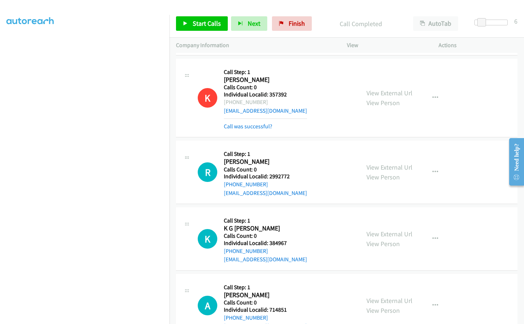
scroll to position [5022, 0]
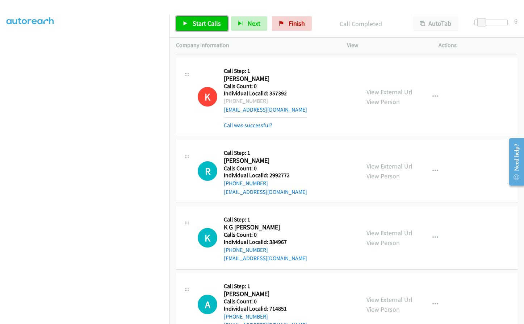
click at [196, 21] on span "Start Calls" at bounding box center [207, 23] width 28 height 8
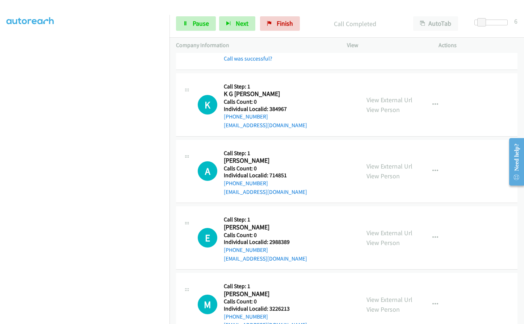
scroll to position [5176, 0]
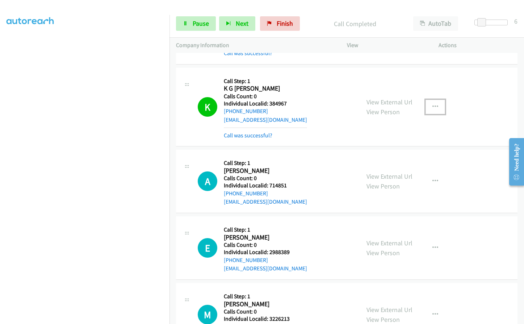
click at [438, 100] on button "button" at bounding box center [435, 107] width 20 height 14
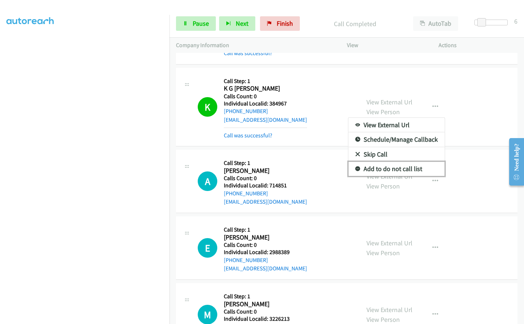
click at [355, 166] on icon at bounding box center [357, 168] width 5 height 5
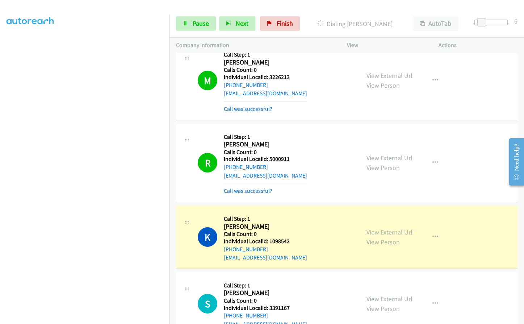
scroll to position [5457, 0]
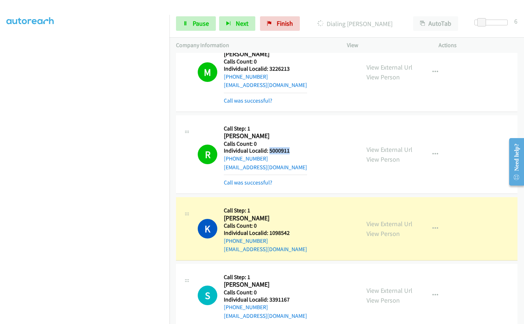
drag, startPoint x: 268, startPoint y: 133, endPoint x: 291, endPoint y: 133, distance: 23.2
click at [291, 133] on div "R Callback Scheduled Call Step: 1 Richard Clements America/Phoenix Calls Count:…" at bounding box center [276, 154] width 156 height 65
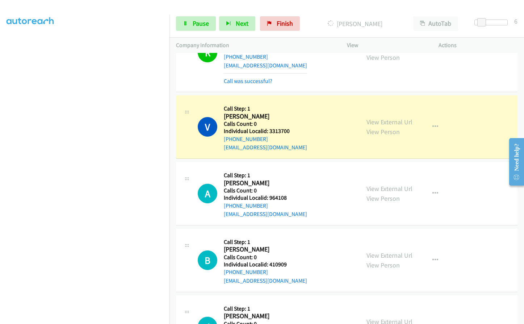
scroll to position [6009, 0]
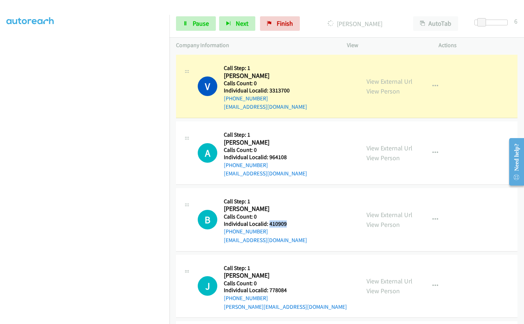
drag, startPoint x: 269, startPoint y: 206, endPoint x: 290, endPoint y: 206, distance: 21.0
click at [290, 206] on div "B Callback Scheduled Call Step: 1 Brent Wooten America/Los_Angeles Calls Count:…" at bounding box center [276, 219] width 156 height 50
drag, startPoint x: 268, startPoint y: 274, endPoint x: 296, endPoint y: 273, distance: 27.5
click at [296, 273] on div "J Callback Scheduled Call Step: 1 Jim Dekker America/Los_Angeles Calls Count: 0…" at bounding box center [276, 286] width 156 height 50
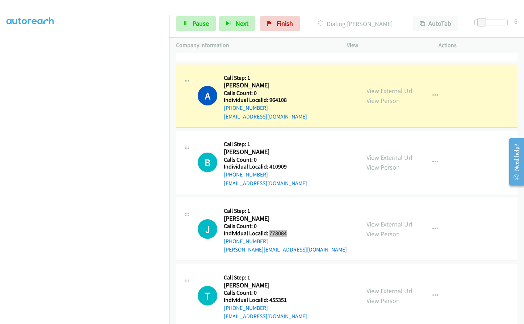
scroll to position [6090, 0]
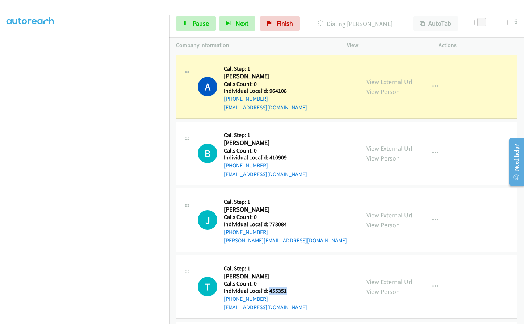
drag, startPoint x: 269, startPoint y: 272, endPoint x: 294, endPoint y: 273, distance: 25.4
click at [294, 273] on div "T Callback Scheduled Call Step: 1 Tamra Jones America/New_York Calls Count: 0 I…" at bounding box center [276, 286] width 156 height 50
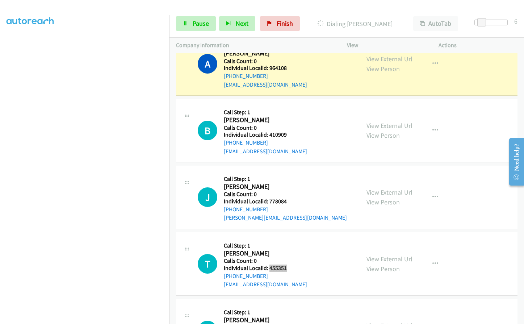
scroll to position [6253, 0]
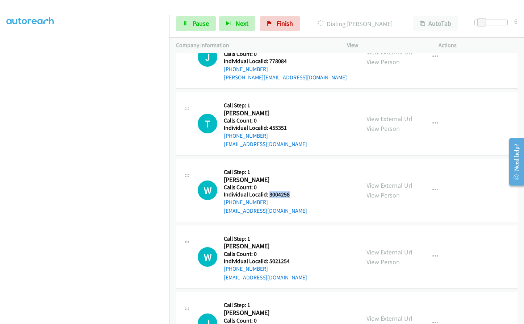
drag, startPoint x: 269, startPoint y: 176, endPoint x: 290, endPoint y: 176, distance: 21.0
click at [293, 176] on div "W Callback Scheduled Call Step: 1 Wyatt Storey America/Los_Angeles Calls Count:…" at bounding box center [276, 190] width 156 height 50
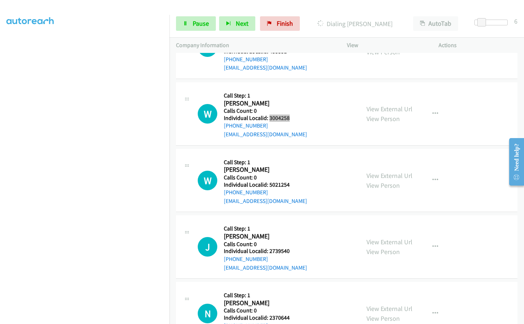
scroll to position [6334, 0]
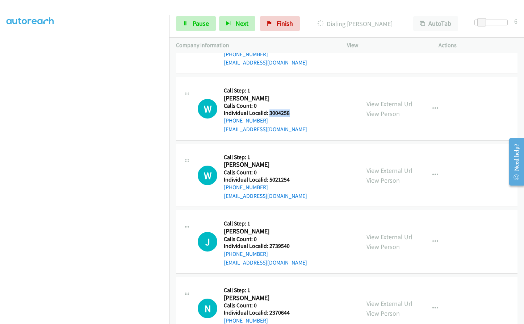
drag, startPoint x: 269, startPoint y: 159, endPoint x: 288, endPoint y: 166, distance: 20.8
click at [288, 166] on div "W Callback Scheduled Call Step: 1 Weston Oswald America/Chicago Calls Count: 0 …" at bounding box center [276, 175] width 156 height 50
click at [282, 169] on h5 "Calls Count: 0" at bounding box center [265, 172] width 83 height 7
drag, startPoint x: 269, startPoint y: 162, endPoint x: 285, endPoint y: 162, distance: 15.9
click at [291, 164] on div "W Callback Scheduled Call Step: 1 Weston Oswald America/Chicago Calls Count: 0 …" at bounding box center [276, 175] width 156 height 50
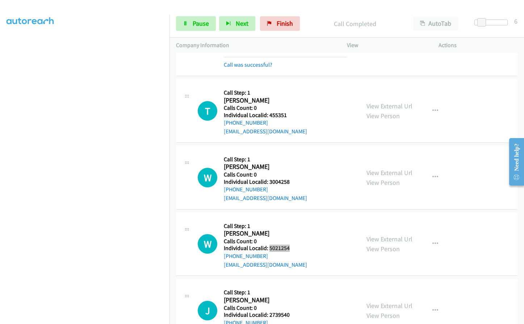
scroll to position [6313, 0]
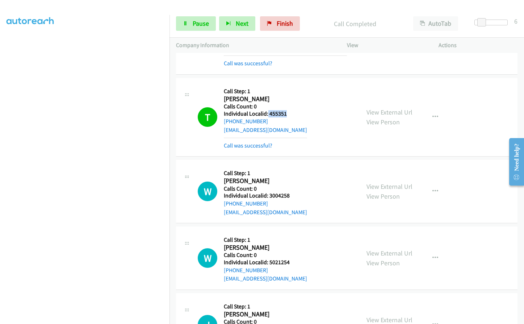
drag, startPoint x: 267, startPoint y: 97, endPoint x: 290, endPoint y: 96, distance: 22.1
click at [290, 96] on div "T Callback Scheduled Call Step: 1 Tamra Jones America/New_York Calls Count: 0 I…" at bounding box center [276, 116] width 156 height 65
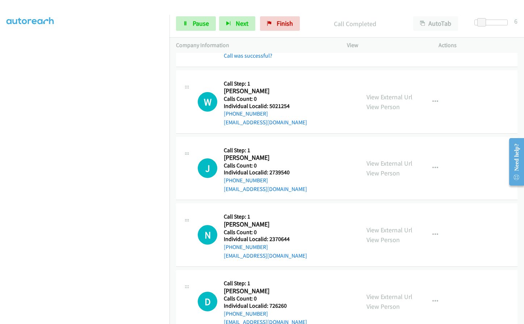
scroll to position [6485, 0]
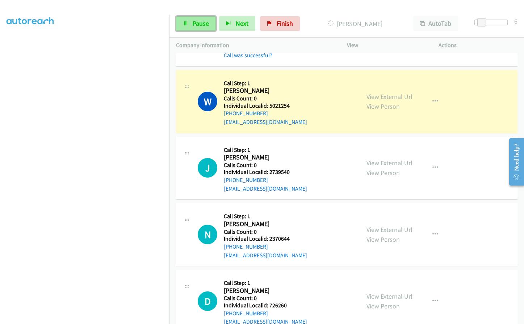
click at [195, 21] on span "Pause" at bounding box center [201, 23] width 16 height 8
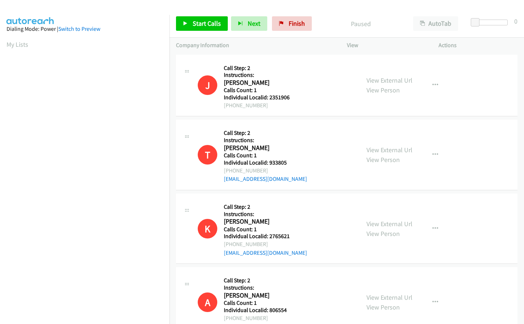
scroll to position [271, 0]
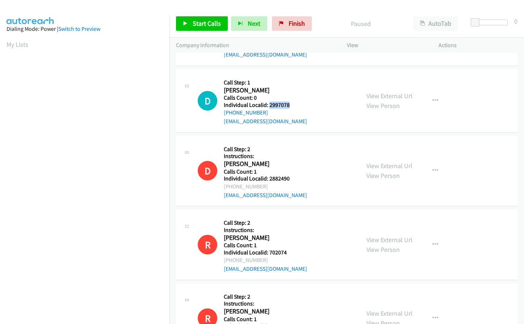
drag, startPoint x: 268, startPoint y: 105, endPoint x: 295, endPoint y: 107, distance: 26.5
click at [295, 107] on h5 "Individual Localid: 2997078" at bounding box center [265, 104] width 83 height 7
copy h5 "2997078"
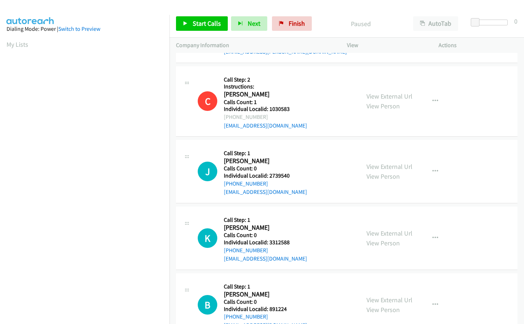
scroll to position [805, 0]
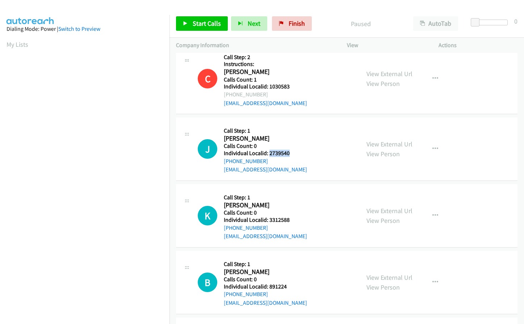
drag, startPoint x: 268, startPoint y: 151, endPoint x: 279, endPoint y: 151, distance: 11.2
click at [289, 151] on h5 "Individual Localid: 2739540" at bounding box center [265, 152] width 83 height 7
copy h5 "2739540"
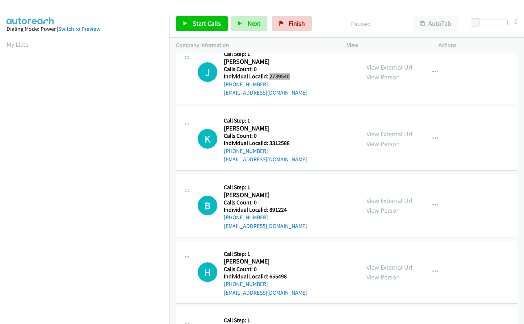
scroll to position [905, 0]
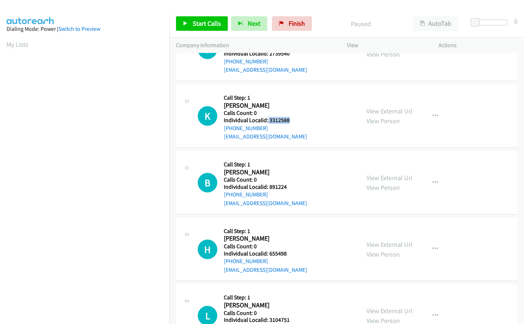
drag, startPoint x: 277, startPoint y: 118, endPoint x: 291, endPoint y: 119, distance: 13.8
click at [291, 119] on h5 "Individual Localid: 3312588" at bounding box center [265, 120] width 83 height 7
copy h5 "3312588"
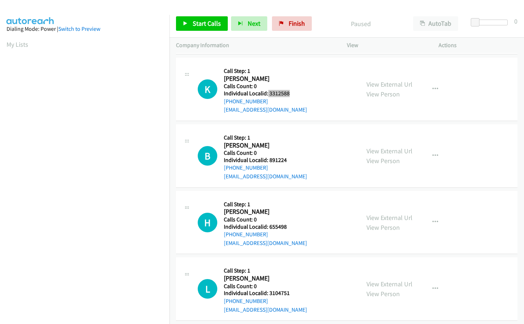
scroll to position [932, 0]
drag, startPoint x: 269, startPoint y: 160, endPoint x: 288, endPoint y: 160, distance: 19.2
click at [288, 160] on h5 "Individual Localid: 891224" at bounding box center [265, 159] width 83 height 7
copy h5 "891224"
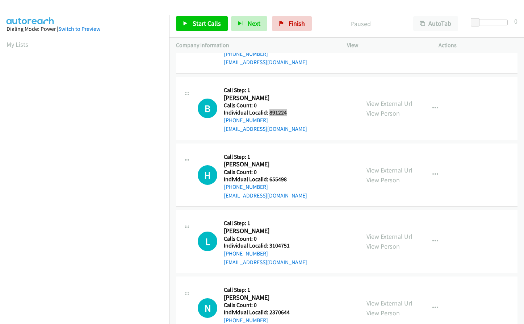
scroll to position [1004, 0]
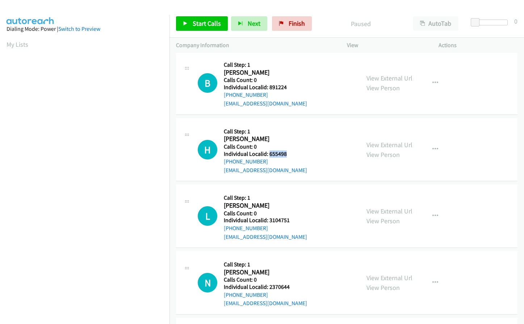
drag, startPoint x: 269, startPoint y: 152, endPoint x: 288, endPoint y: 151, distance: 18.8
click at [288, 151] on h5 "Individual Localid: 655498" at bounding box center [265, 153] width 83 height 7
copy h5 "655498"
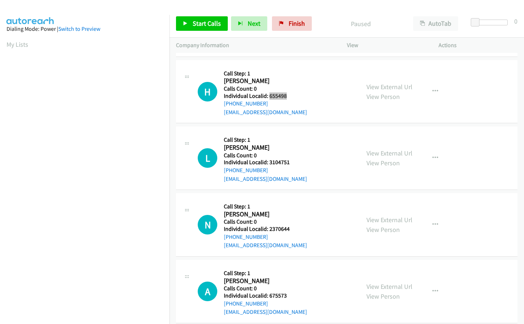
scroll to position [1068, 0]
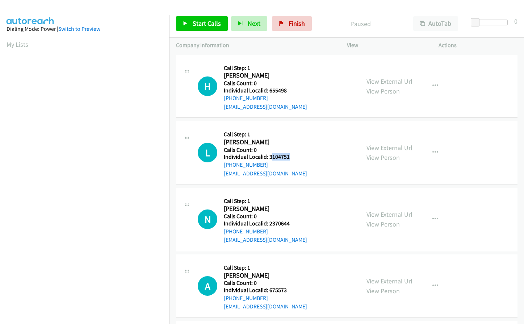
drag, startPoint x: 277, startPoint y: 156, endPoint x: 290, endPoint y: 156, distance: 12.7
click at [291, 156] on h5 "Individual Localid: 3104751" at bounding box center [265, 156] width 83 height 7
click at [278, 141] on h2 "[PERSON_NAME]" at bounding box center [261, 142] width 74 height 8
drag, startPoint x: 269, startPoint y: 157, endPoint x: 288, endPoint y: 157, distance: 19.5
click at [296, 159] on h5 "Individual Localid: 3104751" at bounding box center [265, 156] width 83 height 7
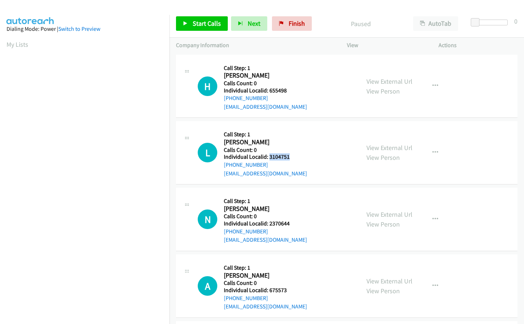
copy h5 "3104751"
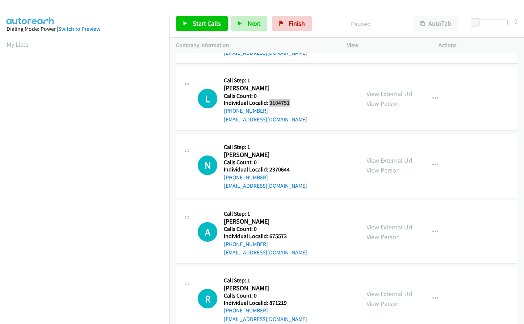
scroll to position [1122, 0]
drag, startPoint x: 269, startPoint y: 169, endPoint x: 292, endPoint y: 170, distance: 23.2
click at [292, 170] on h5 "Individual Localid: 2370644" at bounding box center [265, 168] width 83 height 7
copy h5 "2370644"
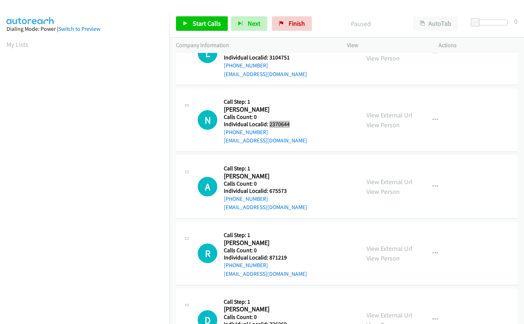
scroll to position [1167, 0]
drag, startPoint x: 267, startPoint y: 191, endPoint x: 290, endPoint y: 192, distance: 22.5
click at [290, 192] on h5 "Individual Localid: 675573" at bounding box center [265, 190] width 83 height 7
copy h5 "675573"
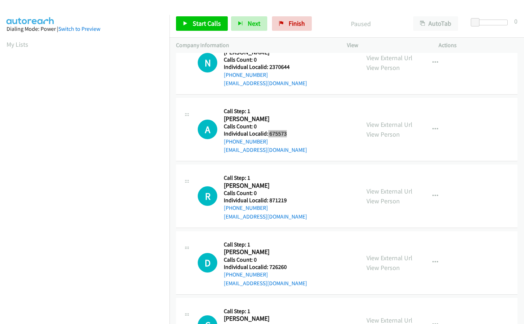
scroll to position [1231, 0]
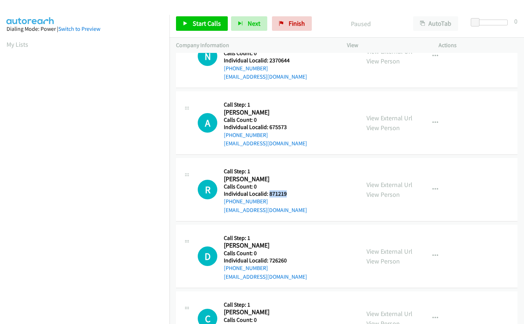
drag, startPoint x: 268, startPoint y: 193, endPoint x: 291, endPoint y: 193, distance: 22.8
click at [291, 193] on h5 "Individual Localid: 871219" at bounding box center [265, 193] width 83 height 7
copy h5 "871219"
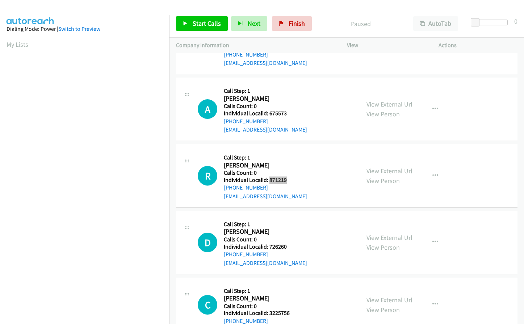
scroll to position [1276, 0]
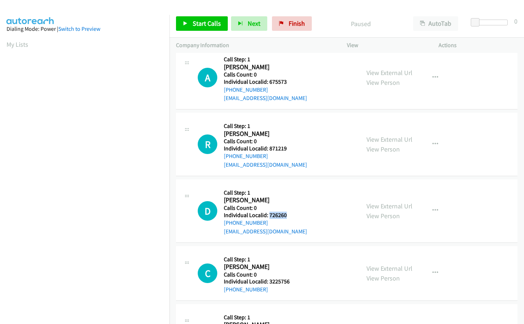
drag, startPoint x: 270, startPoint y: 215, endPoint x: 286, endPoint y: 215, distance: 15.6
click at [288, 215] on h5 "Individual Localid: 726260" at bounding box center [265, 214] width 83 height 7
copy h5 "726260"
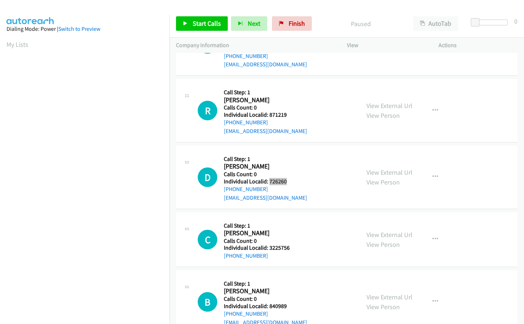
scroll to position [1312, 0]
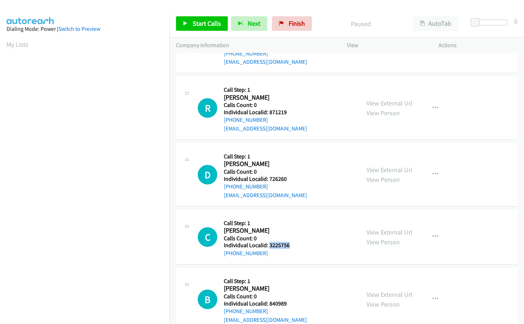
drag, startPoint x: 271, startPoint y: 245, endPoint x: 289, endPoint y: 244, distance: 17.8
click at [289, 244] on h5 "Individual Localid: 3225756" at bounding box center [261, 244] width 74 height 7
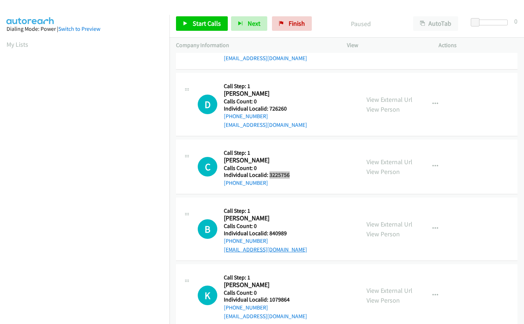
scroll to position [1411, 0]
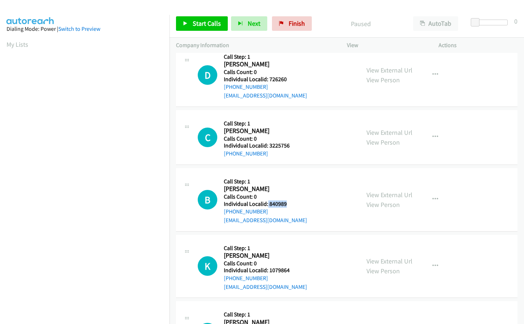
drag, startPoint x: 267, startPoint y: 202, endPoint x: 296, endPoint y: 204, distance: 29.8
click at [296, 204] on h5 "Individual Localid: 840989" at bounding box center [265, 203] width 83 height 7
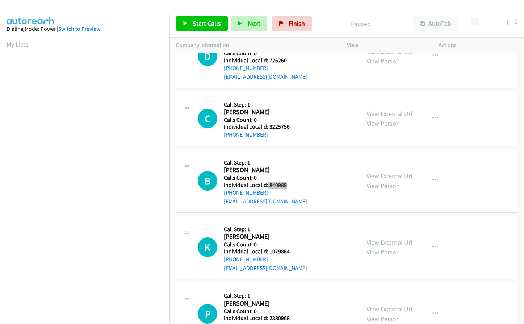
scroll to position [1493, 0]
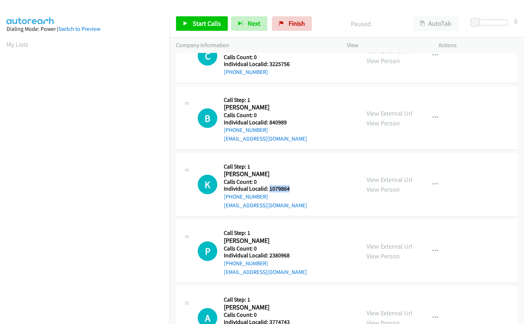
drag, startPoint x: 269, startPoint y: 188, endPoint x: 295, endPoint y: 190, distance: 26.1
click at [295, 190] on h5 "Individual Localid: 1079864" at bounding box center [265, 188] width 83 height 7
drag, startPoint x: 269, startPoint y: 254, endPoint x: 290, endPoint y: 255, distance: 21.0
click at [290, 255] on h5 "Individual Localid: 2380968" at bounding box center [265, 255] width 83 height 7
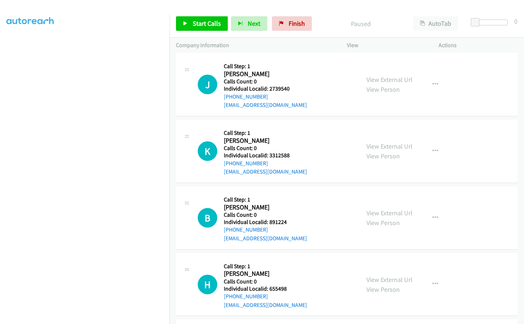
scroll to position [878, 0]
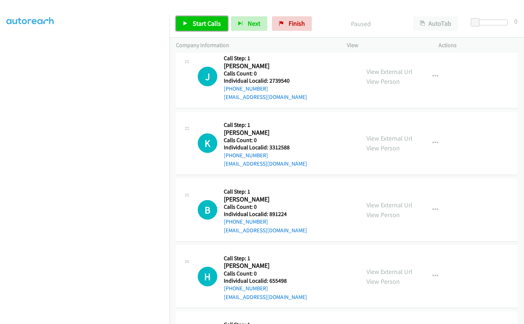
click at [204, 18] on link "Start Calls" at bounding box center [202, 23] width 52 height 14
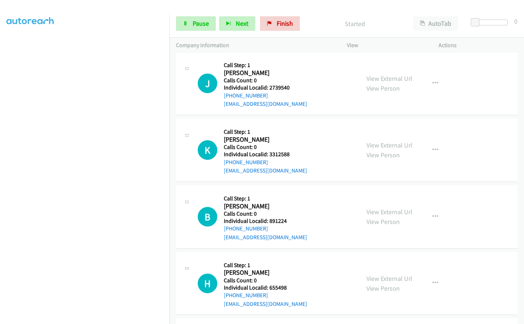
scroll to position [869, 0]
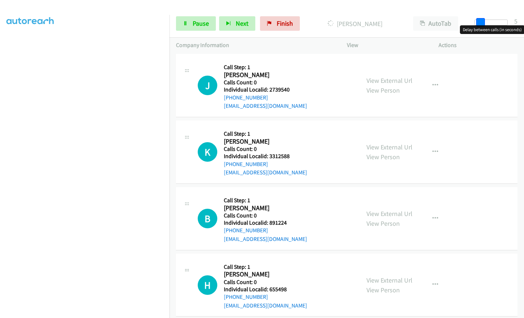
drag, startPoint x: 477, startPoint y: 21, endPoint x: 482, endPoint y: 21, distance: 4.7
click at [482, 21] on span at bounding box center [480, 22] width 9 height 9
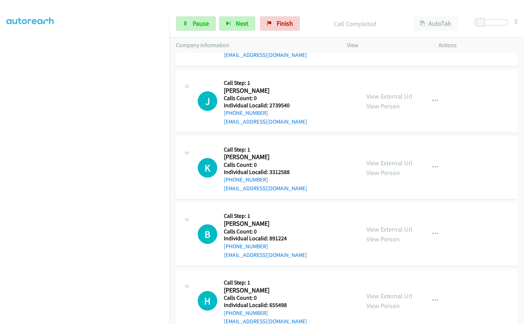
scroll to position [884, 0]
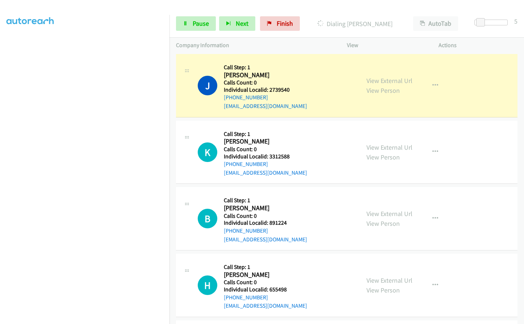
click at [3, 42] on aside "Dialing Mode: Power | Switch to Preview My Lists" at bounding box center [84, 138] width 169 height 401
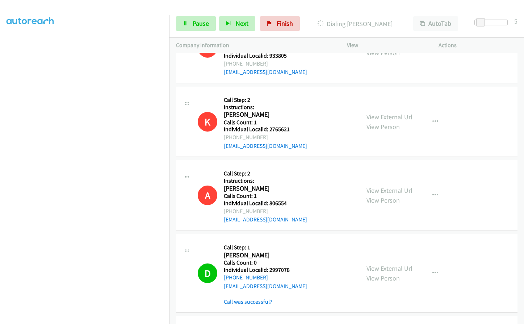
scroll to position [178, 0]
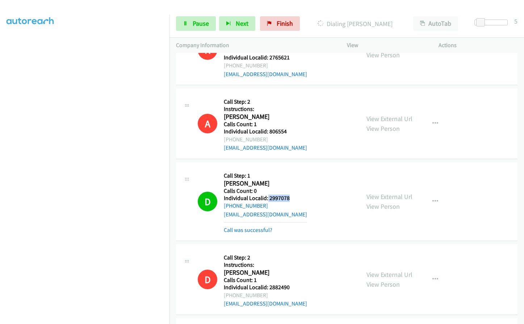
drag, startPoint x: 267, startPoint y: 198, endPoint x: 291, endPoint y: 199, distance: 23.5
click at [291, 199] on h5 "Individual Localid: 2997078" at bounding box center [265, 197] width 83 height 7
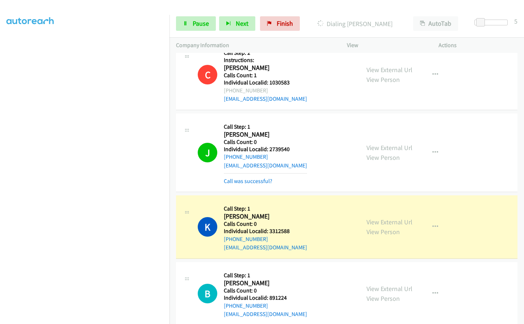
scroll to position [839, 0]
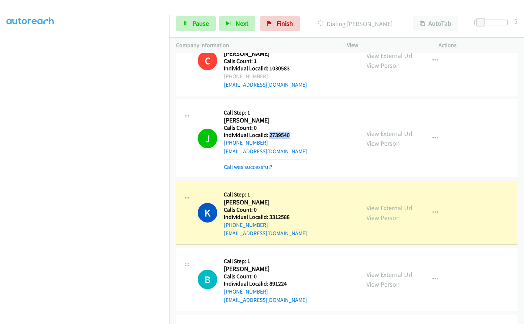
drag, startPoint x: 269, startPoint y: 135, endPoint x: 290, endPoint y: 136, distance: 21.0
click at [290, 136] on h5 "Individual Localid: 2739540" at bounding box center [265, 134] width 83 height 7
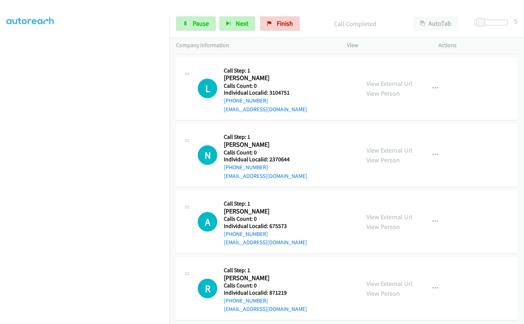
scroll to position [1210, 0]
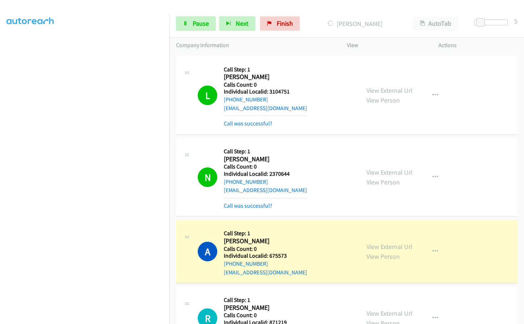
drag, startPoint x: 16, startPoint y: 187, endPoint x: 7, endPoint y: 176, distance: 14.7
click at [6, 176] on aside "Dialing Mode: Power | Switch to Preview My Lists" at bounding box center [84, 138] width 169 height 401
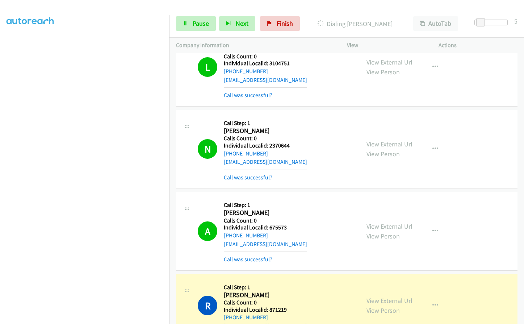
scroll to position [1364, 0]
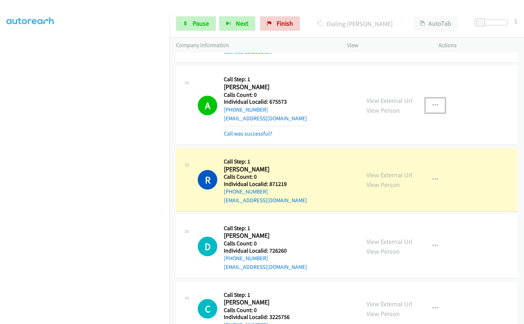
click at [432, 105] on icon "button" at bounding box center [435, 105] width 6 height 6
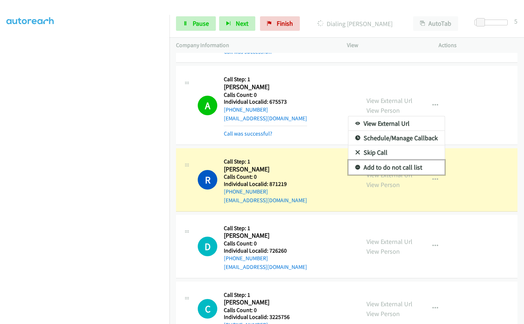
click at [356, 167] on icon at bounding box center [357, 167] width 5 height 5
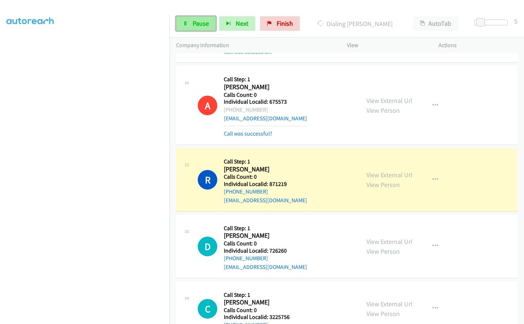
click at [201, 25] on span "Pause" at bounding box center [201, 23] width 16 height 8
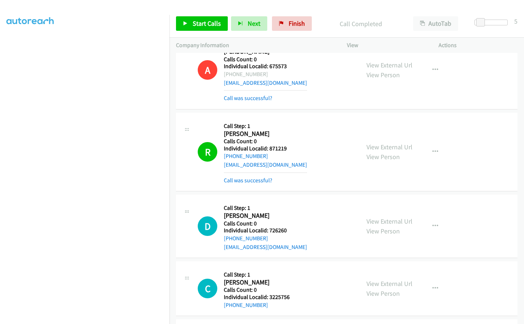
scroll to position [1400, 0]
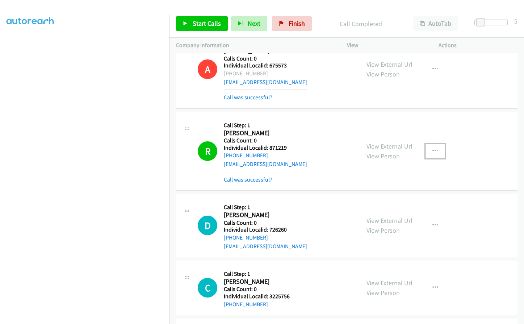
click at [435, 149] on icon "button" at bounding box center [435, 151] width 6 height 6
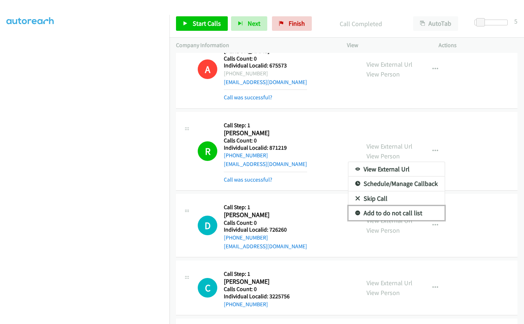
click at [355, 213] on icon at bounding box center [357, 213] width 5 height 5
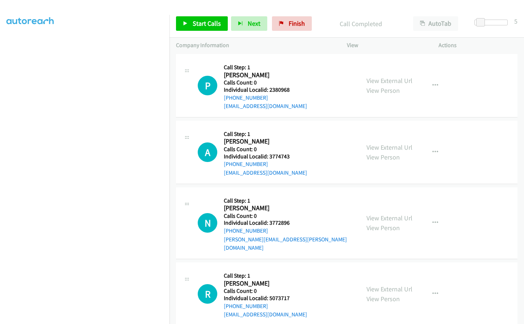
scroll to position [1816, 0]
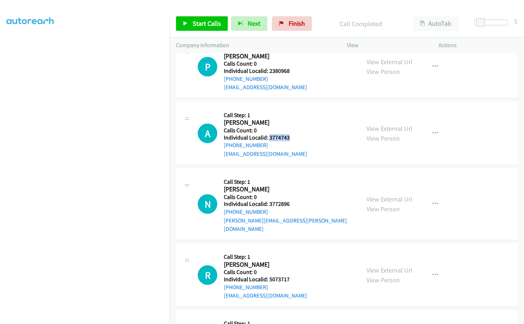
drag, startPoint x: 268, startPoint y: 136, endPoint x: 292, endPoint y: 138, distance: 24.6
click at [292, 138] on h5 "Individual Localid: 3774743" at bounding box center [265, 137] width 83 height 7
drag, startPoint x: 268, startPoint y: 202, endPoint x: 291, endPoint y: 202, distance: 23.2
click at [291, 202] on h5 "Individual Localid: 3772896" at bounding box center [289, 203] width 130 height 7
drag, startPoint x: 267, startPoint y: 269, endPoint x: 280, endPoint y: 269, distance: 12.3
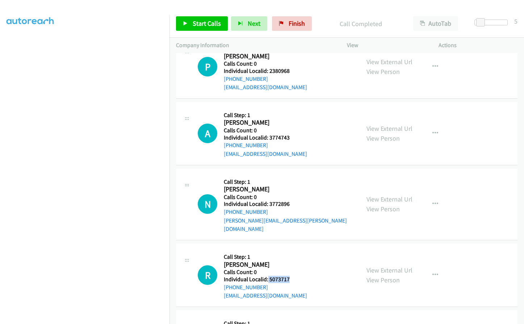
click at [295, 269] on div "R Callback Scheduled Call Step: 1 Richard Nader America/New_York Calls Count: 0…" at bounding box center [276, 275] width 156 height 50
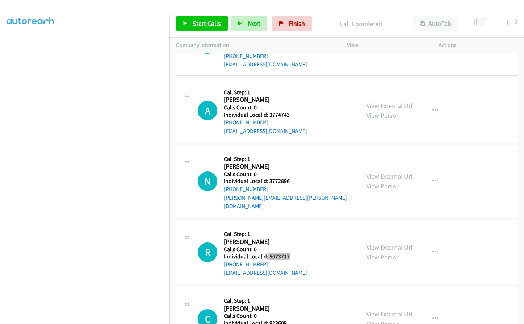
scroll to position [1916, 0]
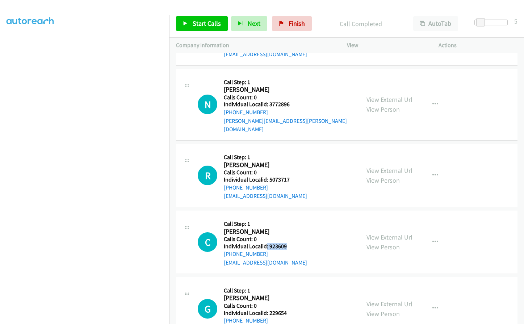
drag, startPoint x: 266, startPoint y: 236, endPoint x: 284, endPoint y: 237, distance: 18.1
click at [286, 236] on div "C Callback Scheduled Call Step: 1 Christopher Riccardi America/New_York Calls C…" at bounding box center [276, 242] width 156 height 50
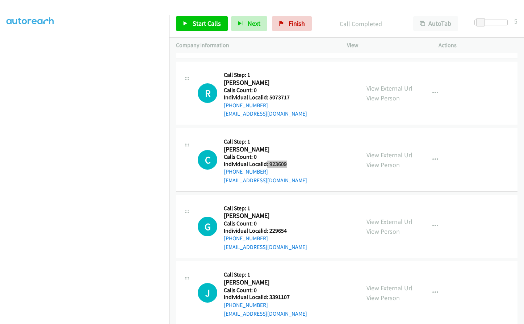
scroll to position [2024, 0]
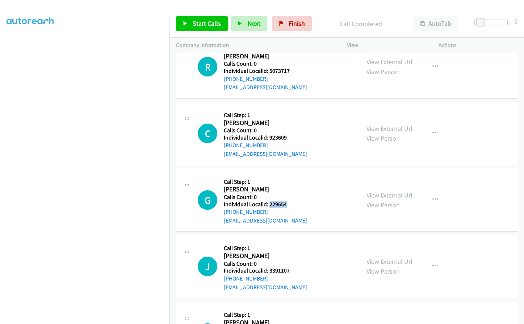
drag, startPoint x: 269, startPoint y: 195, endPoint x: 291, endPoint y: 194, distance: 22.5
click at [291, 194] on div "G Callback Scheduled Call Step: 1 Gary Woods America/New_York Calls Count: 0 In…" at bounding box center [276, 200] width 156 height 50
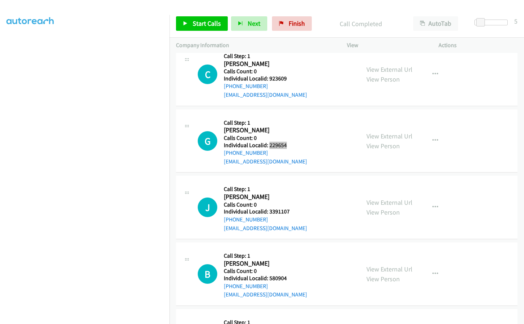
scroll to position [2088, 0]
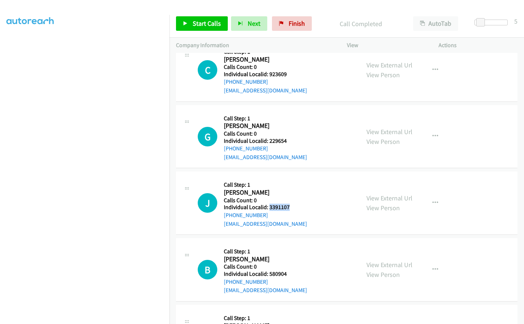
drag, startPoint x: 273, startPoint y: 198, endPoint x: 290, endPoint y: 198, distance: 16.3
click at [290, 198] on div "J Callback Scheduled Call Step: 1 Jason Herrlich America/Phoenix Calls Count: 0…" at bounding box center [276, 203] width 156 height 50
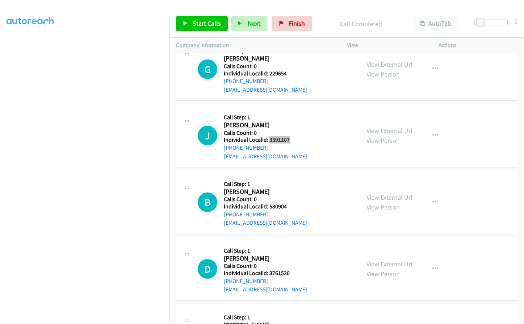
scroll to position [2169, 0]
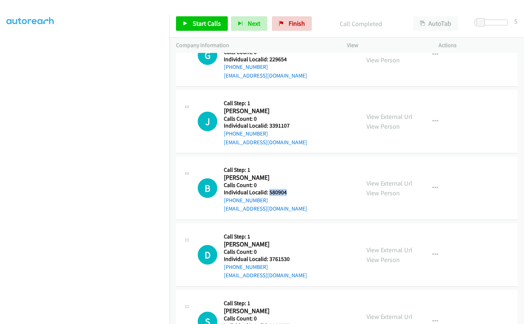
drag, startPoint x: 269, startPoint y: 185, endPoint x: 292, endPoint y: 185, distance: 23.5
click at [293, 189] on h5 "Individual Localid: 580904" at bounding box center [265, 192] width 83 height 7
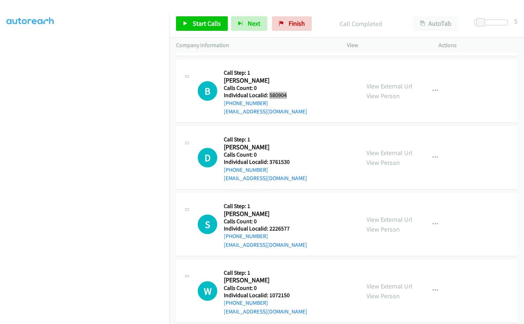
scroll to position [2268, 0]
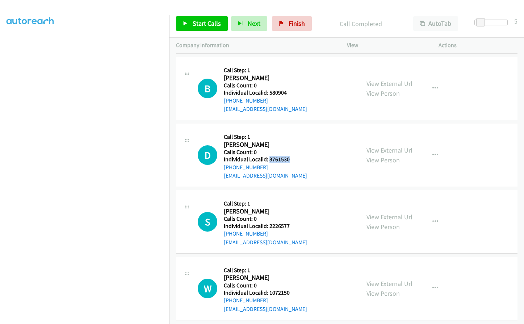
drag, startPoint x: 270, startPoint y: 151, endPoint x: 290, endPoint y: 149, distance: 19.6
click at [290, 149] on div "D Callback Scheduled Call Step: 1 Dade Makarrall America/Chicago Calls Count: 0…" at bounding box center [276, 155] width 156 height 50
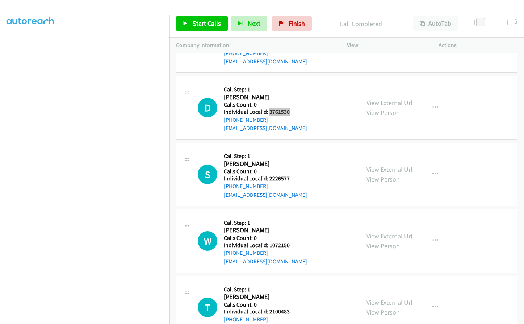
scroll to position [2323, 0]
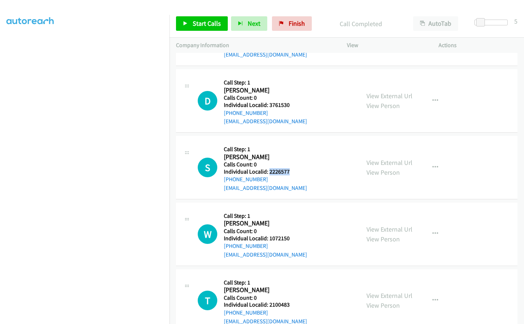
drag, startPoint x: 269, startPoint y: 162, endPoint x: 292, endPoint y: 162, distance: 22.4
click at [292, 162] on div "S Callback Scheduled Call Step: 1 Seth Bevington America/New_York Calls Count: …" at bounding box center [276, 167] width 156 height 50
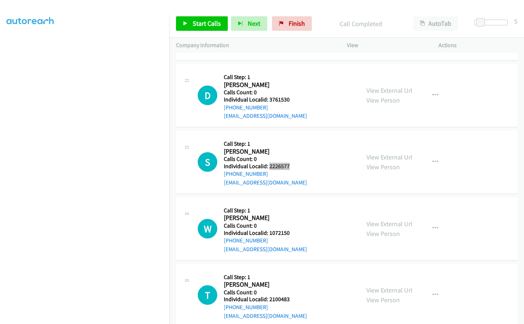
scroll to position [2333, 0]
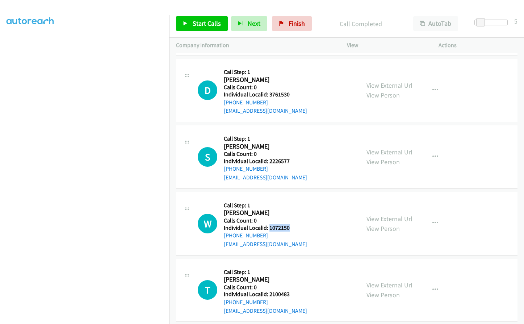
drag, startPoint x: 270, startPoint y: 218, endPoint x: 287, endPoint y: 218, distance: 17.7
click at [287, 224] on h5 "Individual Localid: 1072150" at bounding box center [265, 227] width 83 height 7
drag, startPoint x: 267, startPoint y: 284, endPoint x: 291, endPoint y: 286, distance: 24.0
click at [291, 286] on div "T Callback Scheduled Call Step: 1 Thomas Berenbak America/Denver Calls Count: 0…" at bounding box center [276, 290] width 156 height 50
click at [207, 28] on link "Start Calls" at bounding box center [202, 23] width 52 height 14
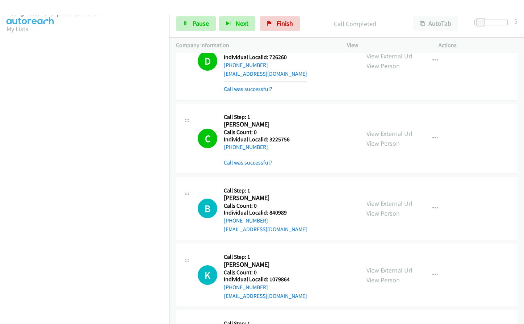
scroll to position [0, 0]
click at [90, 29] on link "Switch to Preview" at bounding box center [79, 28] width 42 height 7
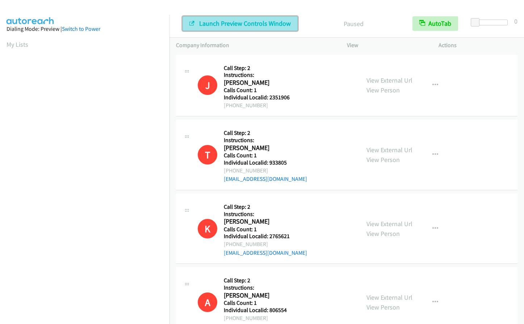
click at [216, 25] on span "Launch Preview Controls Window" at bounding box center [245, 23] width 92 height 8
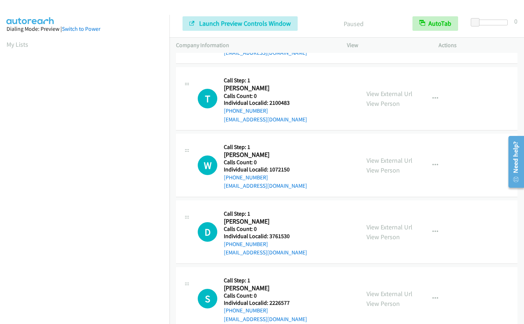
scroll to position [796, 0]
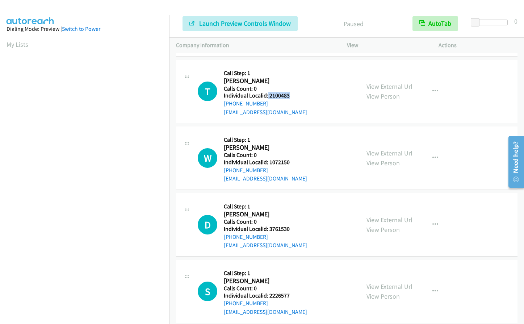
drag, startPoint x: 267, startPoint y: 96, endPoint x: 293, endPoint y: 96, distance: 26.1
click at [293, 96] on h5 "Individual Localid: 2100483" at bounding box center [265, 95] width 83 height 7
drag, startPoint x: 269, startPoint y: 161, endPoint x: 283, endPoint y: 162, distance: 14.2
click at [295, 160] on h5 "Individual Localid: 1072150" at bounding box center [265, 162] width 83 height 7
copy h5 "1072150"
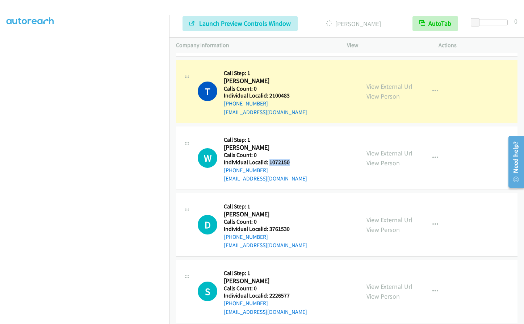
scroll to position [69, 0]
drag, startPoint x: 267, startPoint y: 227, endPoint x: 281, endPoint y: 229, distance: 13.5
click at [290, 229] on h5 "Individual Localid: 3761530" at bounding box center [265, 228] width 83 height 7
copy h5 "3761530"
drag, startPoint x: 274, startPoint y: 295, endPoint x: 291, endPoint y: 295, distance: 16.6
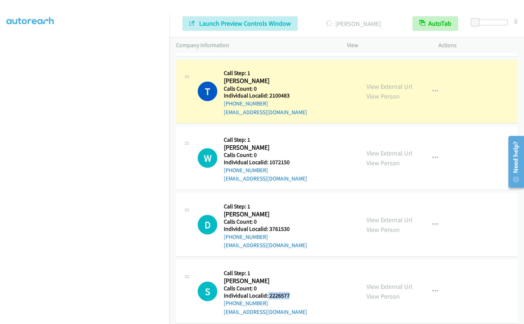
click at [291, 295] on h5 "Individual Localid: 2226577" at bounding box center [265, 295] width 83 height 7
copy h5 "2226577"
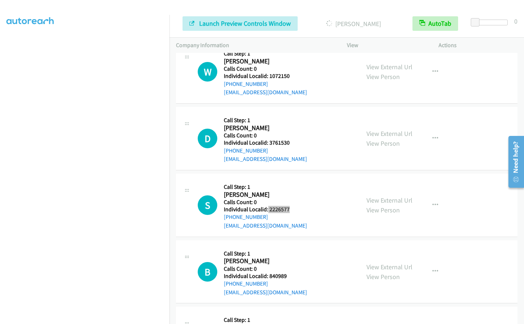
scroll to position [932, 0]
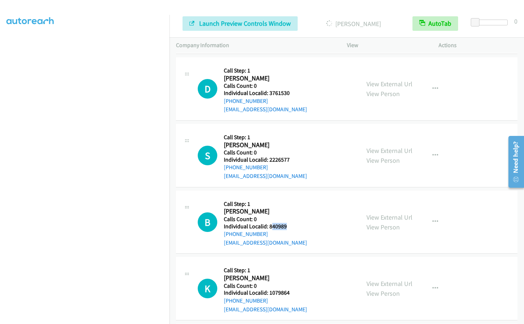
drag, startPoint x: 270, startPoint y: 227, endPoint x: 291, endPoint y: 227, distance: 21.4
click at [291, 227] on h5 "Individual Localid: 840989" at bounding box center [265, 226] width 83 height 7
click at [277, 212] on h2 "[PERSON_NAME]" at bounding box center [261, 211] width 74 height 8
drag, startPoint x: 273, startPoint y: 225, endPoint x: 289, endPoint y: 225, distance: 16.7
click at [289, 225] on h5 "Individual Localid: 840989" at bounding box center [265, 226] width 83 height 7
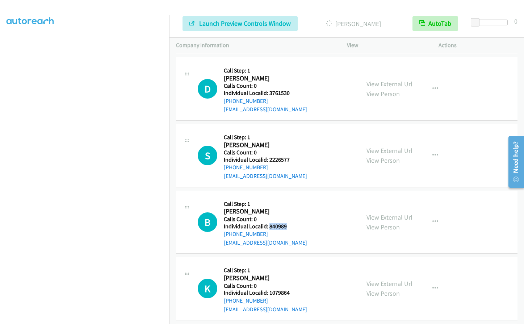
copy h5 "840989"
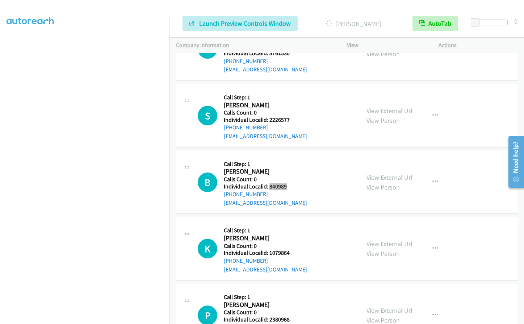
scroll to position [977, 0]
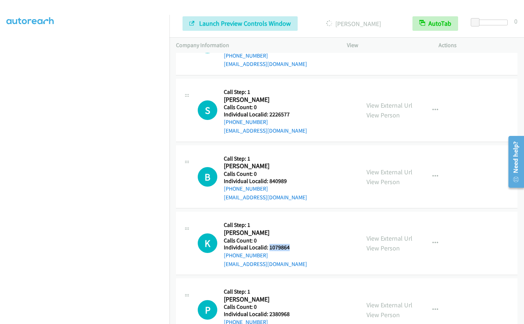
drag, startPoint x: 273, startPoint y: 246, endPoint x: 286, endPoint y: 246, distance: 13.8
click at [288, 246] on h5 "Individual Localid: 1079864" at bounding box center [265, 247] width 83 height 7
copy h5 "1079864"
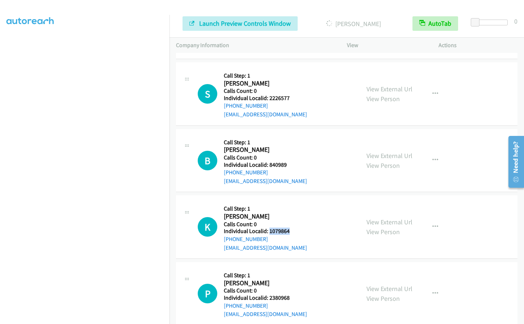
scroll to position [1068, 0]
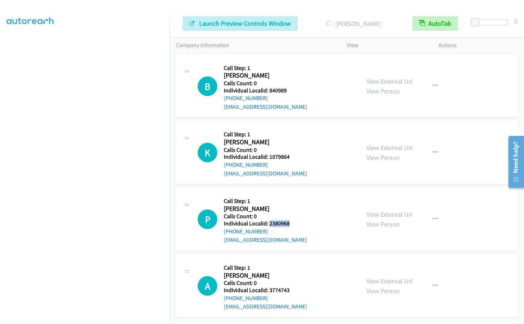
drag, startPoint x: 274, startPoint y: 224, endPoint x: 295, endPoint y: 223, distance: 20.6
click at [295, 223] on h5 "Individual Localid: 2380968" at bounding box center [265, 223] width 83 height 7
copy h5 "2380968"
drag, startPoint x: 270, startPoint y: 290, endPoint x: 292, endPoint y: 289, distance: 22.4
click at [292, 289] on h5 "Individual Localid: 3774743" at bounding box center [265, 289] width 83 height 7
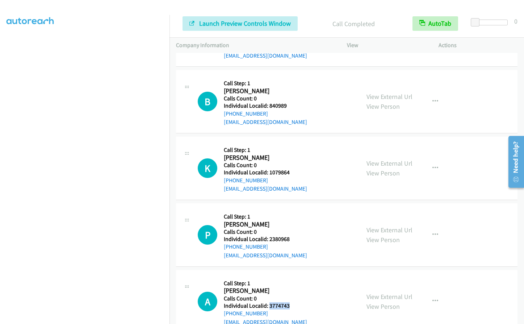
scroll to position [1083, 0]
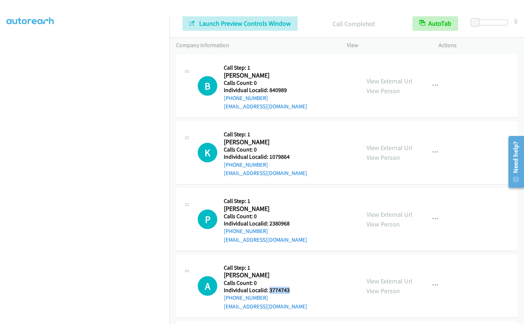
copy h5 "3774743"
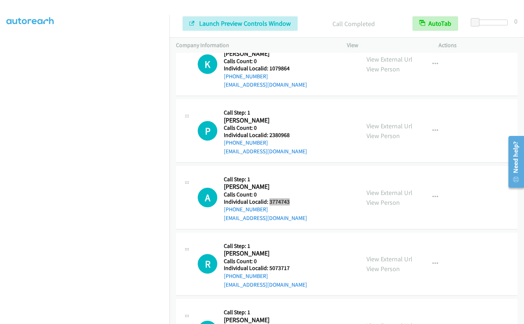
scroll to position [1174, 0]
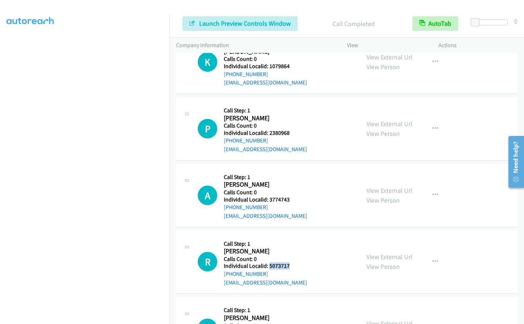
drag, startPoint x: 268, startPoint y: 263, endPoint x: 286, endPoint y: 263, distance: 18.1
click at [291, 263] on h5 "Individual Localid: 5073717" at bounding box center [265, 265] width 83 height 7
copy h5 "5073717"
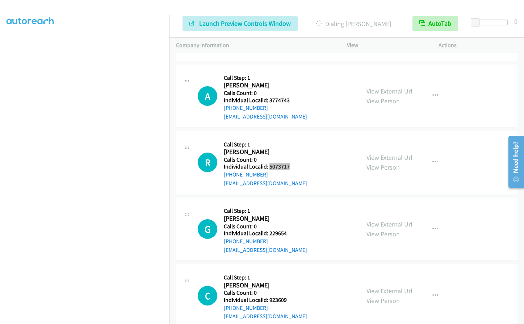
scroll to position [1273, 0]
drag, startPoint x: 270, startPoint y: 232, endPoint x: 291, endPoint y: 234, distance: 21.0
click at [291, 234] on h5 "Individual Localid: 229654" at bounding box center [265, 232] width 83 height 7
copy h5 "229654"
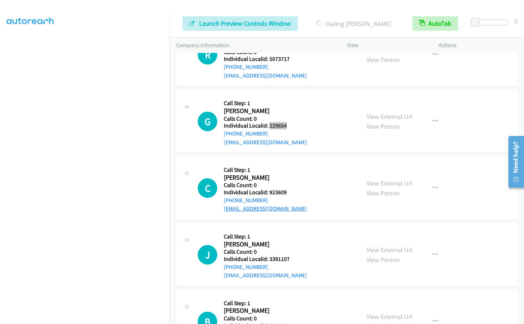
scroll to position [1382, 0]
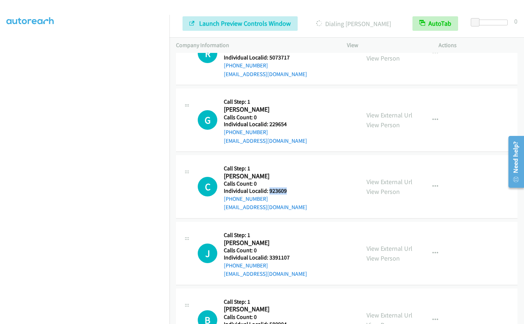
drag, startPoint x: 269, startPoint y: 191, endPoint x: 287, endPoint y: 193, distance: 18.2
click at [287, 193] on h5 "Individual Localid: 923609" at bounding box center [265, 190] width 83 height 7
copy h5 "923609"
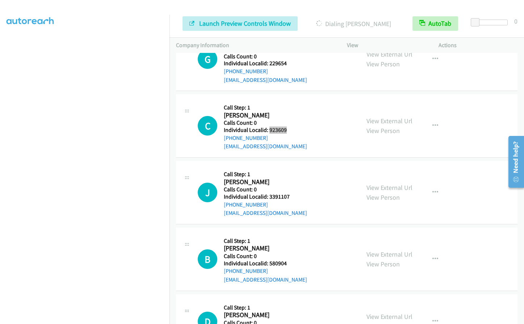
scroll to position [1445, 0]
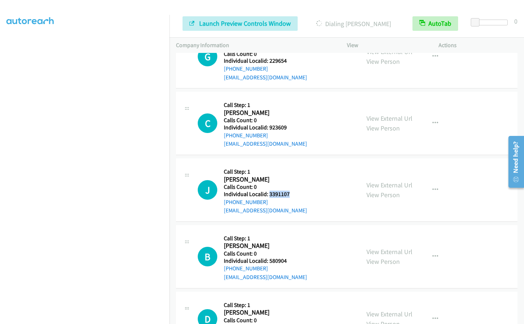
drag, startPoint x: 273, startPoint y: 193, endPoint x: 291, endPoint y: 194, distance: 17.7
click at [291, 194] on h5 "Individual Localid: 3391107" at bounding box center [265, 193] width 83 height 7
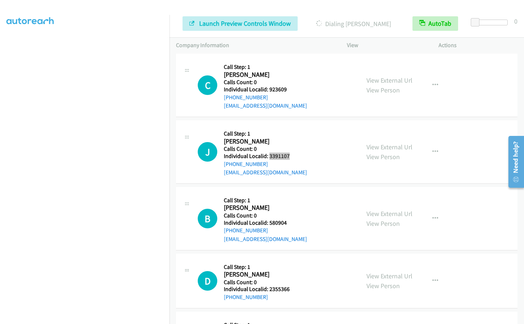
scroll to position [1490, 0]
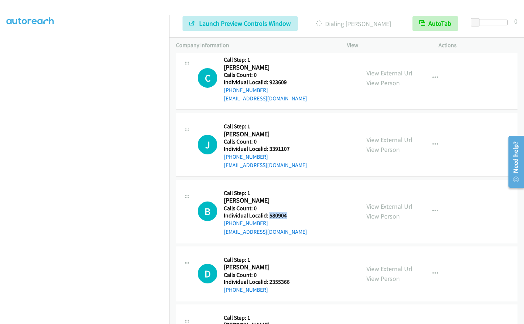
drag, startPoint x: 274, startPoint y: 214, endPoint x: 289, endPoint y: 214, distance: 14.8
click at [289, 214] on h5 "Individual Localid: 580904" at bounding box center [265, 215] width 83 height 7
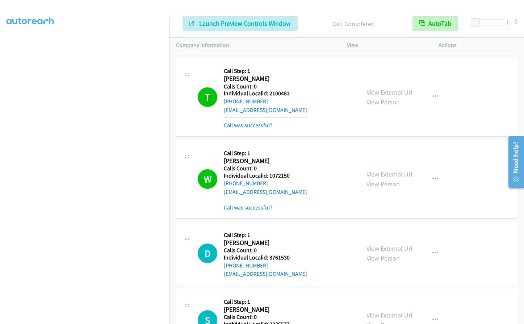
scroll to position [800, 0]
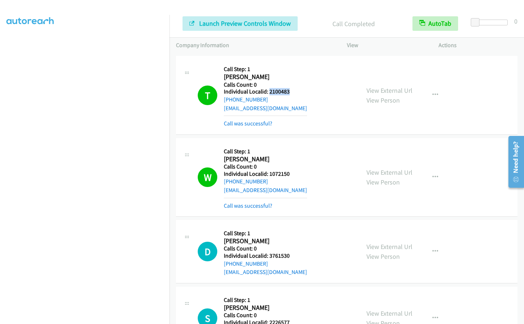
drag, startPoint x: 269, startPoint y: 92, endPoint x: 291, endPoint y: 92, distance: 22.4
click at [291, 92] on h5 "Individual Localid: 2100483" at bounding box center [265, 91] width 83 height 7
drag, startPoint x: 269, startPoint y: 174, endPoint x: 290, endPoint y: 175, distance: 21.0
click at [290, 175] on h5 "Individual Localid: 1072150" at bounding box center [265, 173] width 83 height 7
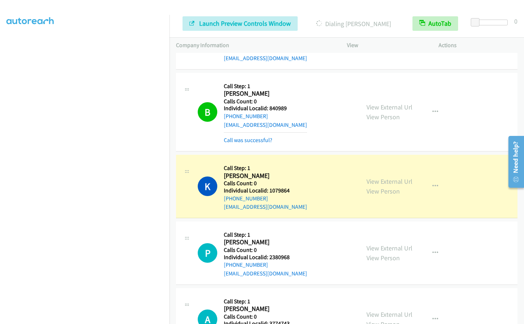
scroll to position [1090, 0]
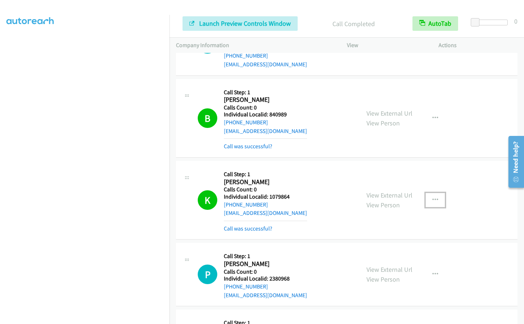
click at [441, 196] on button "button" at bounding box center [435, 200] width 20 height 14
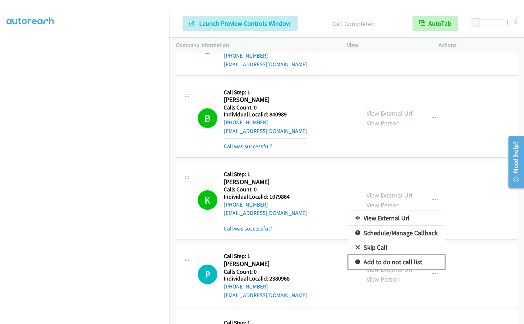
click at [356, 260] on icon at bounding box center [357, 261] width 5 height 5
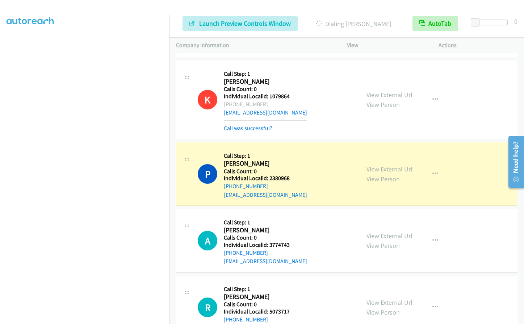
scroll to position [1189, 0]
drag, startPoint x: 269, startPoint y: 178, endPoint x: 291, endPoint y: 180, distance: 22.8
click at [291, 180] on h5 "Individual Localid: 2380968" at bounding box center [265, 178] width 83 height 7
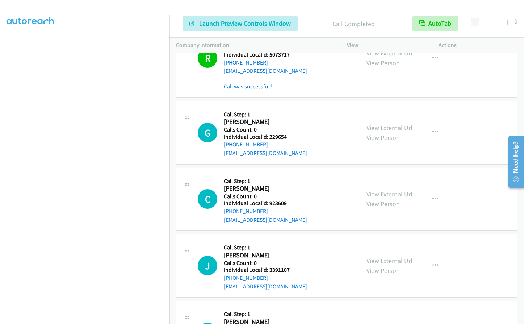
scroll to position [1506, 0]
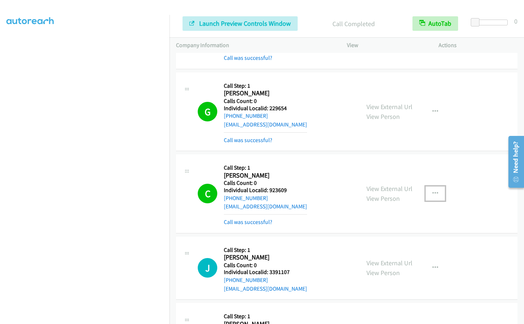
click at [434, 193] on icon "button" at bounding box center [435, 193] width 6 height 6
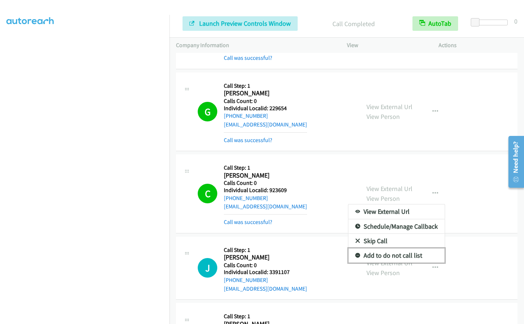
click at [355, 255] on icon at bounding box center [357, 255] width 5 height 5
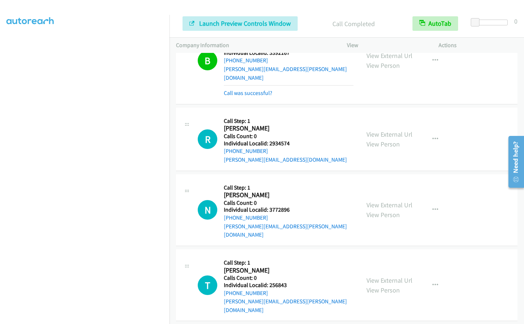
scroll to position [2049, 0]
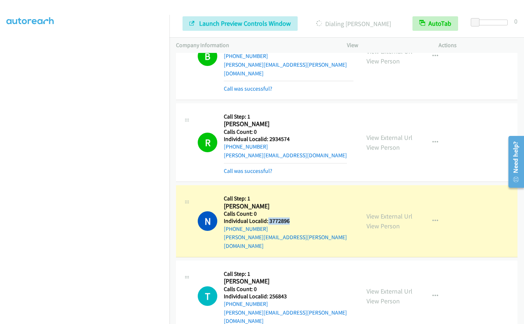
drag, startPoint x: 267, startPoint y: 212, endPoint x: 294, endPoint y: 211, distance: 26.8
click at [294, 217] on h5 "Individual Localid: 3772896" at bounding box center [289, 220] width 130 height 7
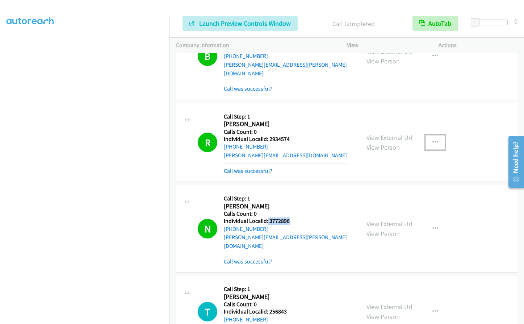
click at [432, 139] on icon "button" at bounding box center [435, 142] width 6 height 6
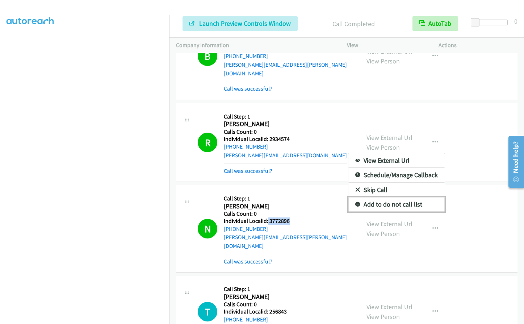
click at [355, 202] on icon at bounding box center [357, 204] width 5 height 5
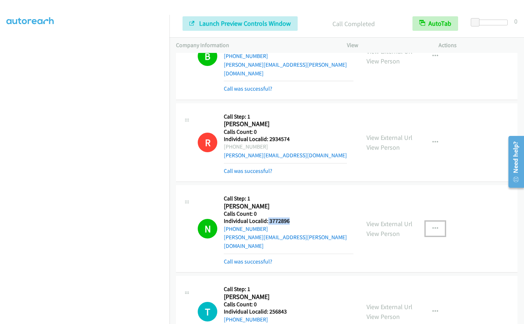
click at [434, 225] on icon "button" at bounding box center [435, 228] width 6 height 6
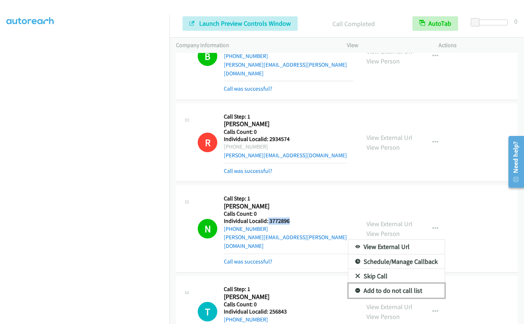
click at [355, 288] on icon at bounding box center [357, 290] width 5 height 5
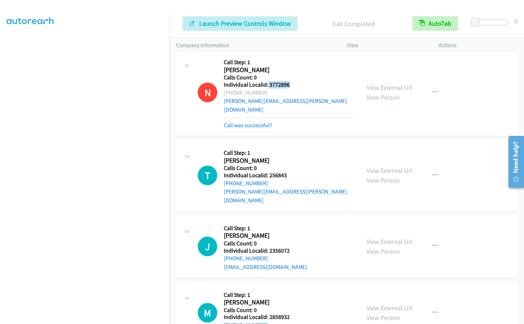
scroll to position [2194, 0]
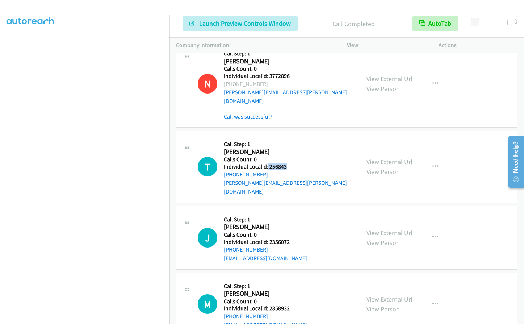
drag, startPoint x: 267, startPoint y: 151, endPoint x: 292, endPoint y: 151, distance: 25.0
click at [292, 151] on div "T Callback Scheduled Call Step: 1 Tom Tougas America/Chicago Calls Count: 0 Ind…" at bounding box center [276, 166] width 156 height 58
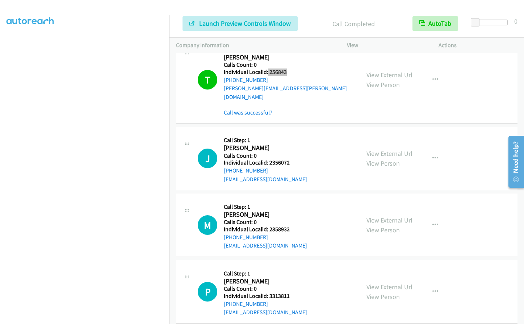
scroll to position [2338, 0]
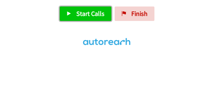
click at [86, 17] on span "Start Calls" at bounding box center [90, 13] width 28 height 8
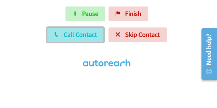
click at [84, 38] on span "Call Contact" at bounding box center [80, 34] width 33 height 8
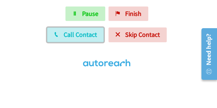
drag, startPoint x: 69, startPoint y: 34, endPoint x: 21, endPoint y: 19, distance: 50.7
click at [69, 34] on span "Call Contact" at bounding box center [80, 34] width 33 height 8
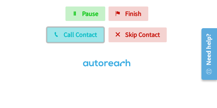
click at [78, 34] on span "Call Contact" at bounding box center [80, 34] width 33 height 8
click at [80, 32] on span "Call Contact" at bounding box center [80, 34] width 33 height 8
click at [80, 36] on span "Call Contact" at bounding box center [80, 34] width 33 height 8
click at [60, 35] on button "Call Contact" at bounding box center [75, 35] width 57 height 14
click at [73, 34] on span "Call Contact" at bounding box center [80, 34] width 33 height 8
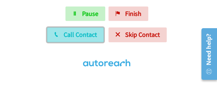
click at [87, 39] on button "Call Contact" at bounding box center [75, 35] width 57 height 14
click at [63, 32] on button "Call Contact" at bounding box center [75, 35] width 57 height 14
click at [74, 31] on span "Call Contact" at bounding box center [80, 34] width 33 height 8
click at [65, 37] on span "Call Contact" at bounding box center [80, 34] width 33 height 8
click at [72, 35] on span "Call Contact" at bounding box center [80, 34] width 33 height 8
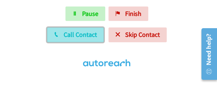
click at [76, 33] on span "Call Contact" at bounding box center [80, 34] width 33 height 8
click at [68, 32] on span "Call Contact" at bounding box center [80, 34] width 33 height 8
click at [83, 39] on button "Call Contact" at bounding box center [75, 35] width 57 height 14
click at [67, 36] on span "Call Contact" at bounding box center [80, 34] width 33 height 8
click at [73, 32] on span "Call Contact" at bounding box center [80, 34] width 33 height 8
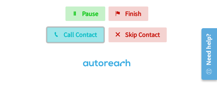
click at [63, 41] on button "Call Contact" at bounding box center [75, 35] width 57 height 14
click at [85, 37] on span "Call Contact" at bounding box center [80, 34] width 33 height 8
